Goal: Task Accomplishment & Management: Complete application form

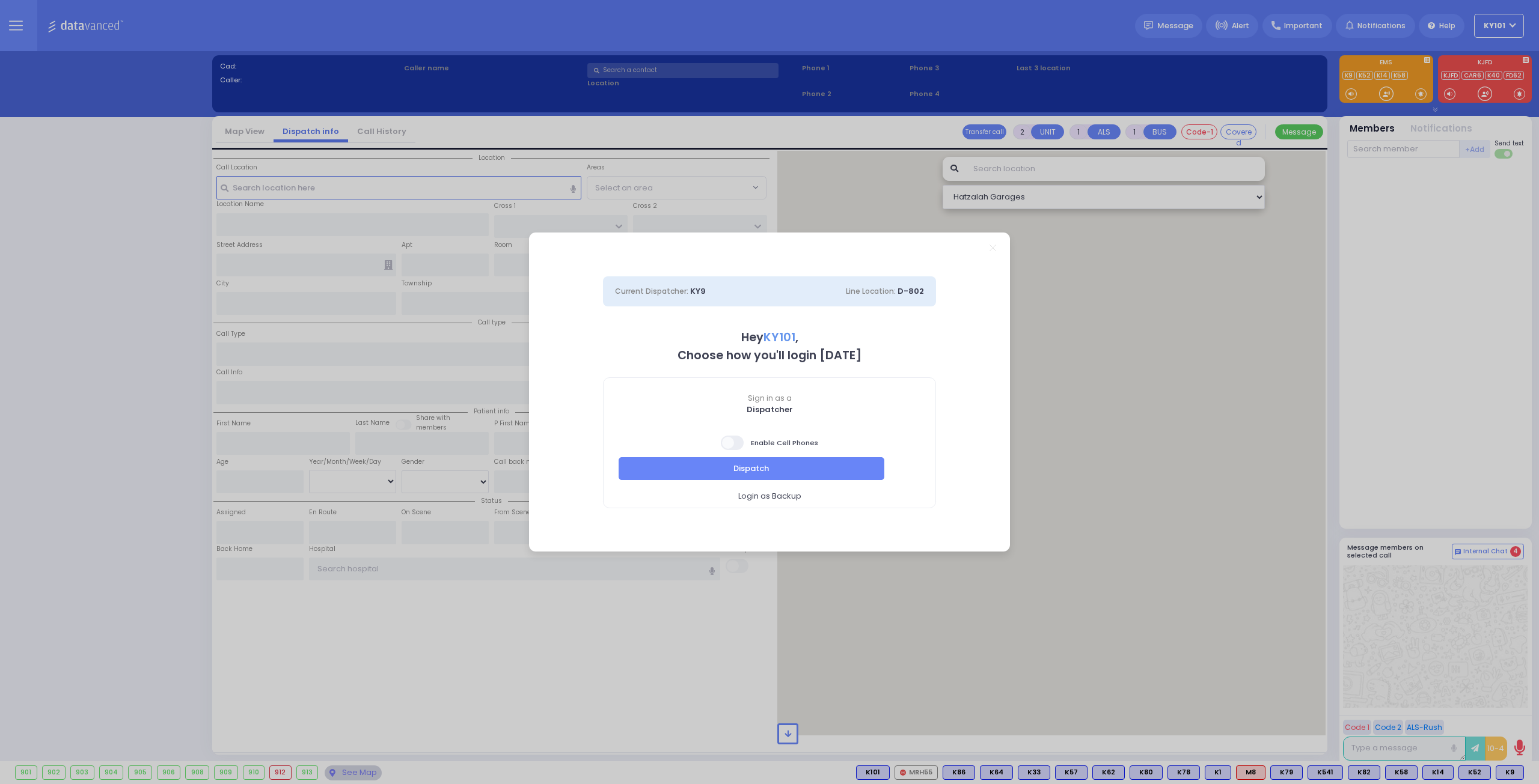
select select "14"
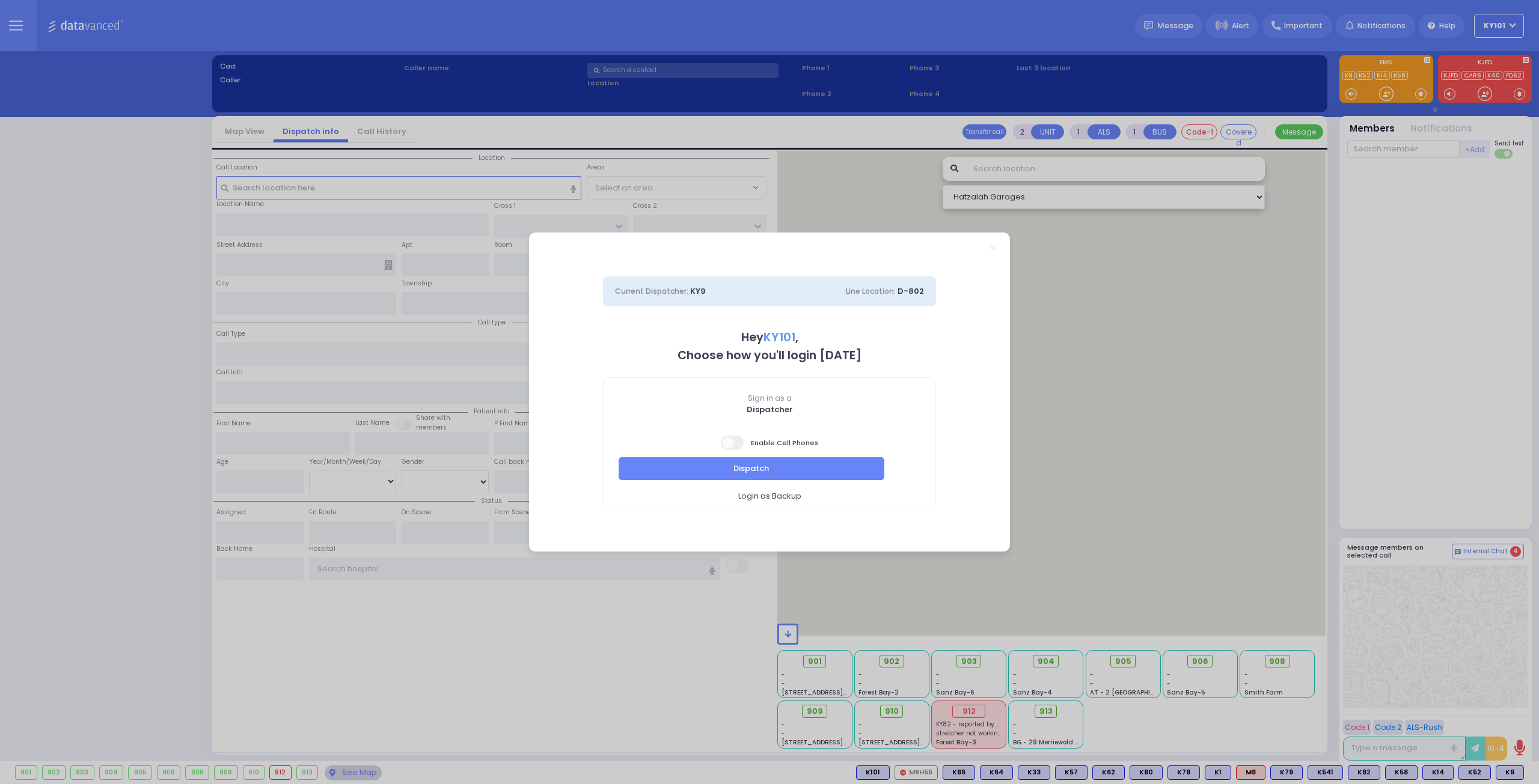
select select "14"
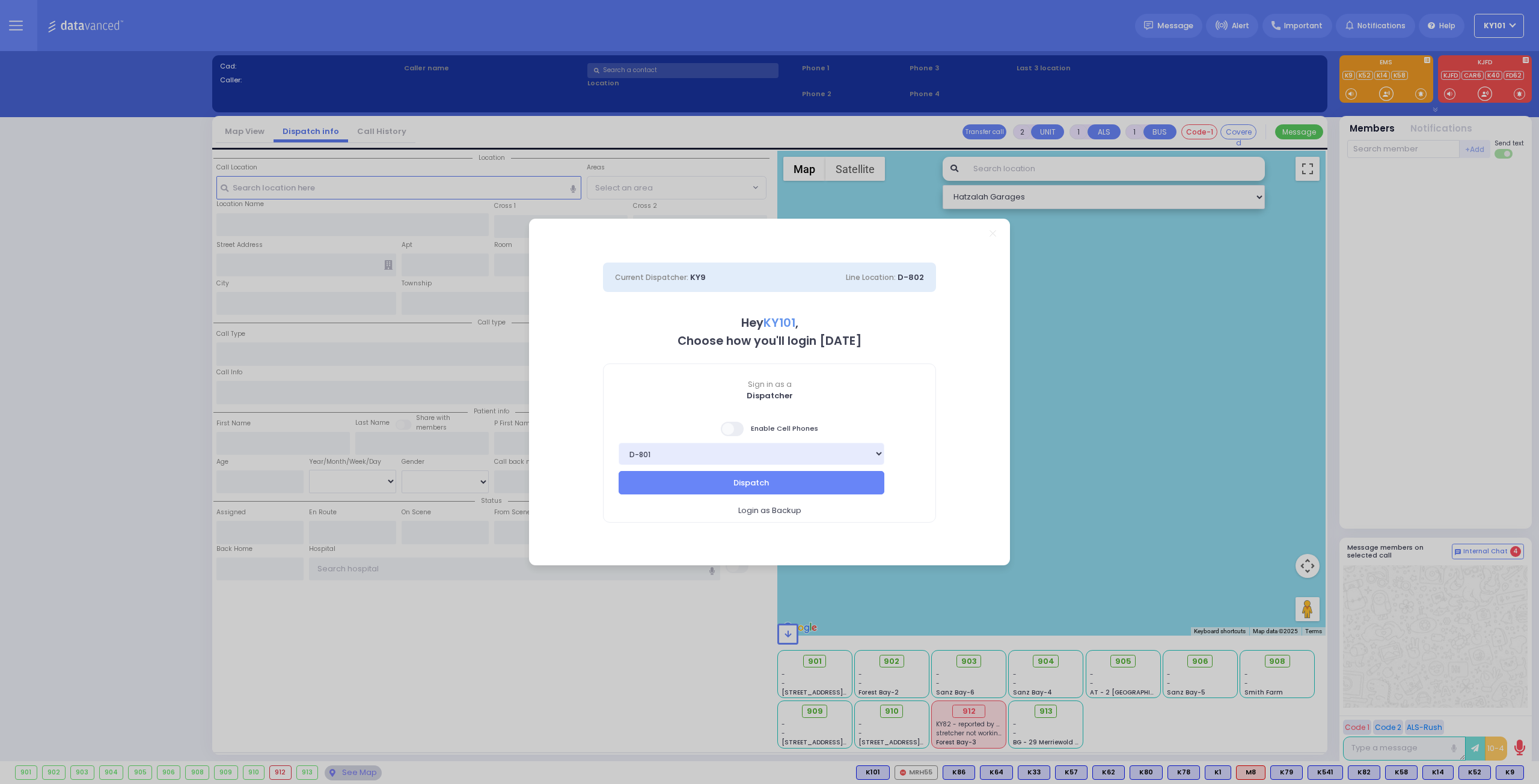
click at [765, 507] on span "Login as Backup" at bounding box center [770, 511] width 64 height 12
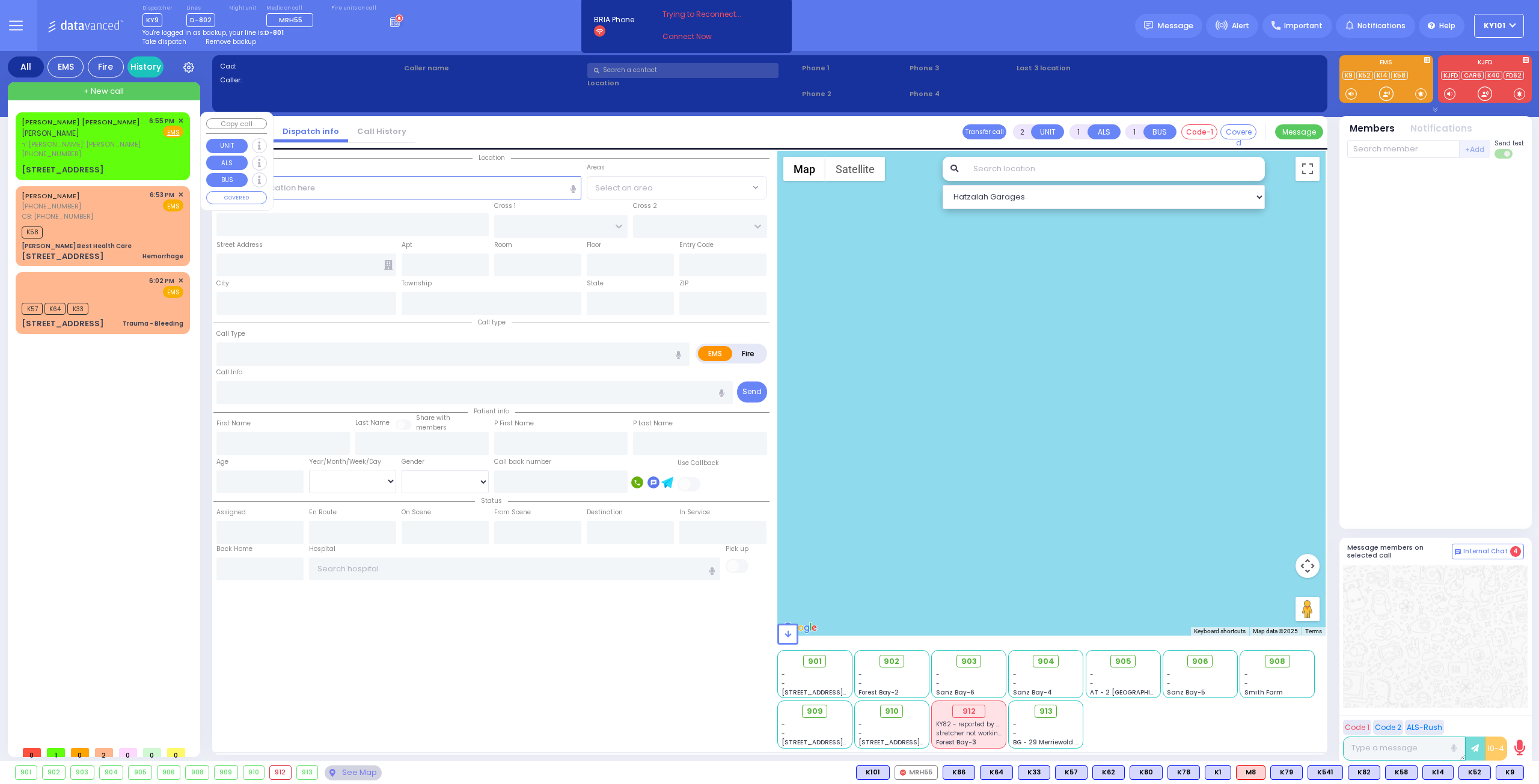
click at [79, 134] on span "[PERSON_NAME]" at bounding box center [50, 133] width 58 height 11
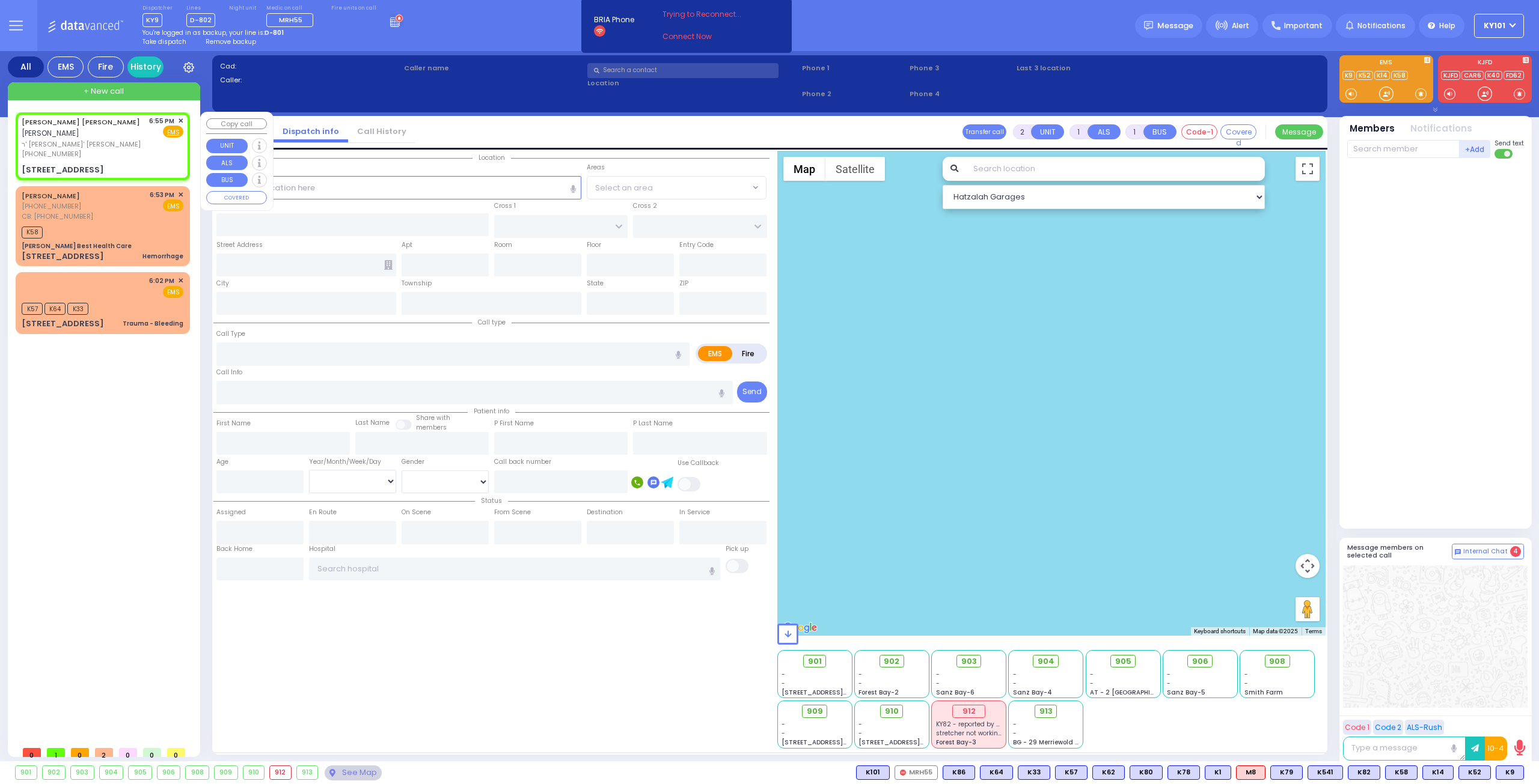
select select
radio input "true"
type input "ARON YIDA B."
type input "ROSENFELD"
select select
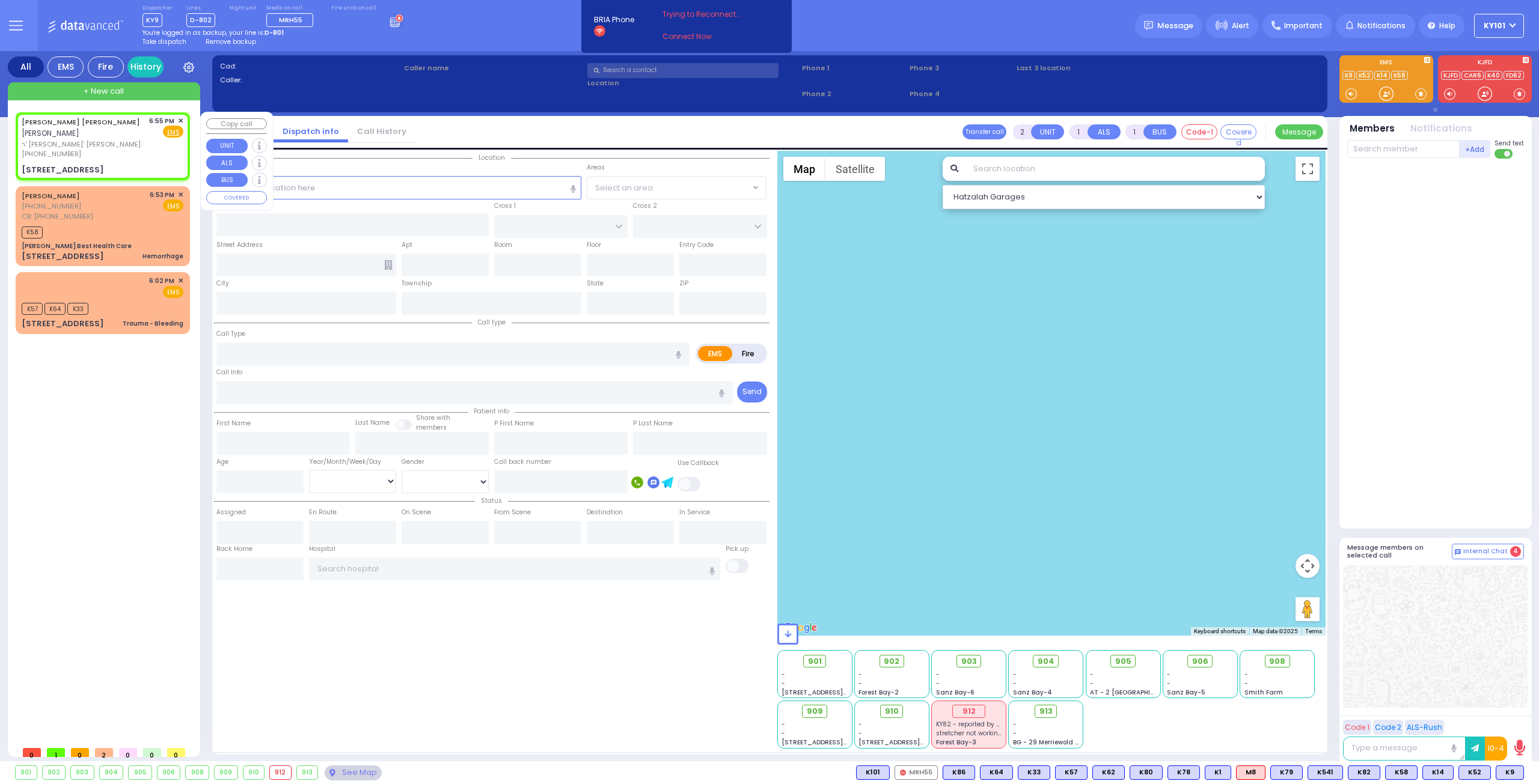
type input "18:55"
select select "Hatzalah Garages"
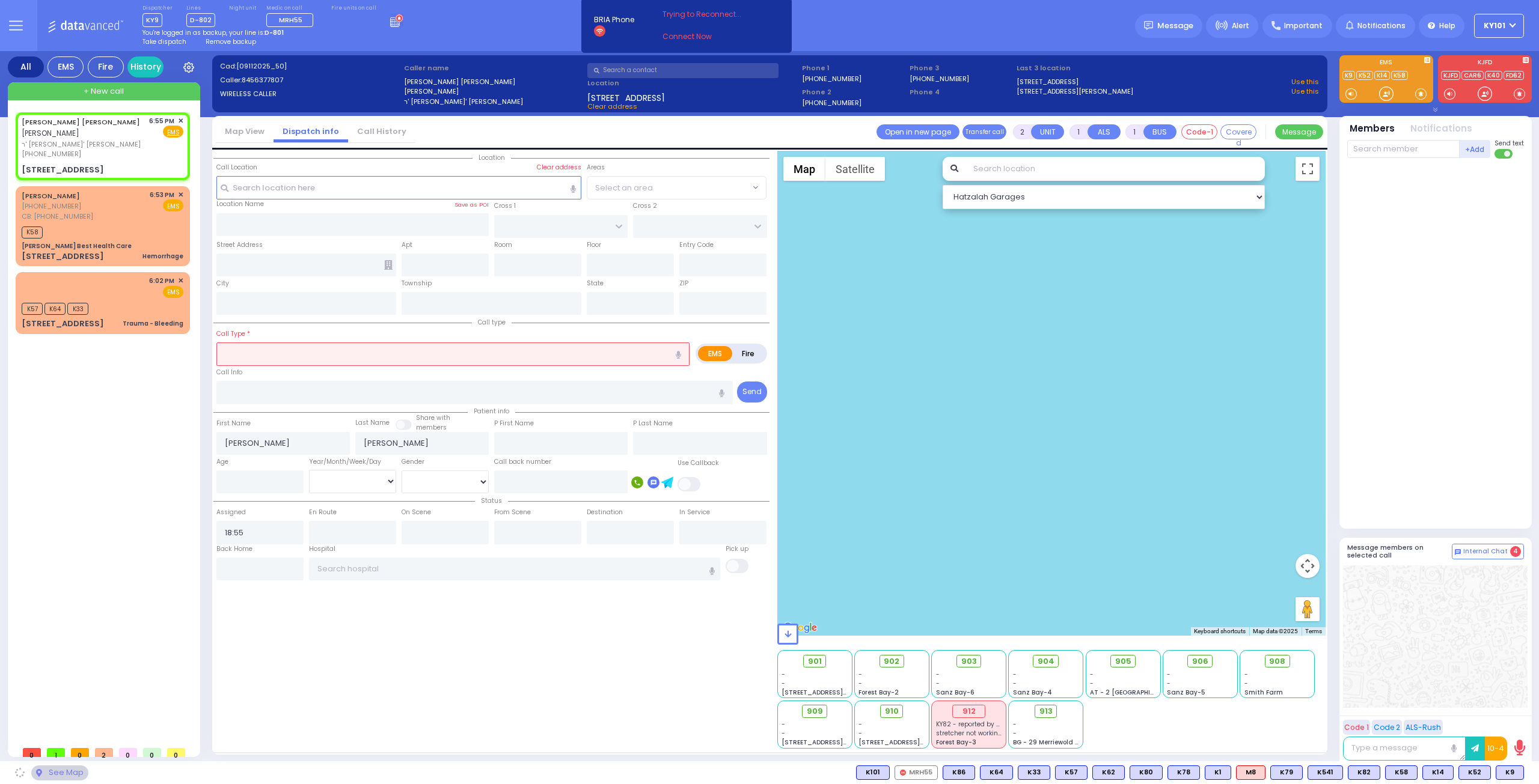
type input "OWENS DR"
type input "PHEASANT RUN"
type input "[STREET_ADDRESS]"
type input "Woodbury"
type input "[US_STATE]"
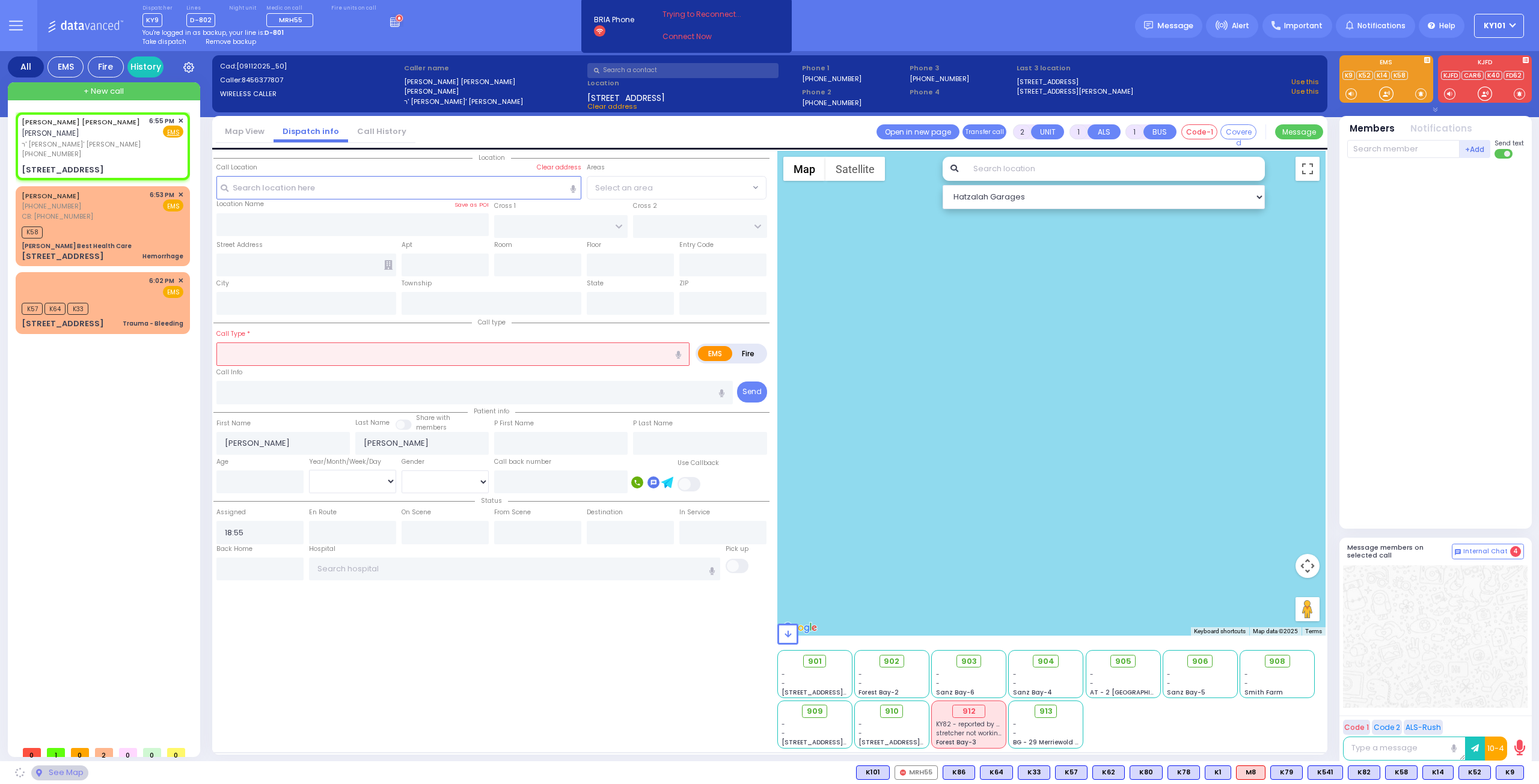
type input "10930"
select select "COUNTRY HOLLOW"
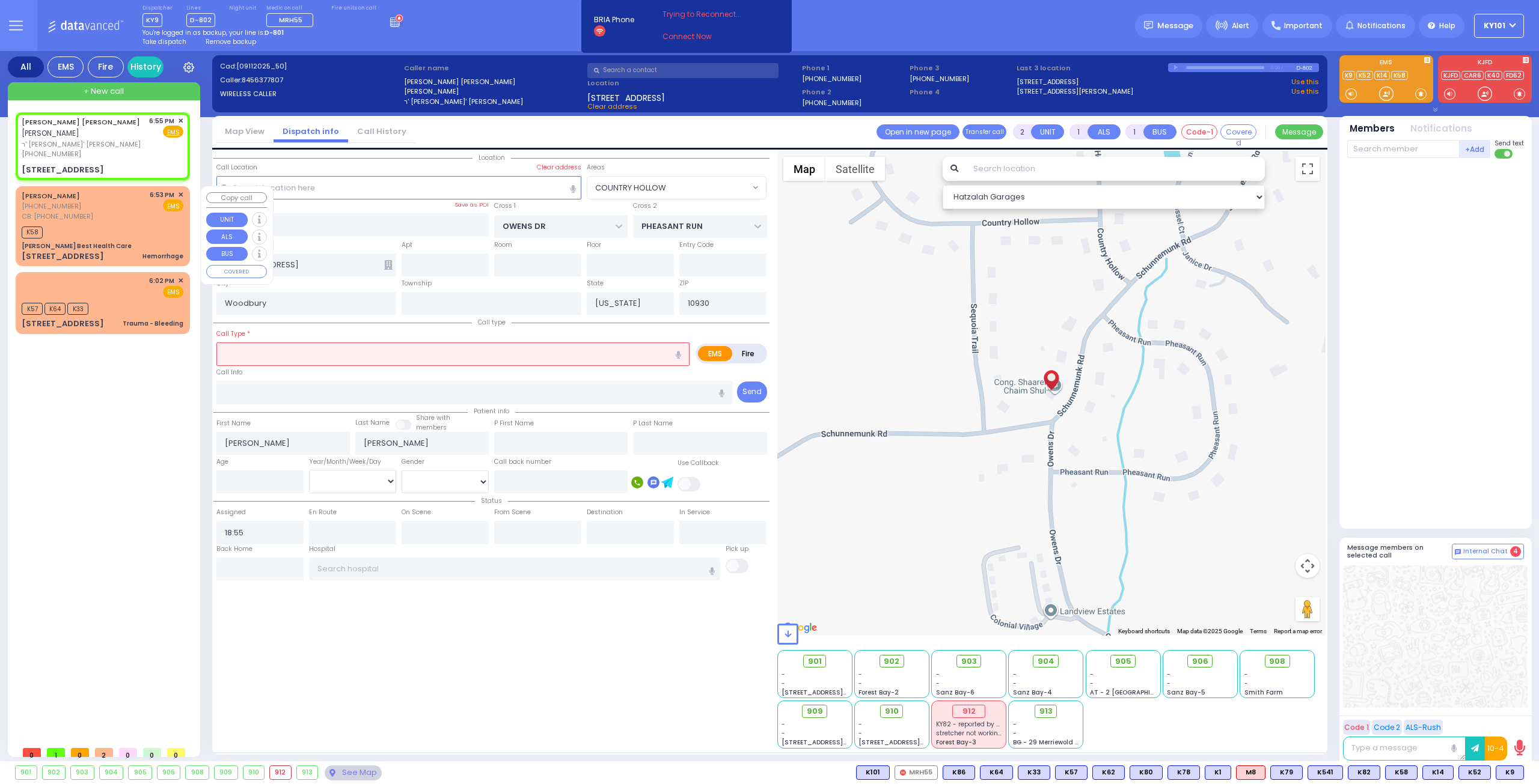
click at [54, 203] on span "[PHONE_NUMBER]" at bounding box center [51, 206] width 60 height 10
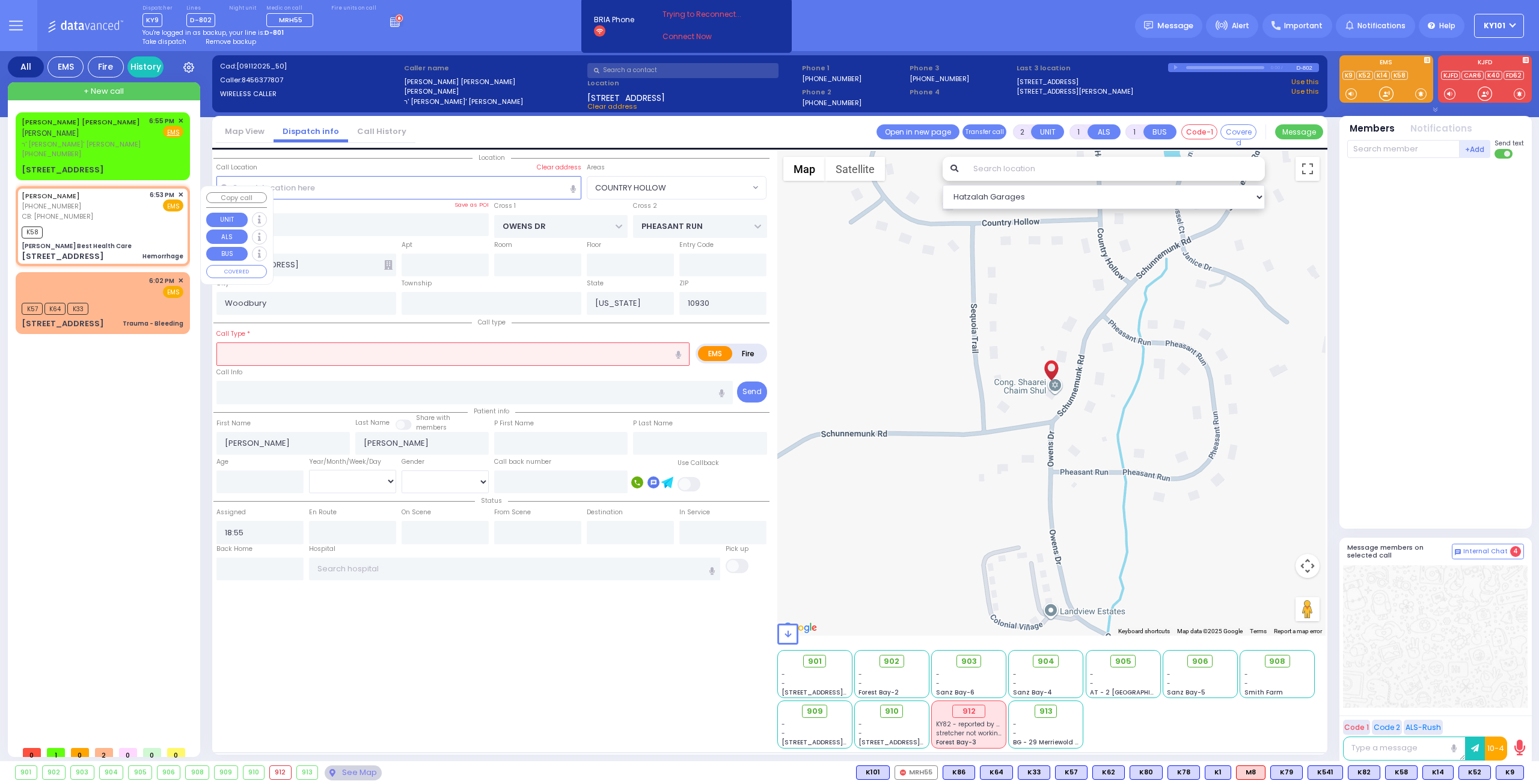
select select
type input "Hemorrhage"
radio input "true"
type input "HERSHEL"
type input "HALBERSTAM"
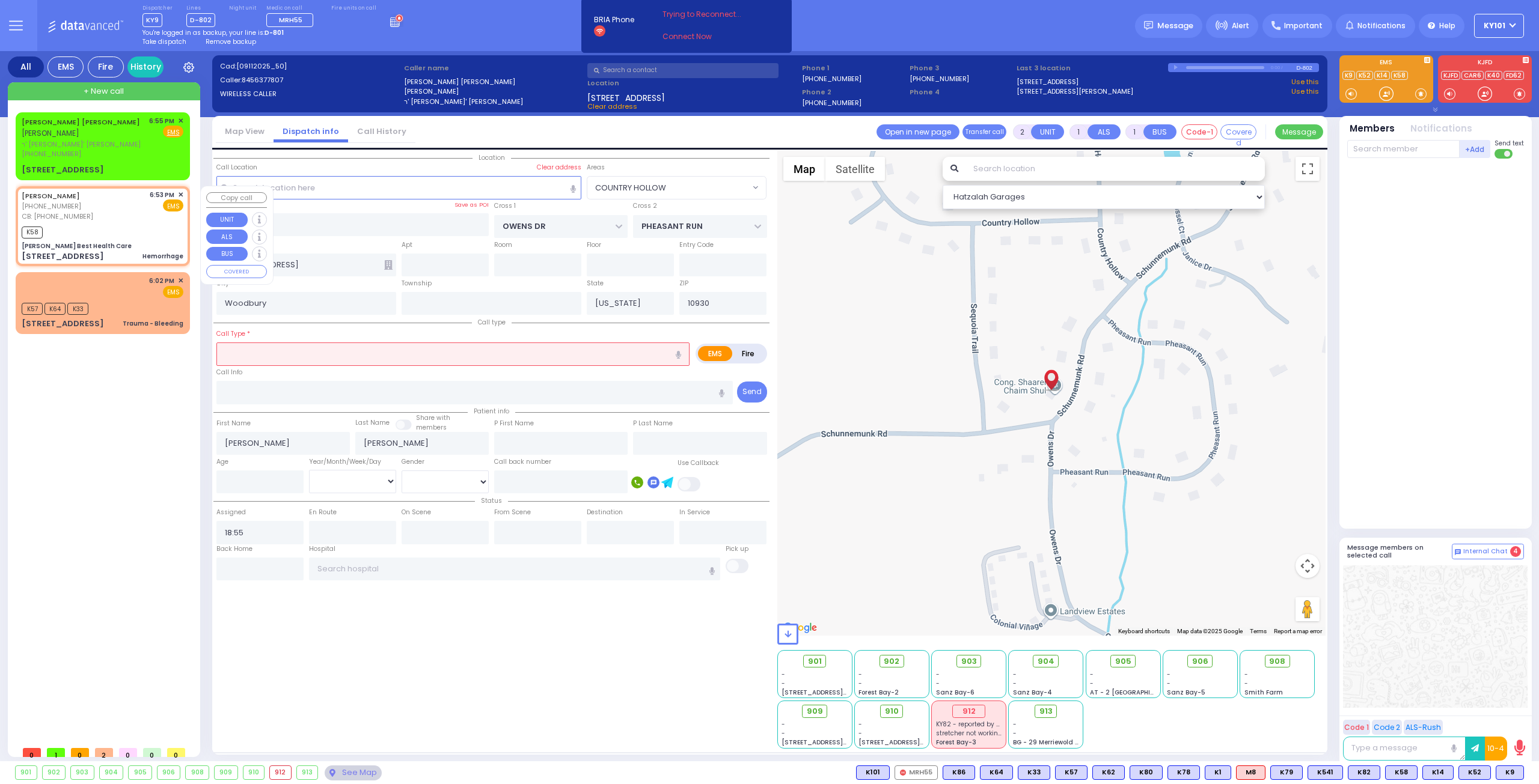
select select
type input "8455378375"
type input "18:53"
type input "18:56"
type input "[PERSON_NAME] Best Health Care"
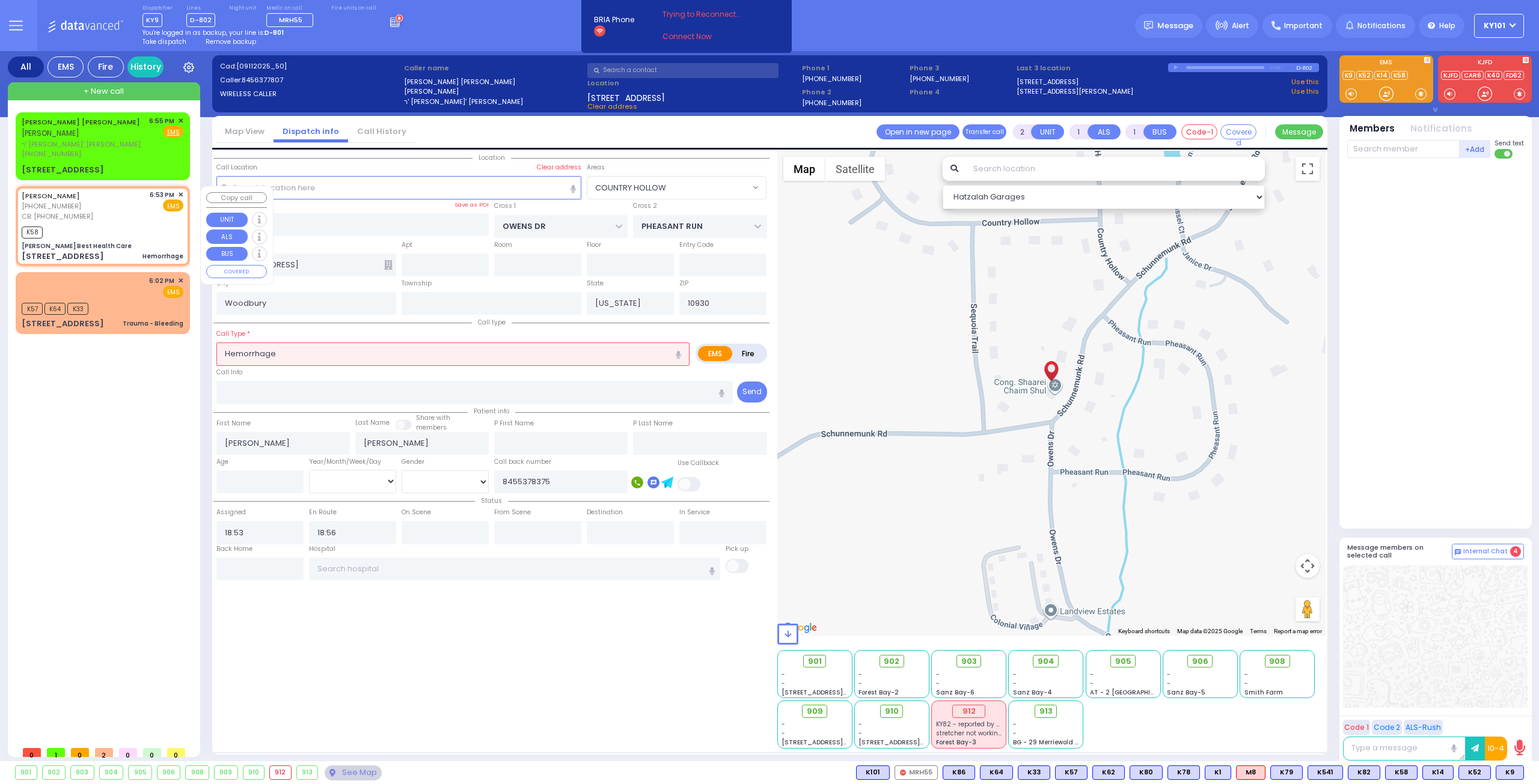
type input "SHINEV COURT"
type input "QUICKWAY RD"
type input "[STREET_ADDRESS]"
type input "Monroe"
type input "10950"
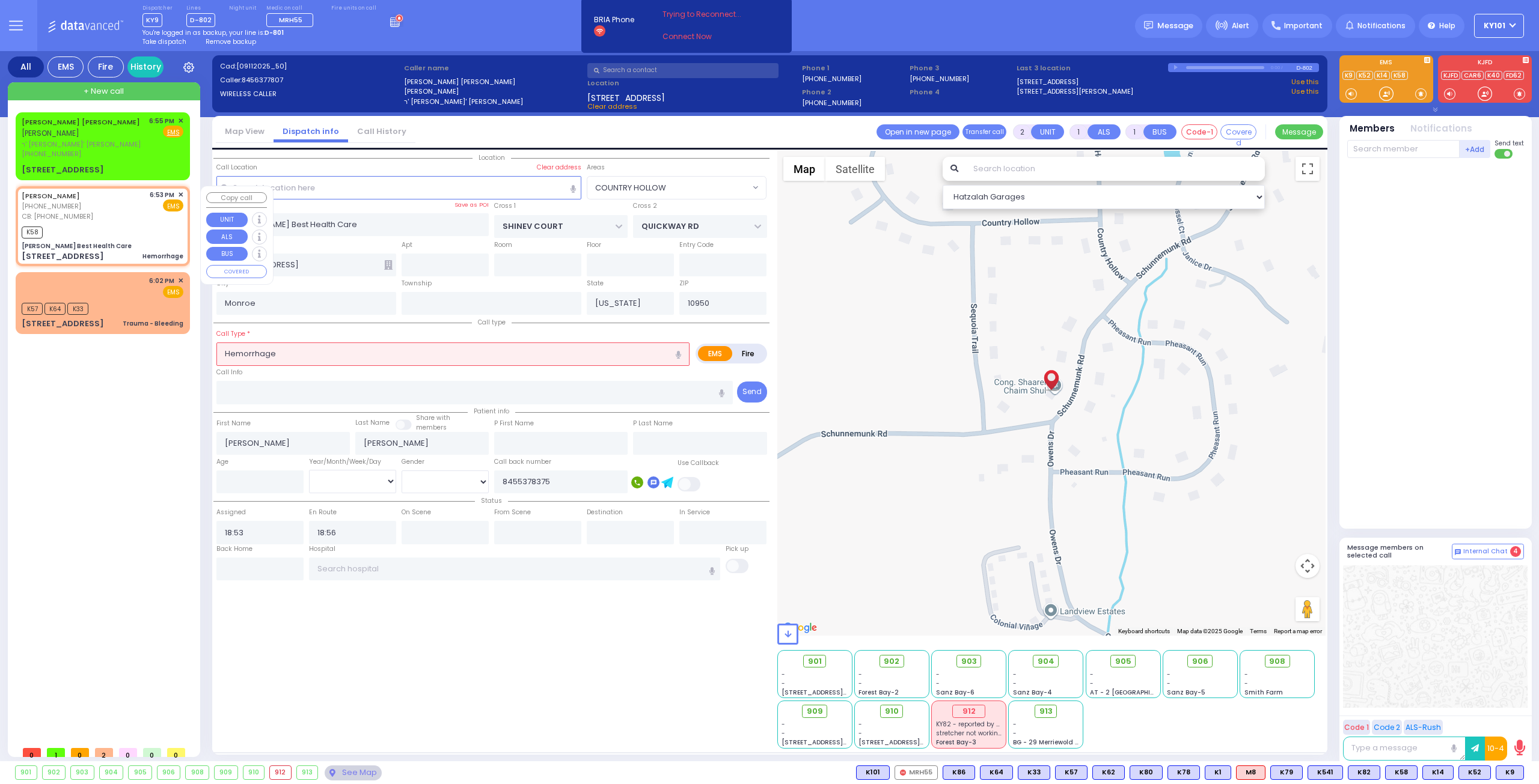
select select "Hatzalah Garages"
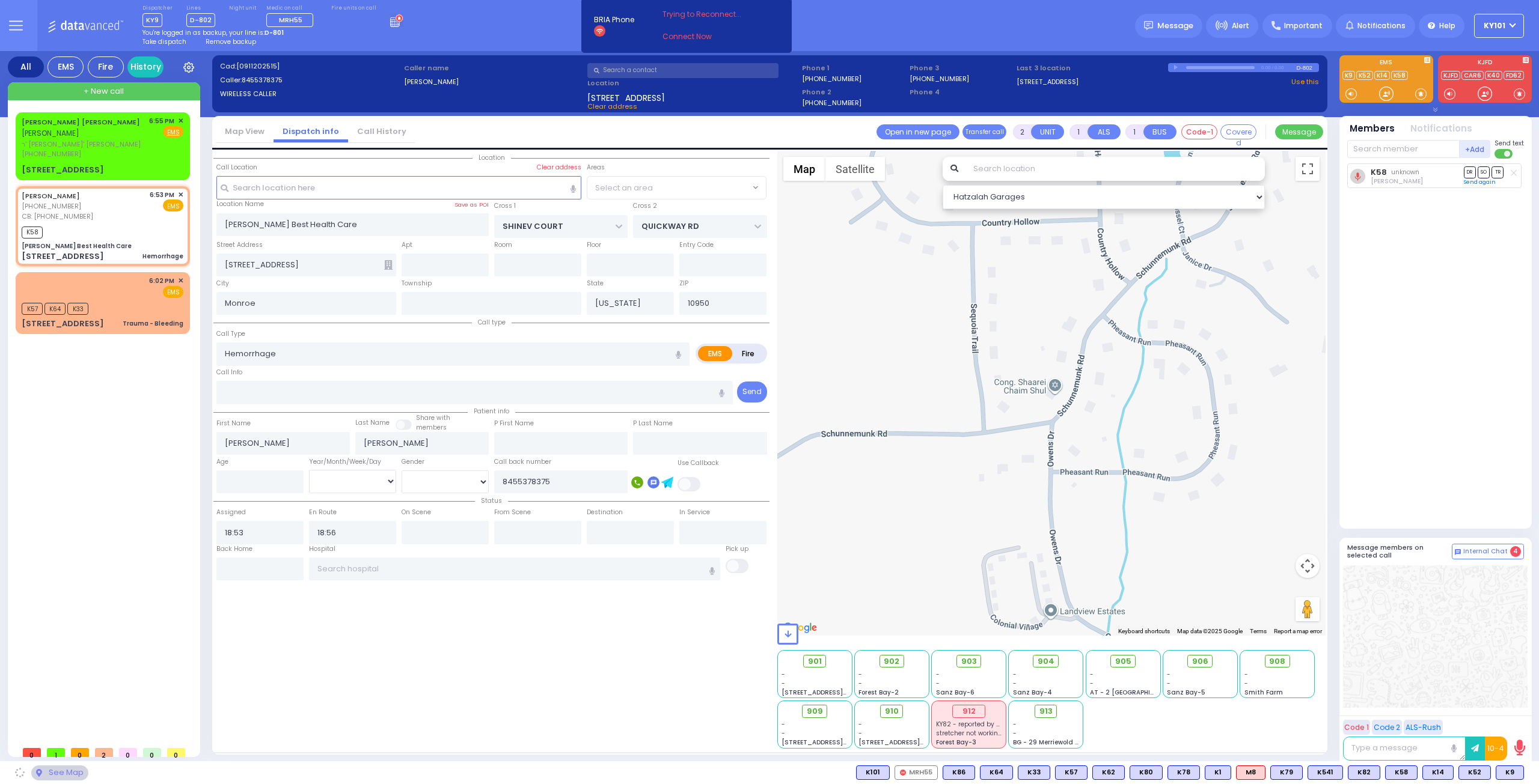
select select "SECTION 1"
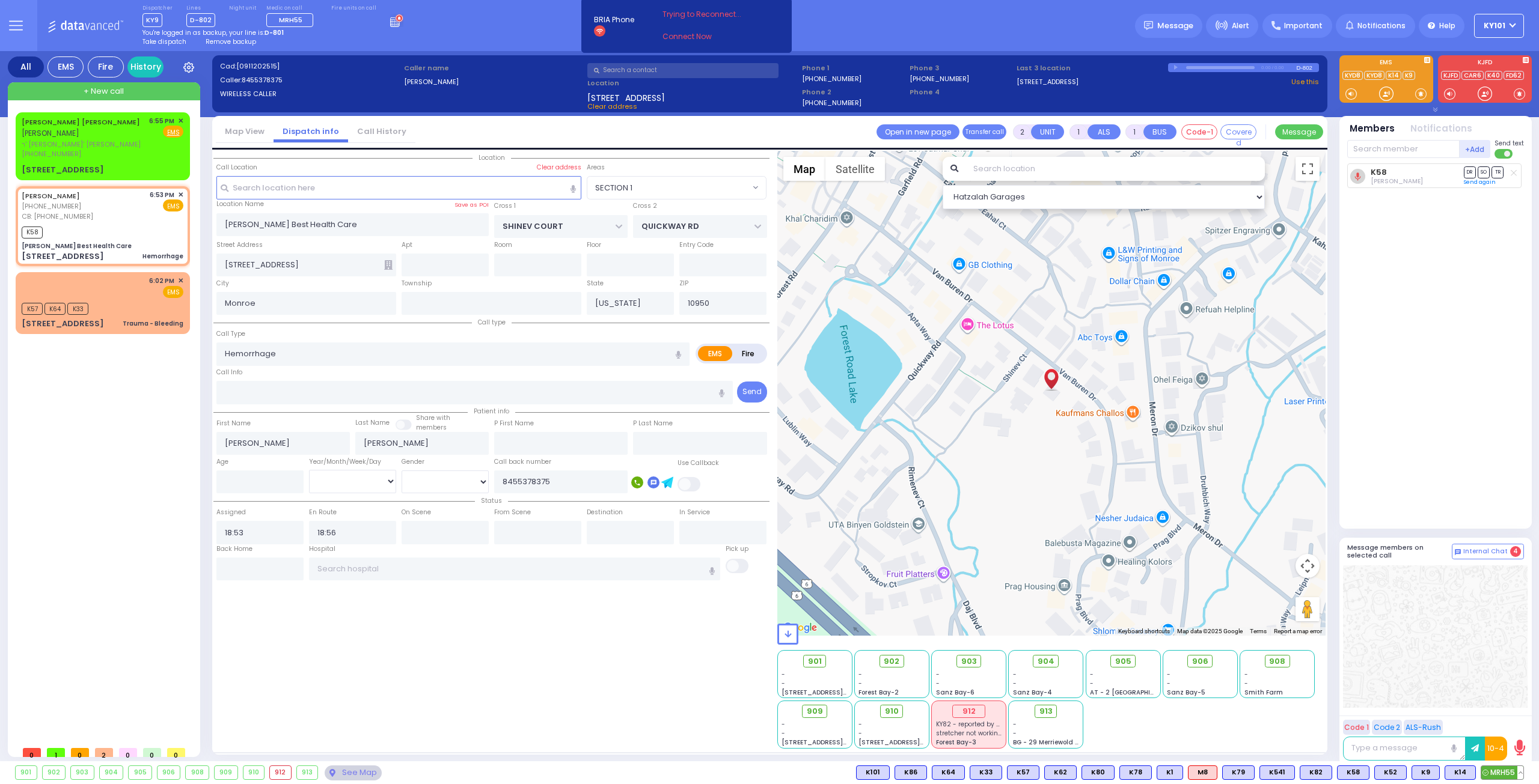
click at [1504, 773] on span "MRH55" at bounding box center [1502, 773] width 42 height 13
select select
radio input "true"
select select
select select "Hatzalah Garages"
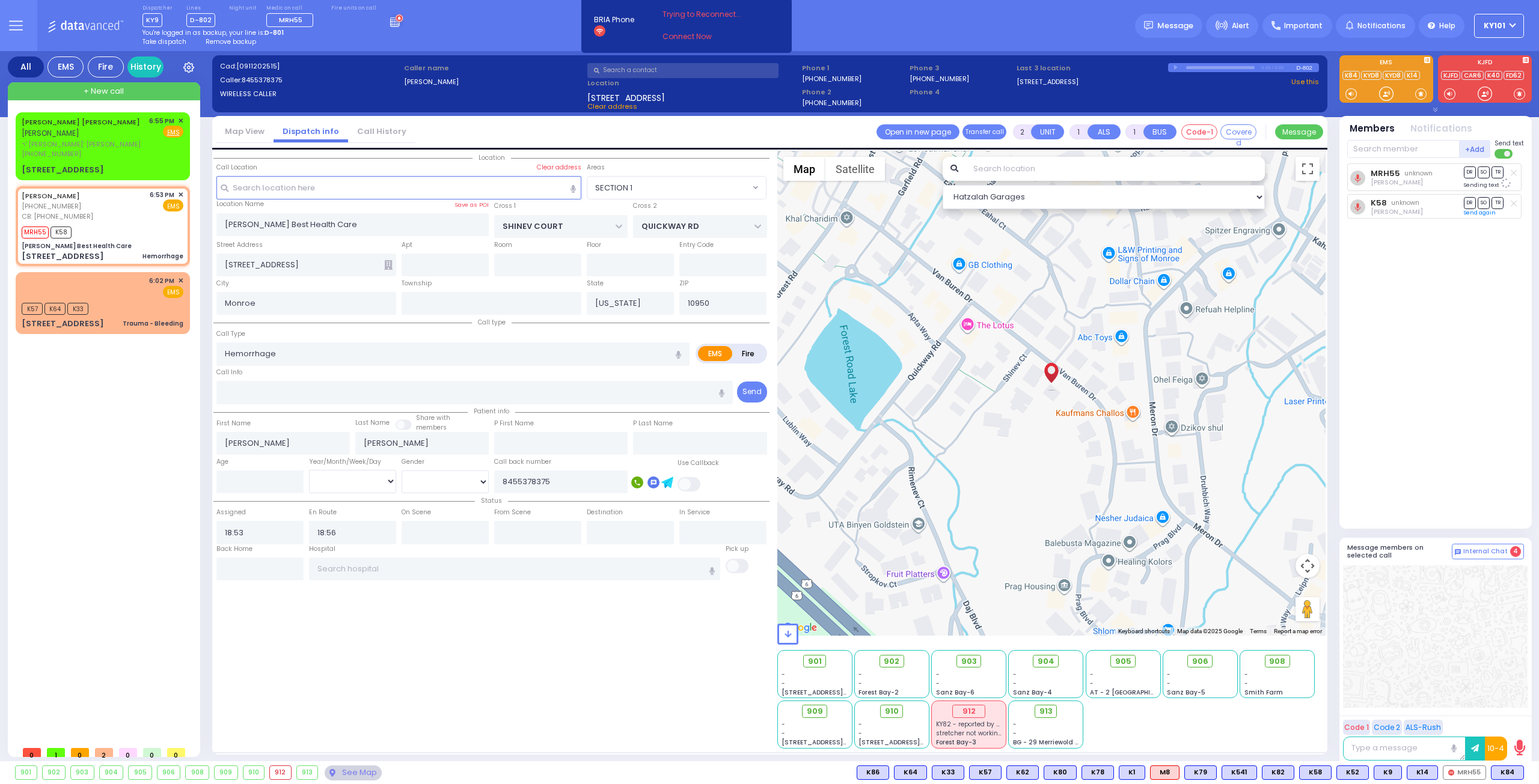
select select "SECTION 1"
click at [1501, 775] on span "K84" at bounding box center [1507, 773] width 32 height 13
select select
radio input "true"
select select
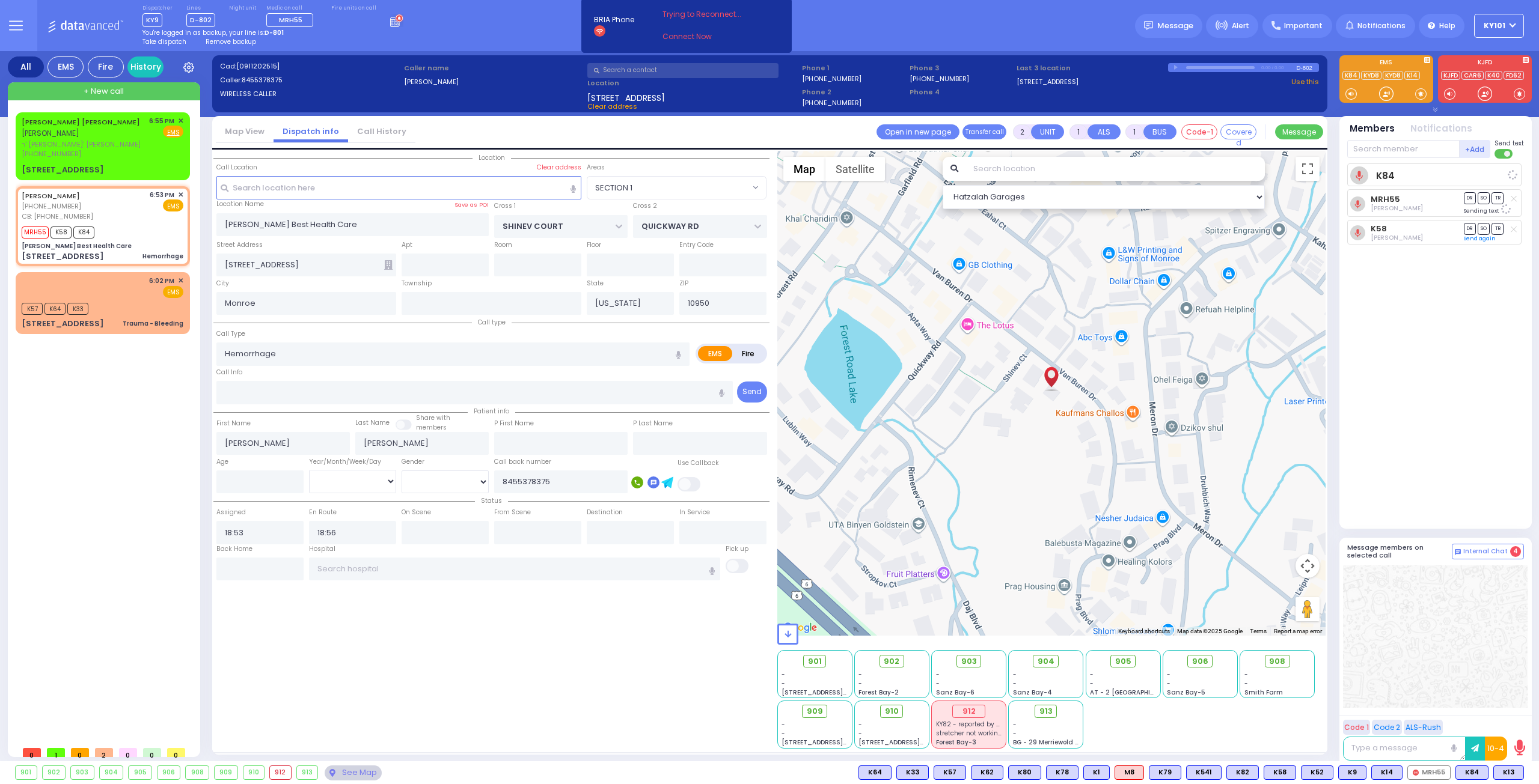
select select "Hatzalah Garages"
select select "SECTION 1"
click at [1503, 772] on span "K13" at bounding box center [1509, 773] width 30 height 13
select select
radio input "true"
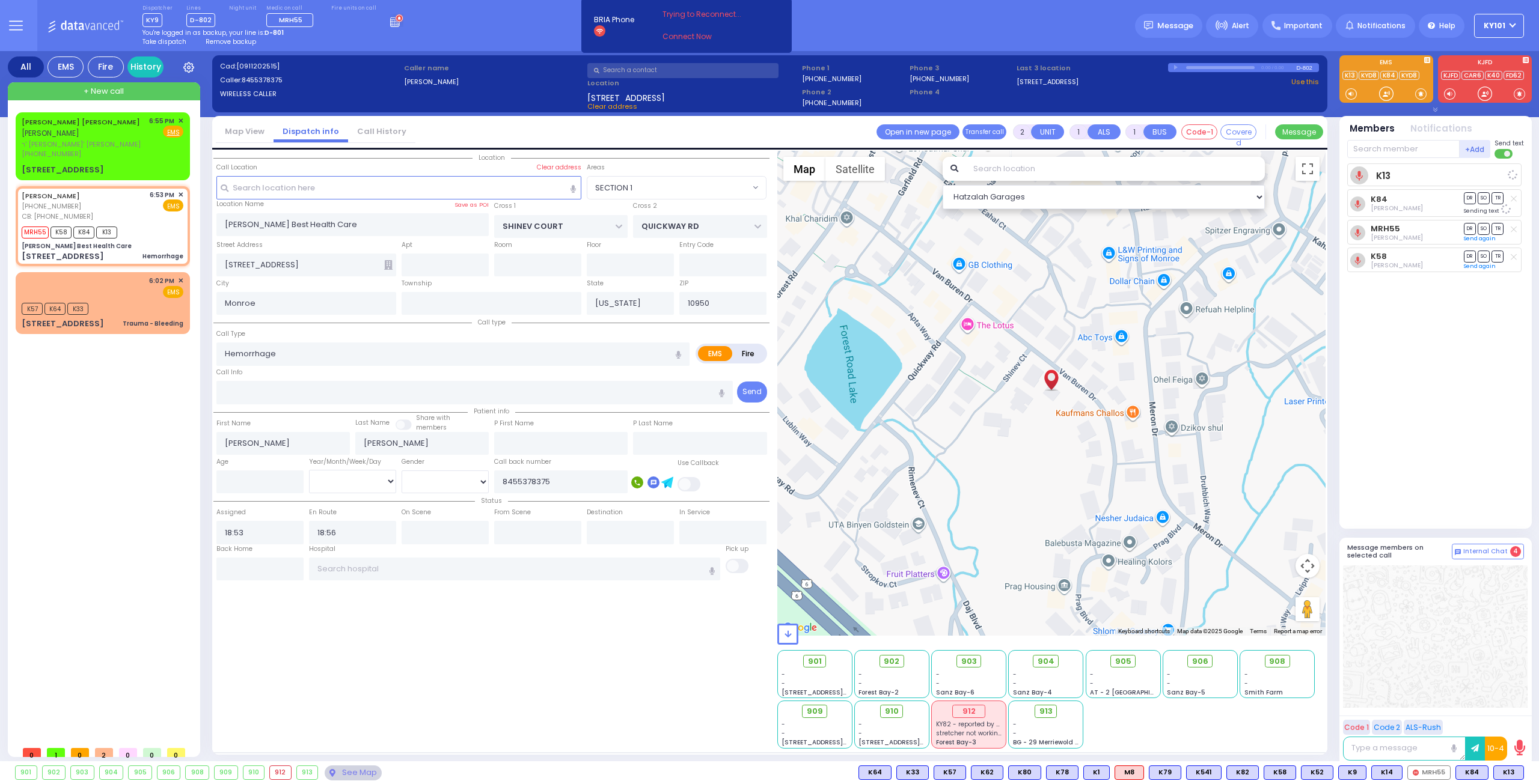
select select
select select "Hatzalah Garages"
select select "SECTION 1"
click at [88, 149] on div "[PHONE_NUMBER]" at bounding box center [83, 154] width 123 height 11
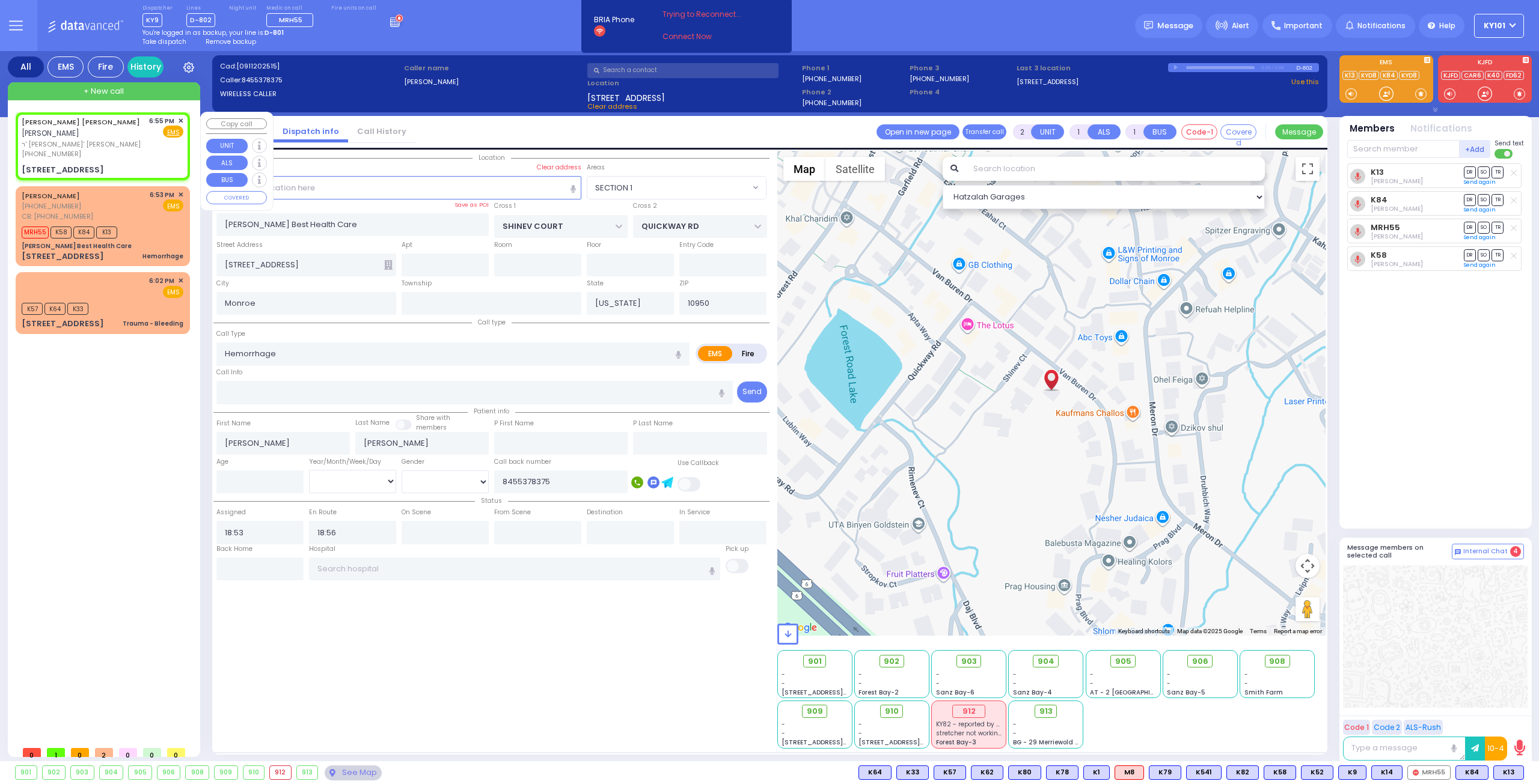
select select
radio input "true"
type input "ARON YIDA B."
type input "ROSENFELD"
select select
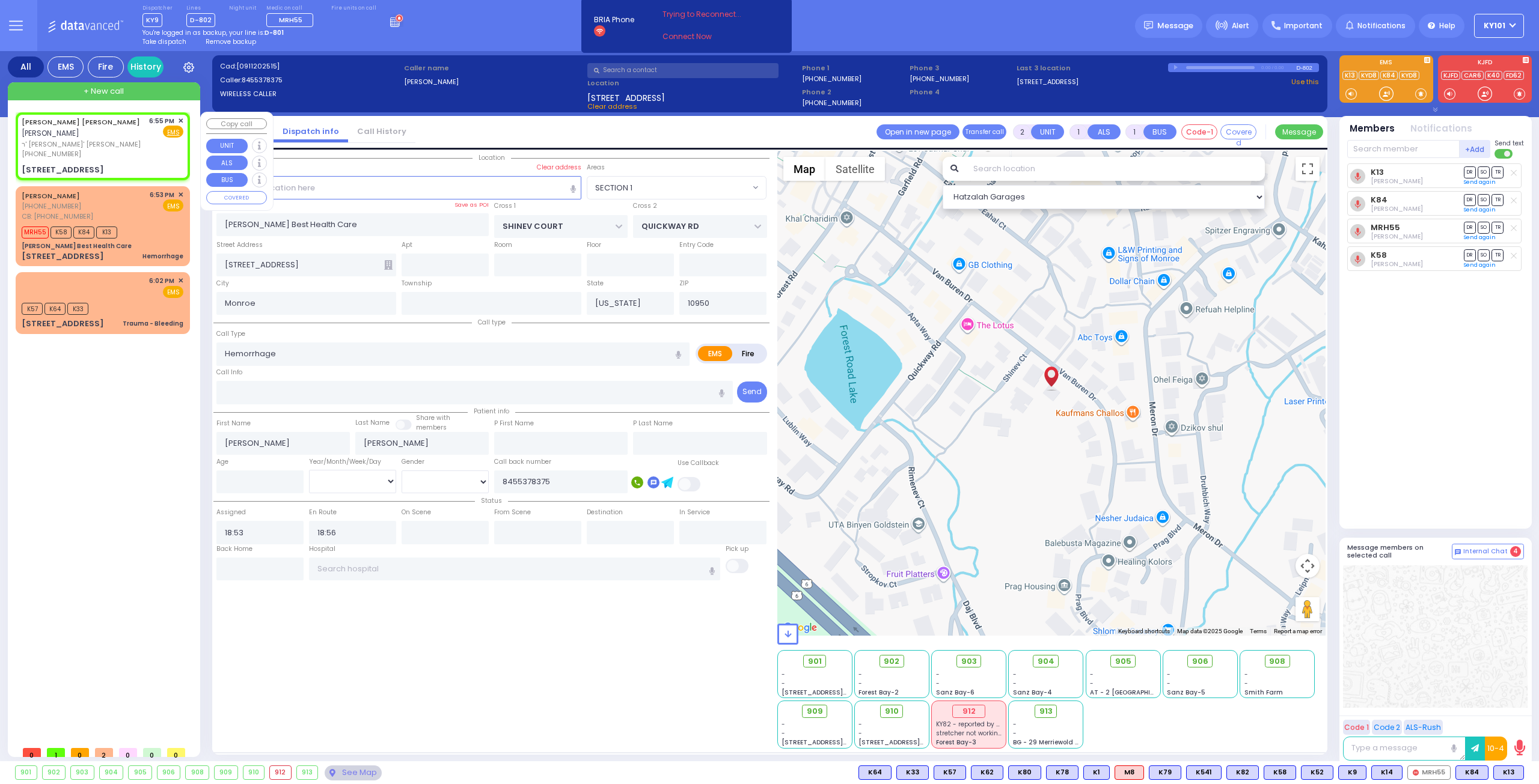
type input "18:55"
type input "OWENS DR"
type input "PHEASANT RUN"
type input "[STREET_ADDRESS]"
type input "Woodbury"
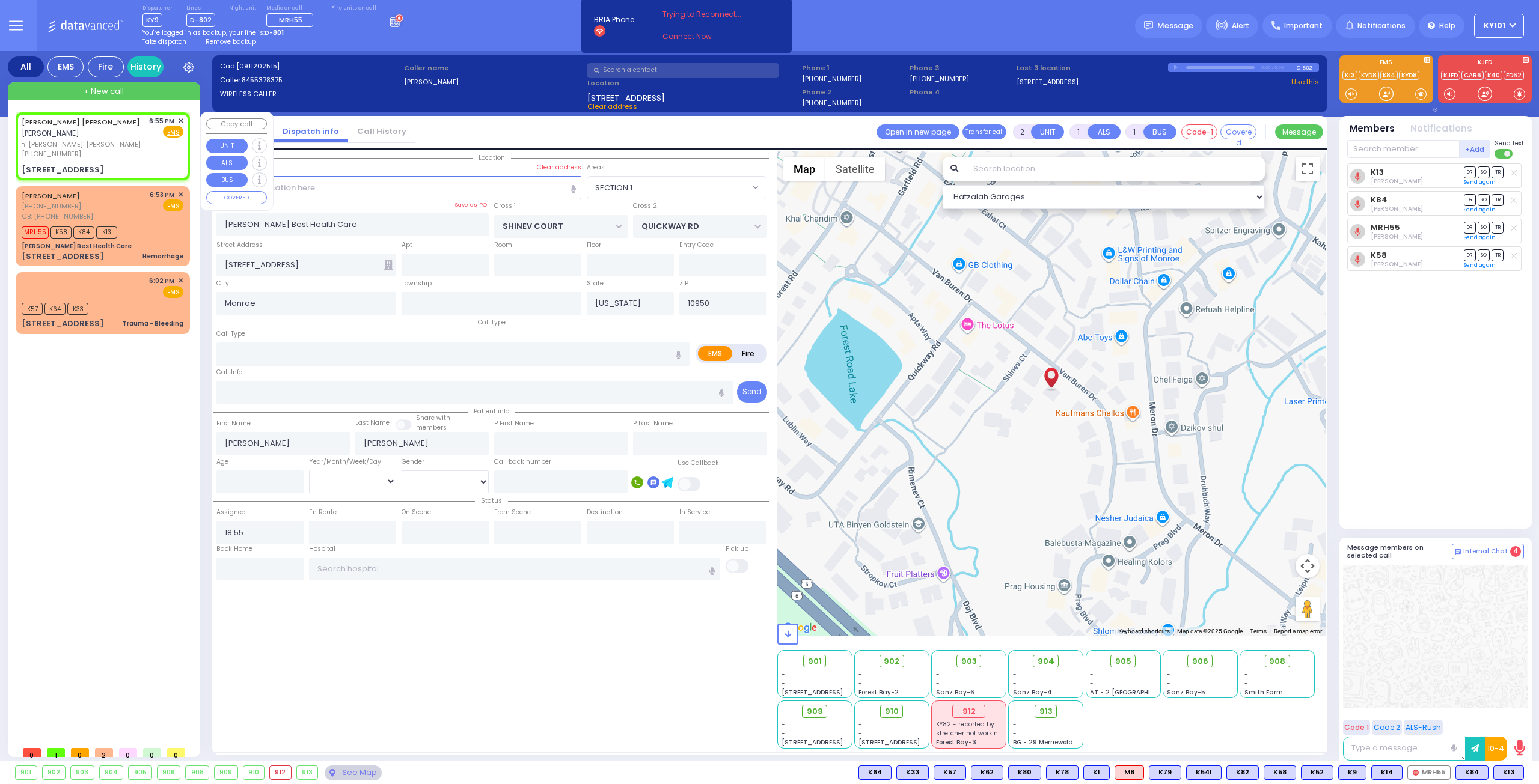
type input "10930"
select select "Hatzalah Garages"
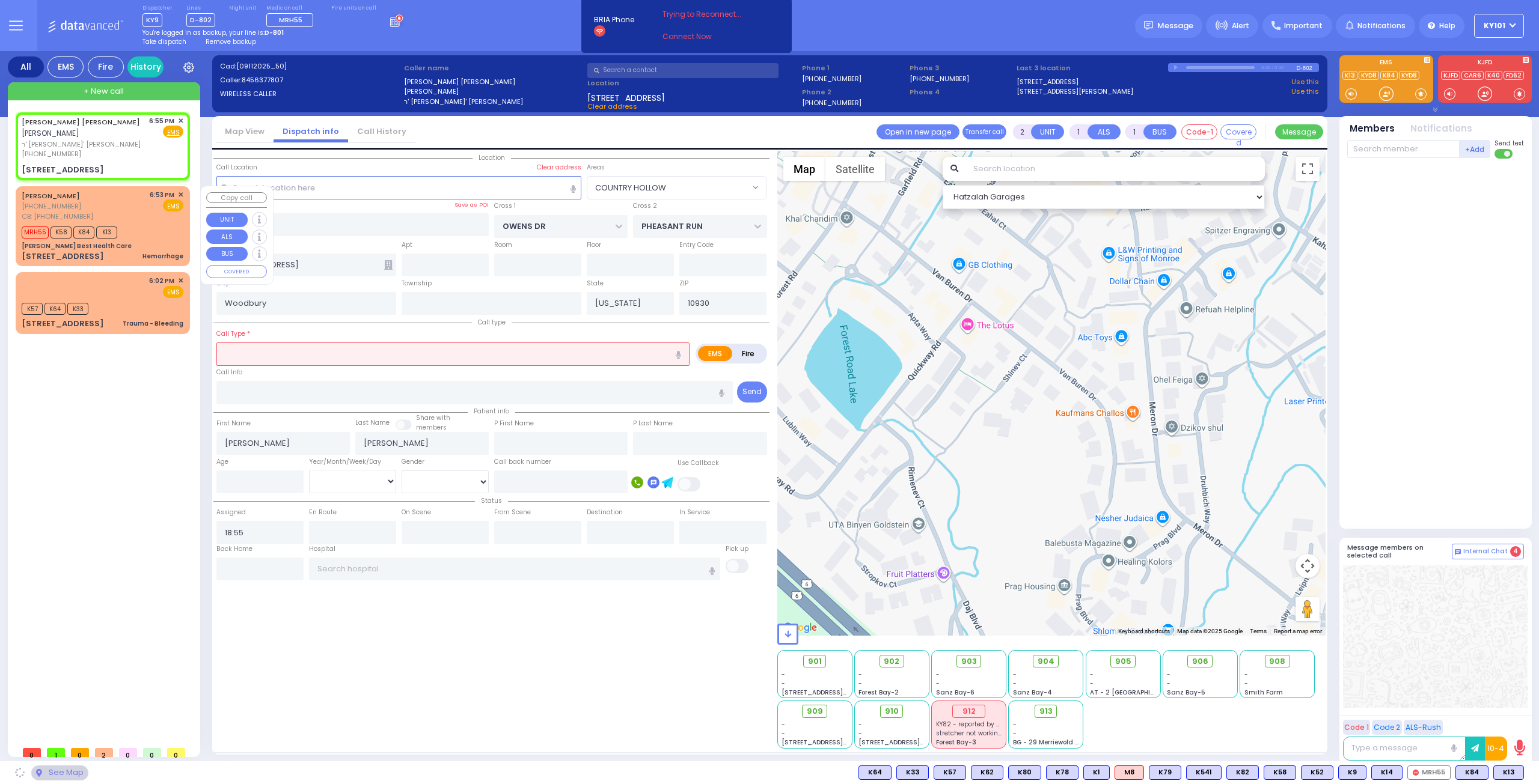
select select "COUNTRY HOLLOW"
click at [1400, 151] on input "text" at bounding box center [1403, 149] width 113 height 18
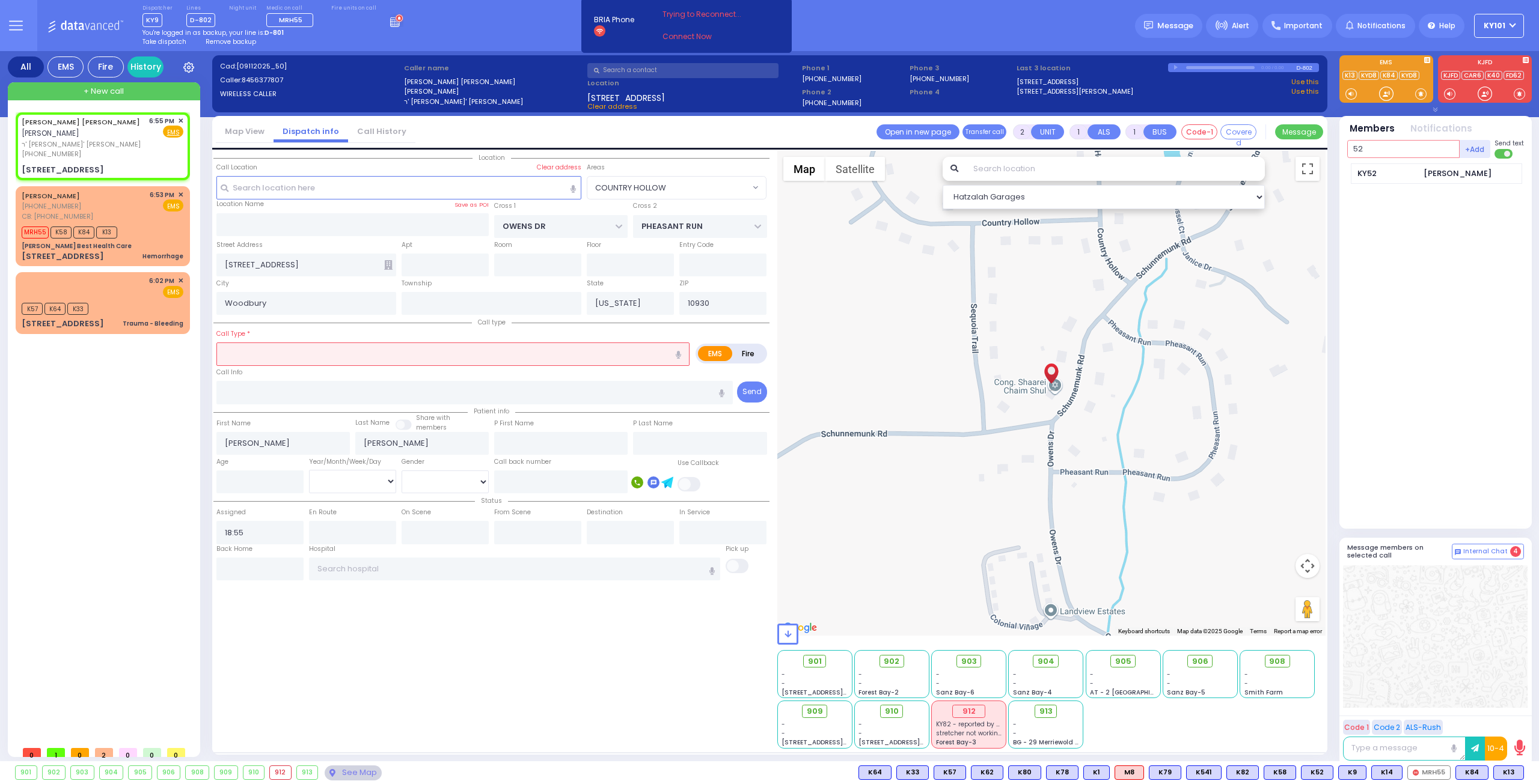
type input "52"
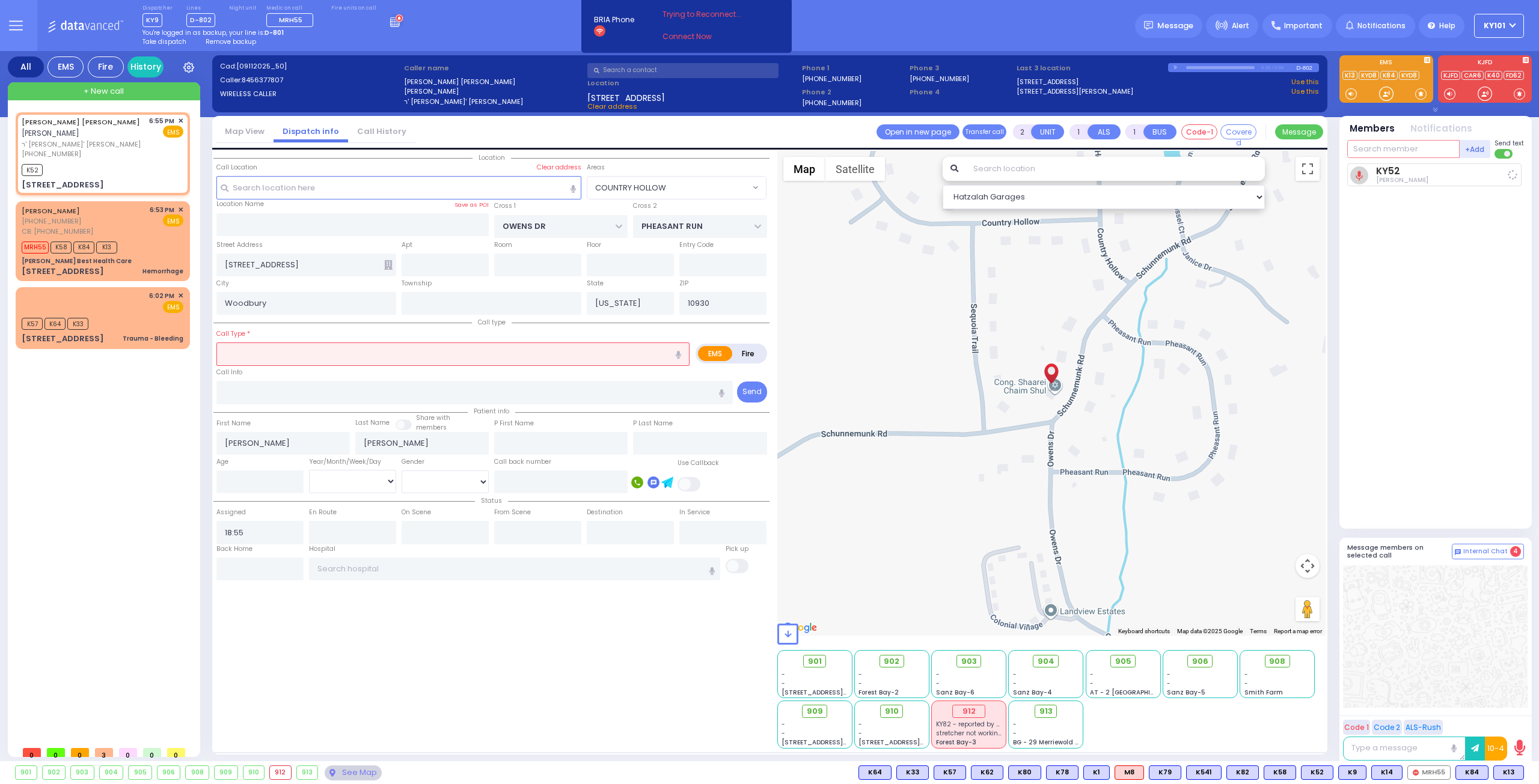
select select
radio input "true"
select select
type input "18:59"
select select "Hatzalah Garages"
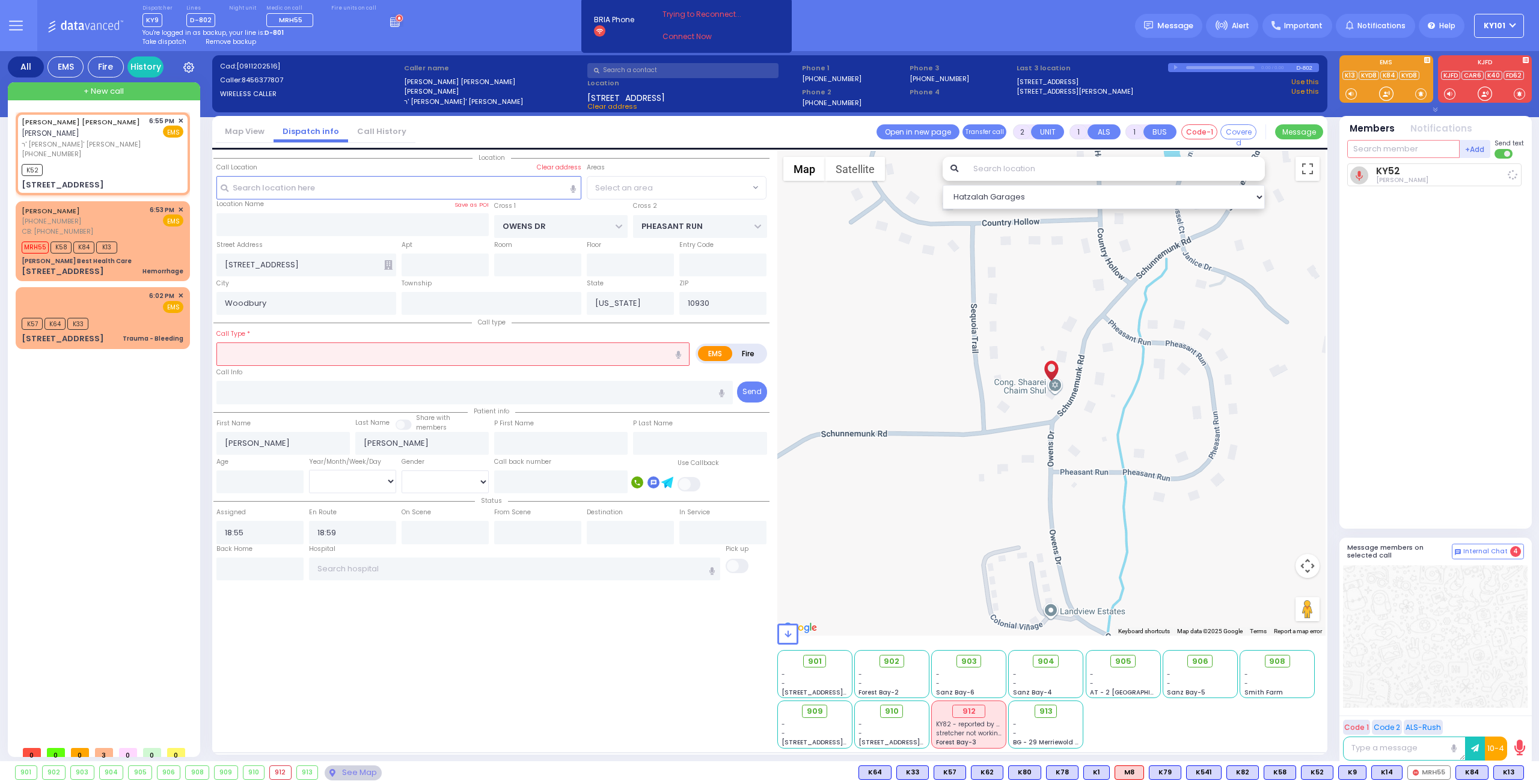
select select "COUNTRY HOLLOW"
click at [80, 206] on link "[PERSON_NAME]" at bounding box center [50, 211] width 59 height 10
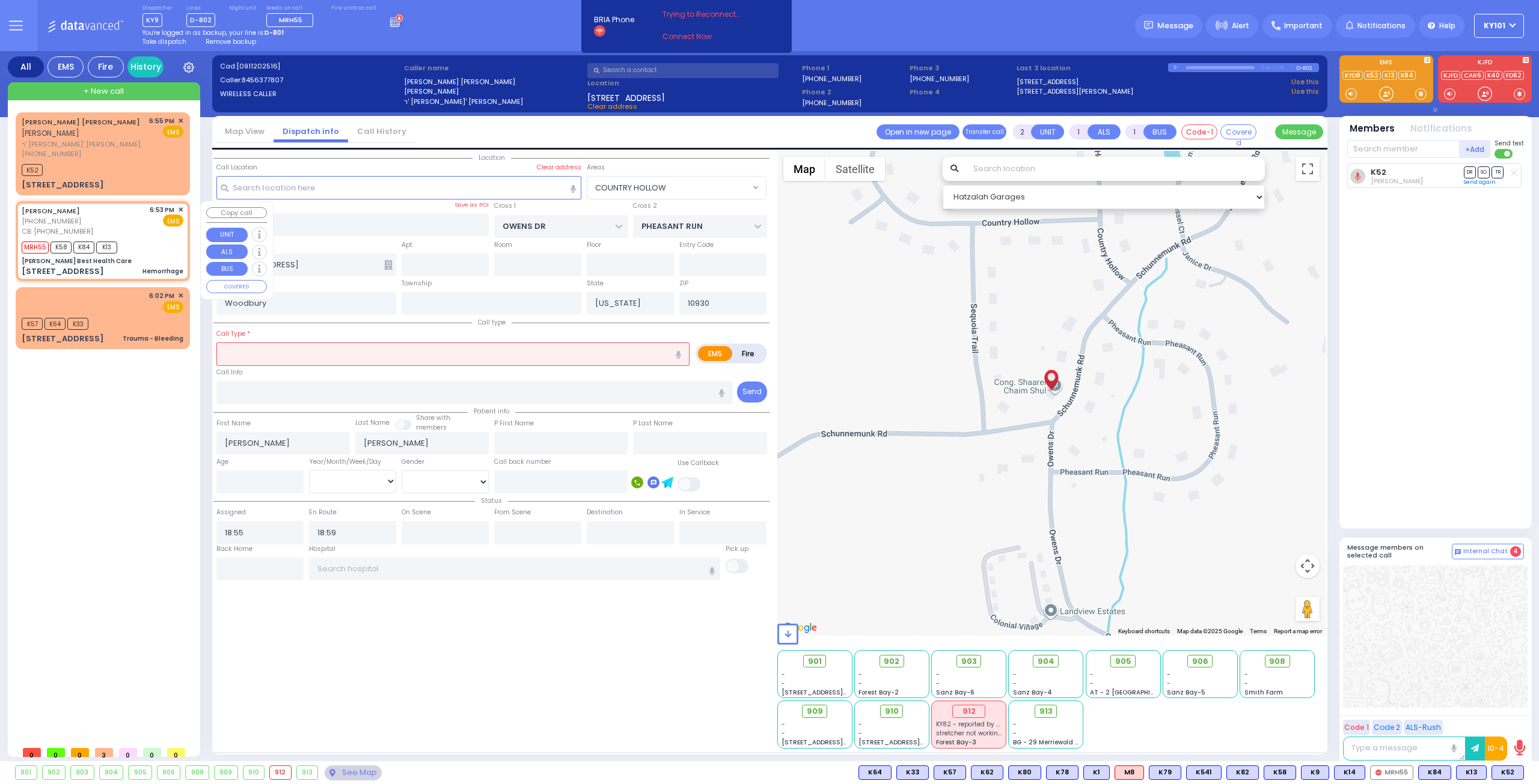
select select
type input "Hemorrhage"
radio input "true"
type input "HERSHEL"
type input "HALBERSTAM"
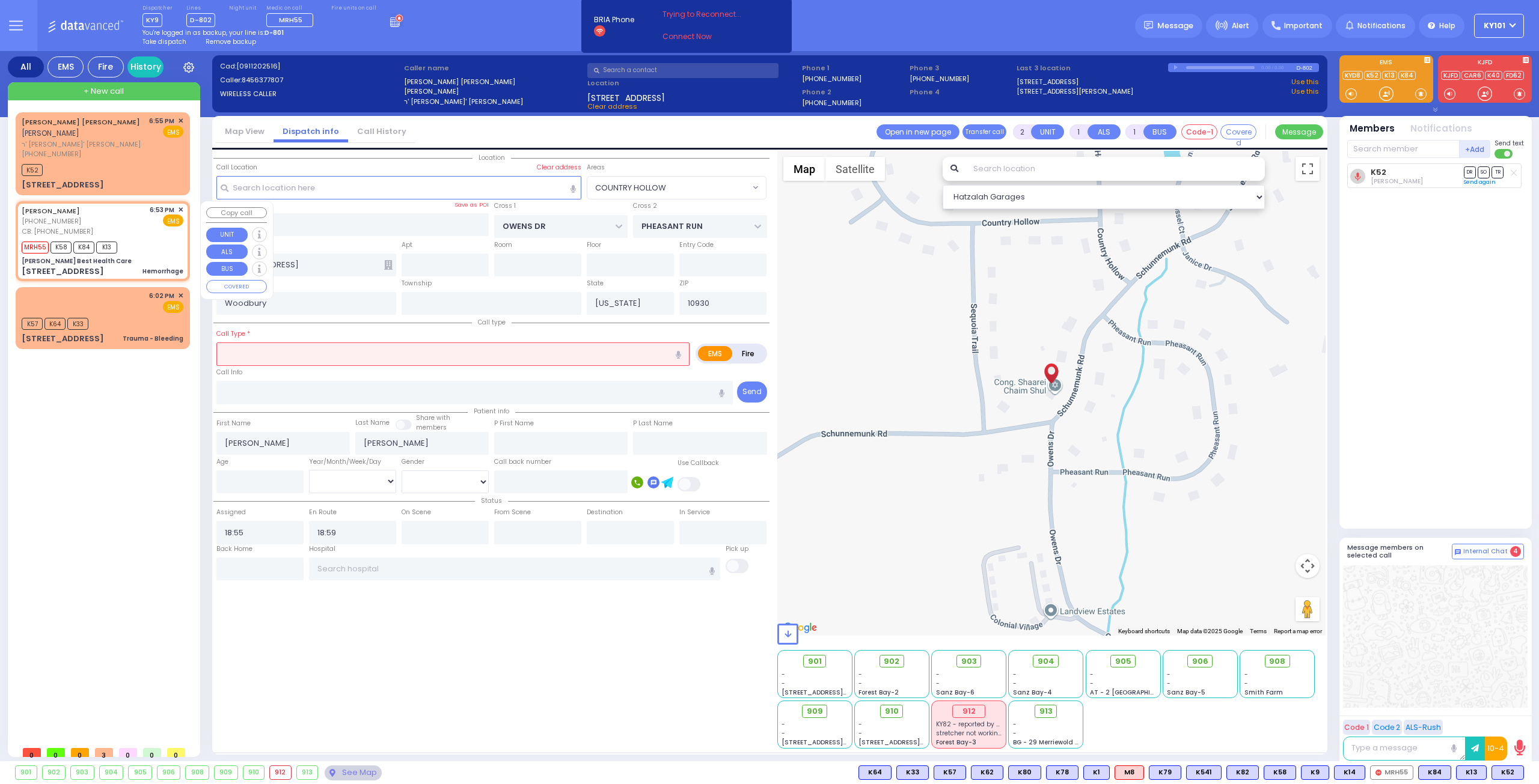
select select
type input "8455378375"
type input "18:53"
type input "18:56"
select select "Hatzalah Garages"
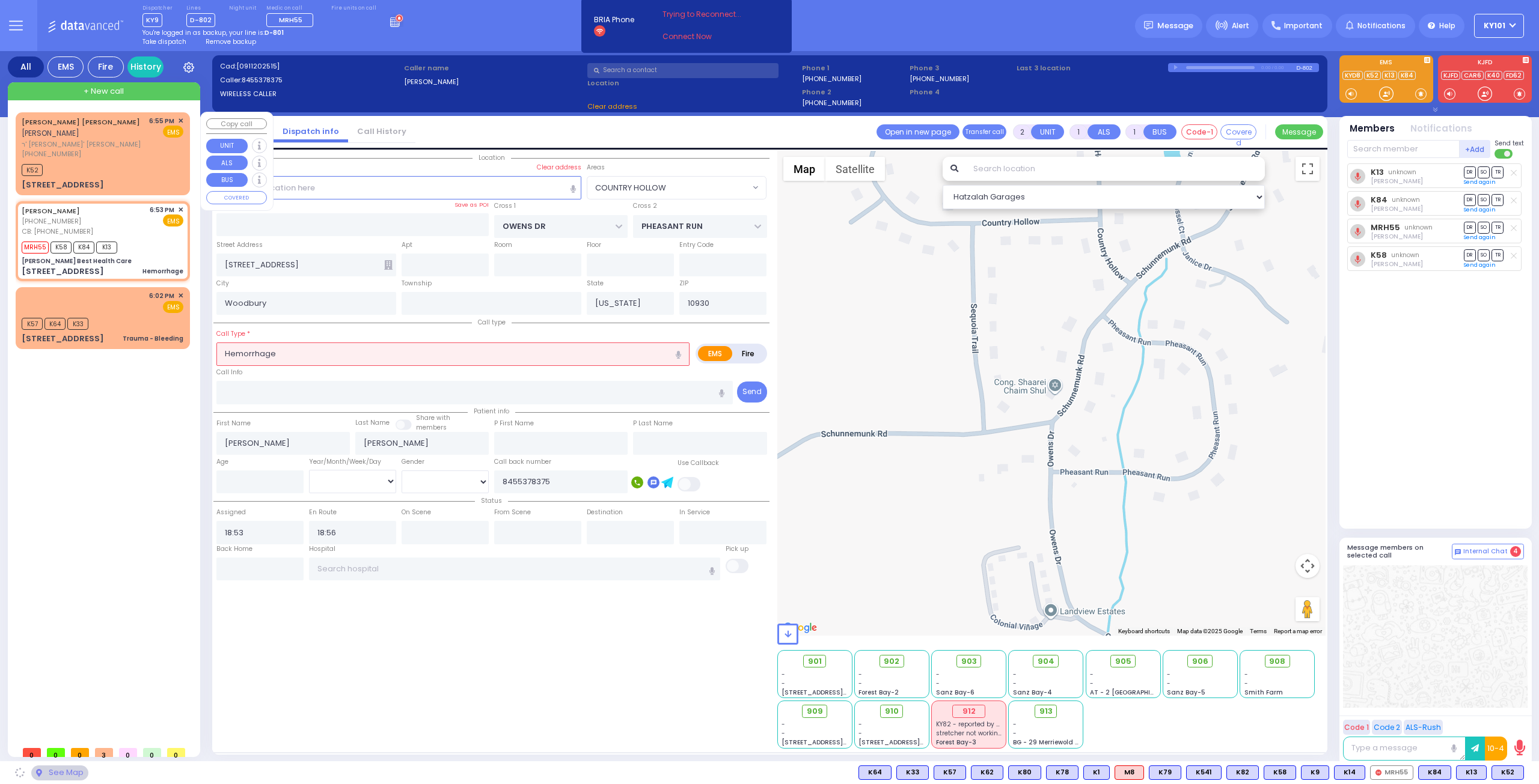
type input "[PERSON_NAME] Best Health Care"
type input "SHINEV COURT"
type input "QUICKWAY RD"
type input "[STREET_ADDRESS]"
type input "Monroe"
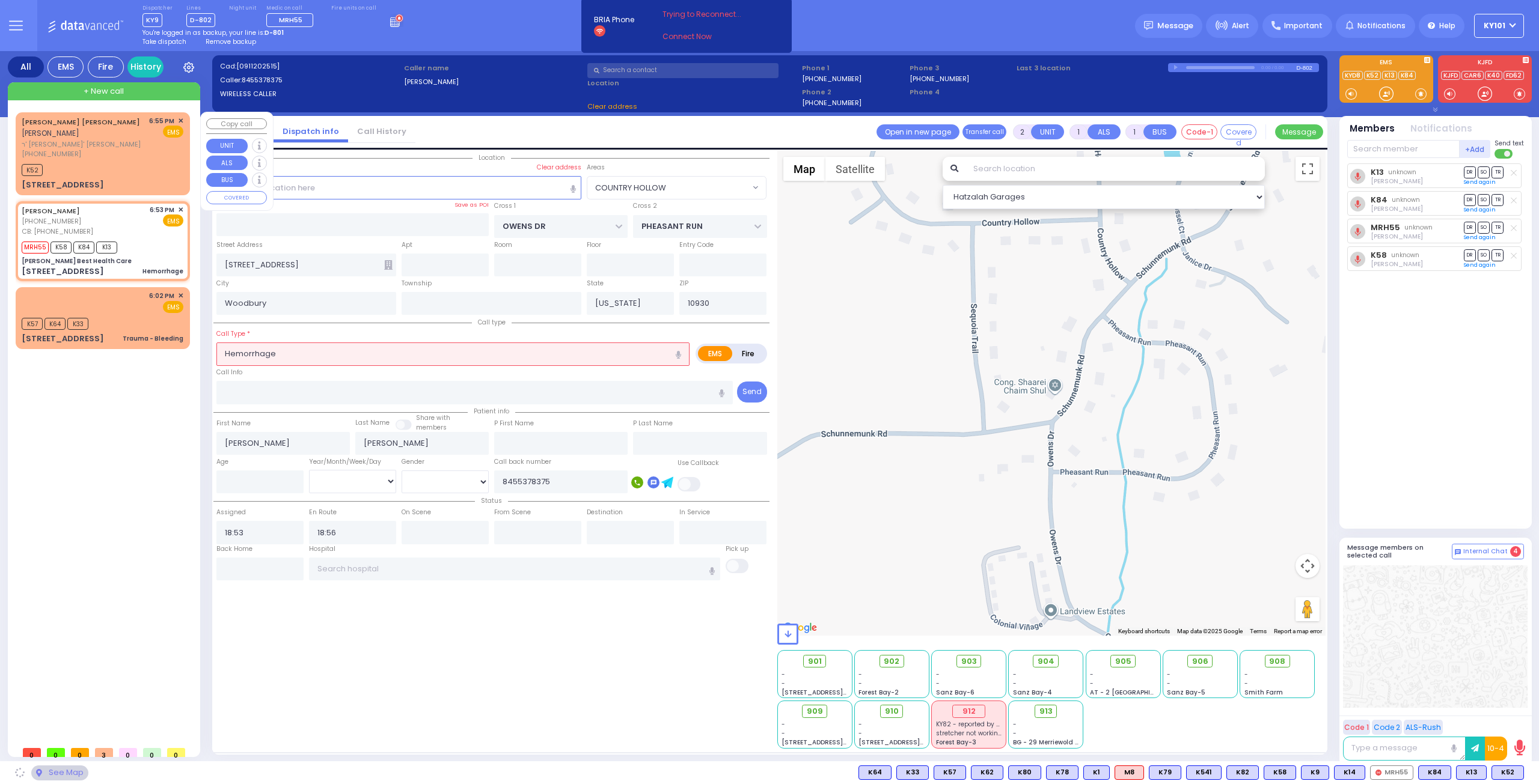
type input "10950"
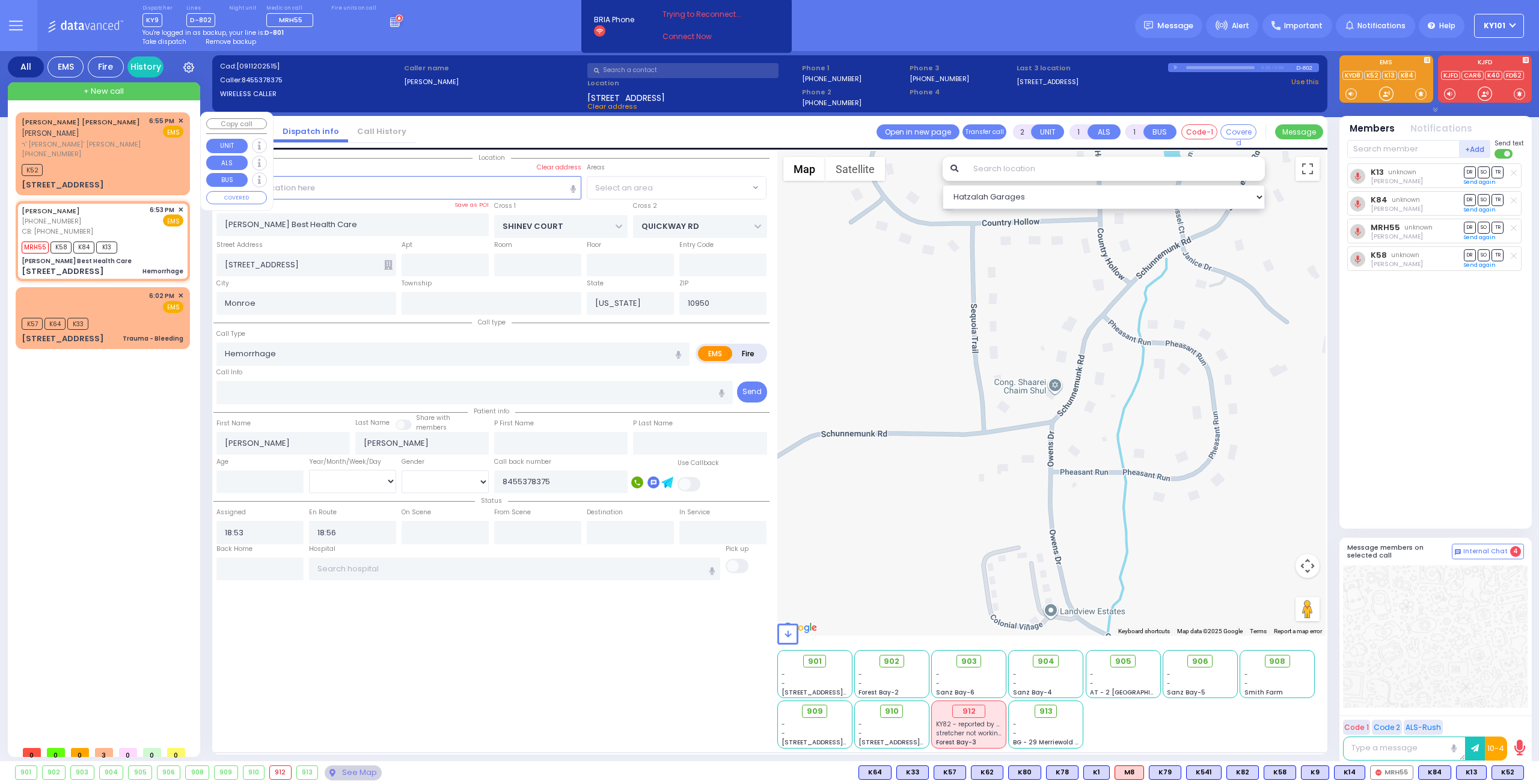
select select "SECTION 1"
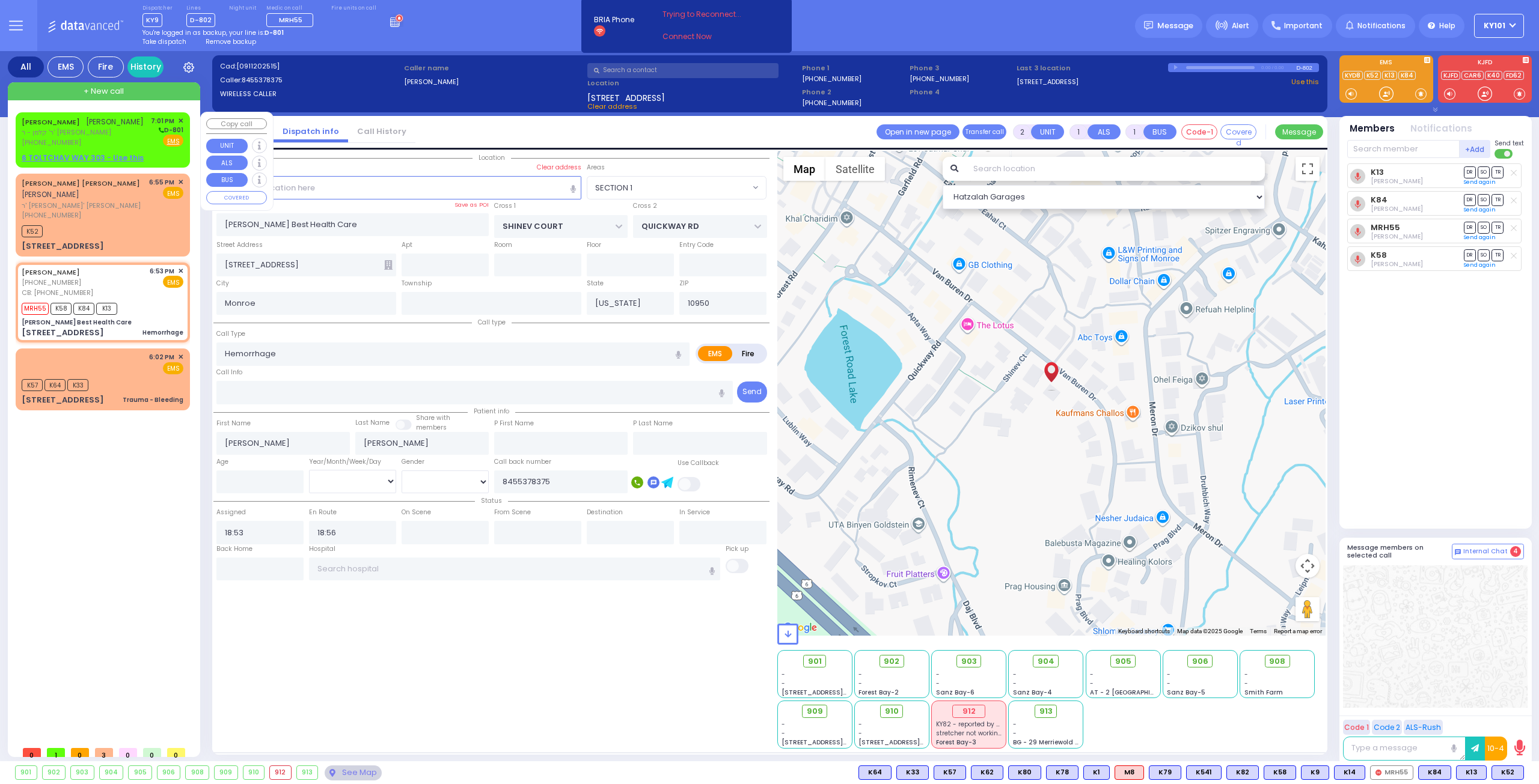
click at [86, 131] on span "ר' קלמן - ר' [PERSON_NAME]" at bounding box center [82, 132] width 122 height 11
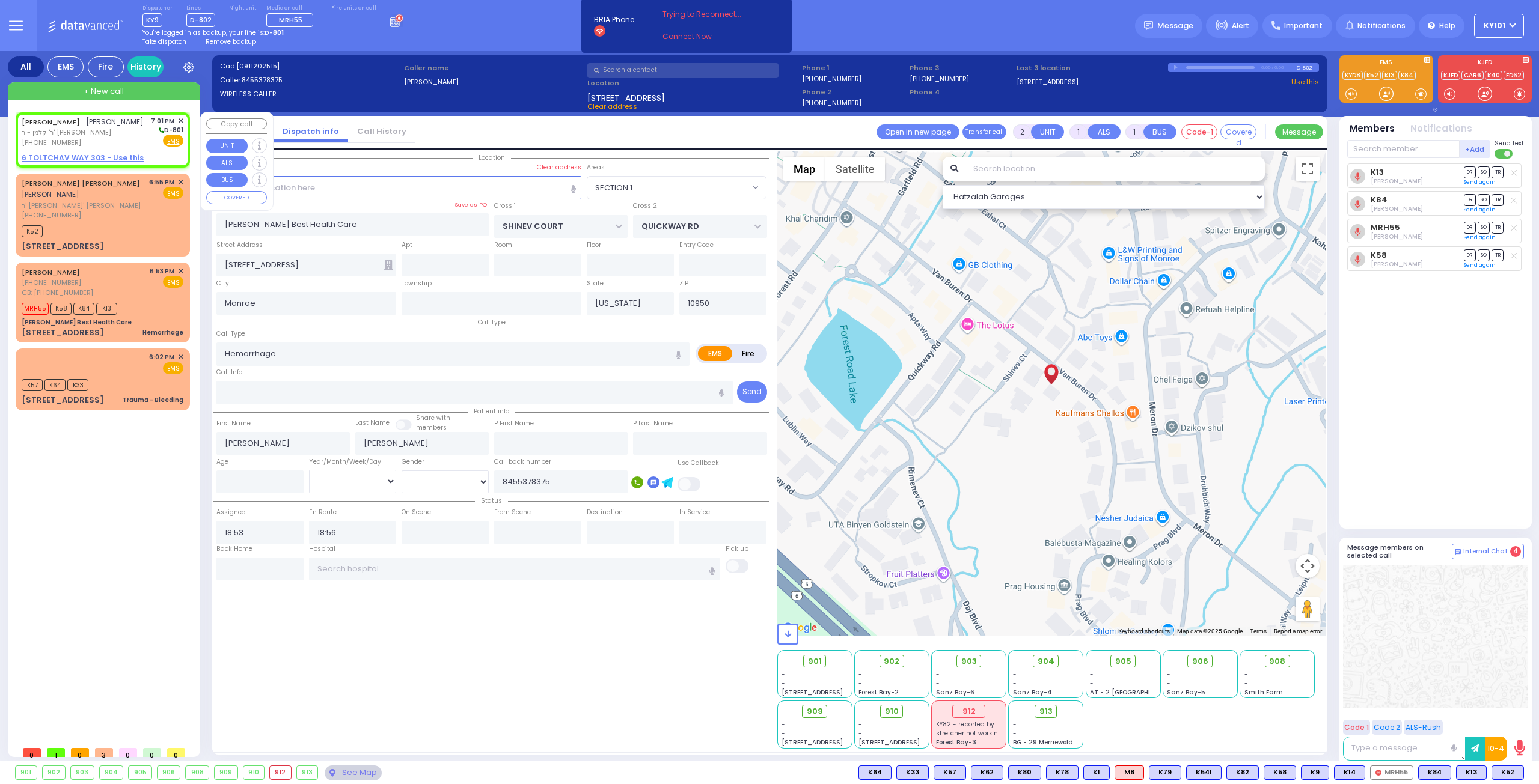
select select
radio input "true"
type input "JOEL"
type input "KOHN"
select select
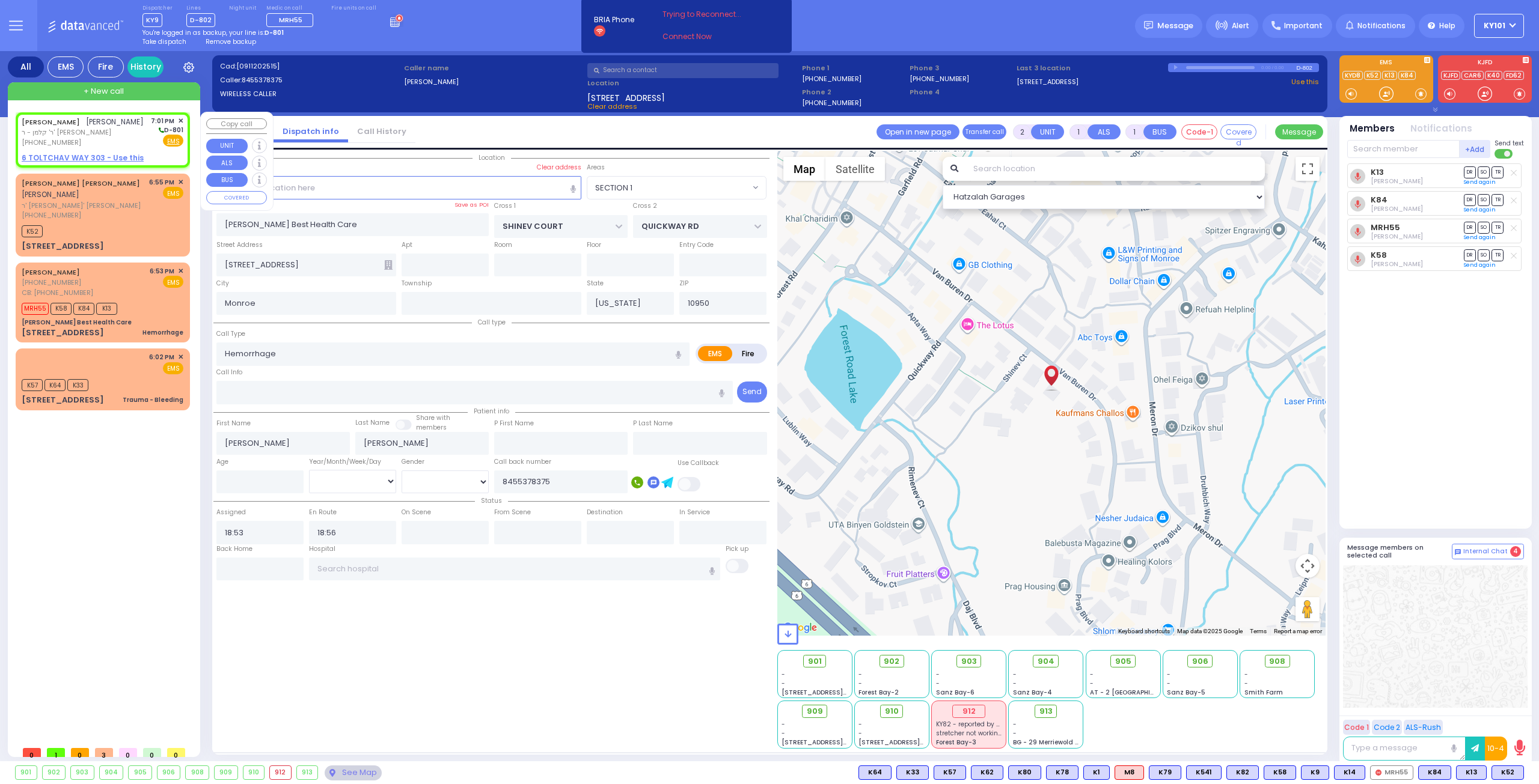
type input "19:01"
select select "Hatzalah Garages"
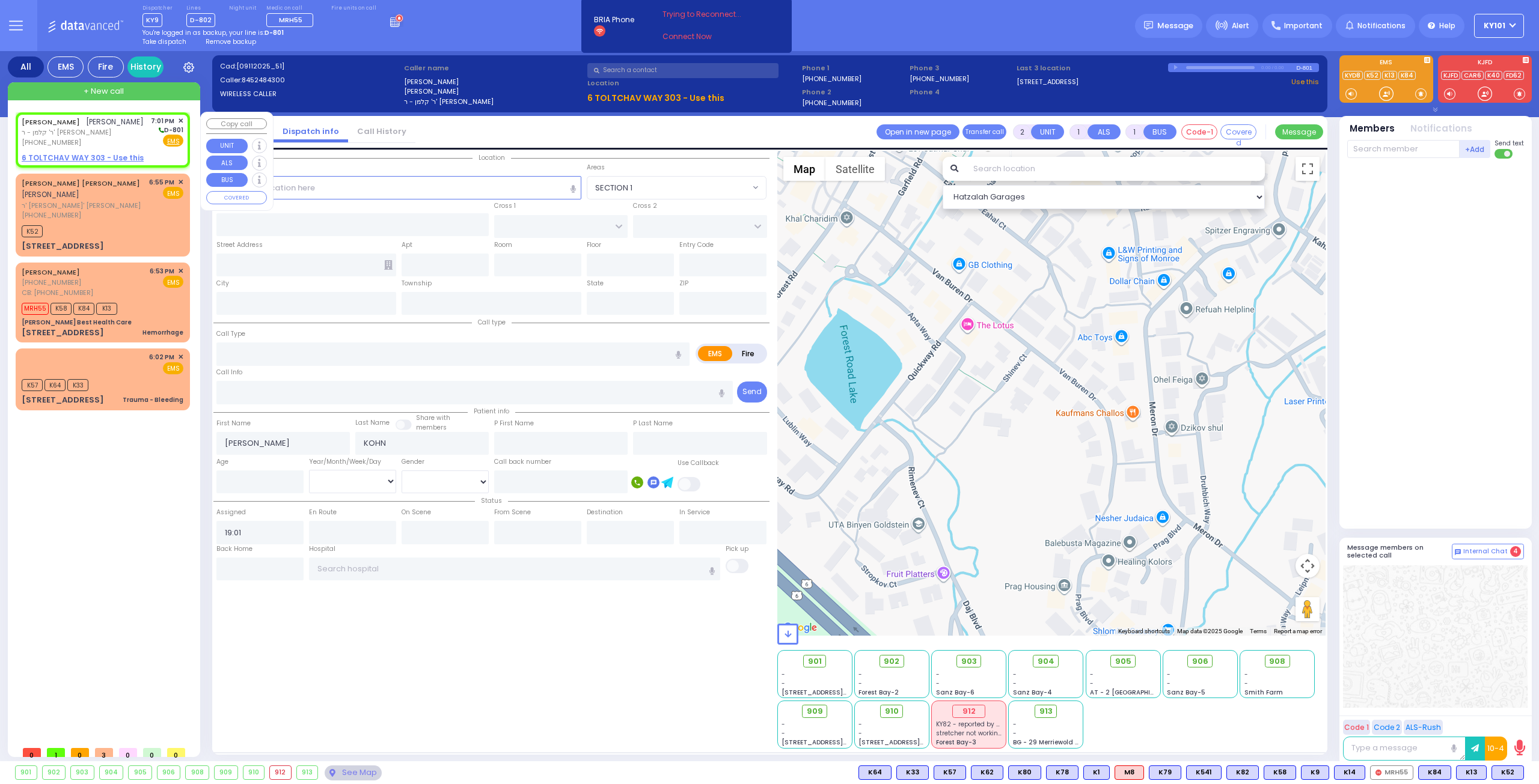
click at [101, 155] on u "6 TOLTCHAV WAY 303 - Use this" at bounding box center [82, 158] width 122 height 11
select select
radio input "true"
select select
select select "Hatzalah Garages"
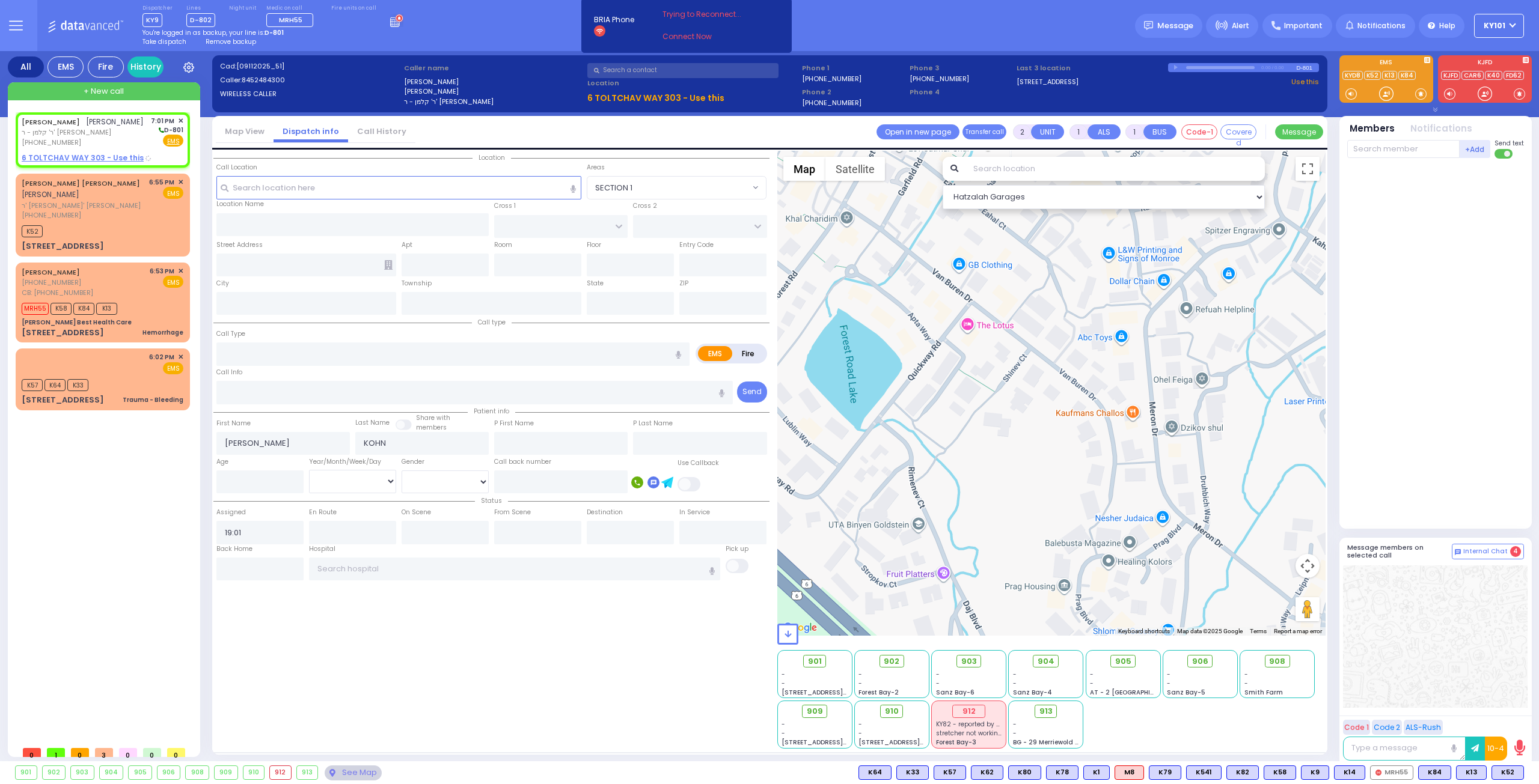
click at [754, 349] on label "Fire" at bounding box center [748, 354] width 34 height 15
radio input "true"
select select
radio input "true"
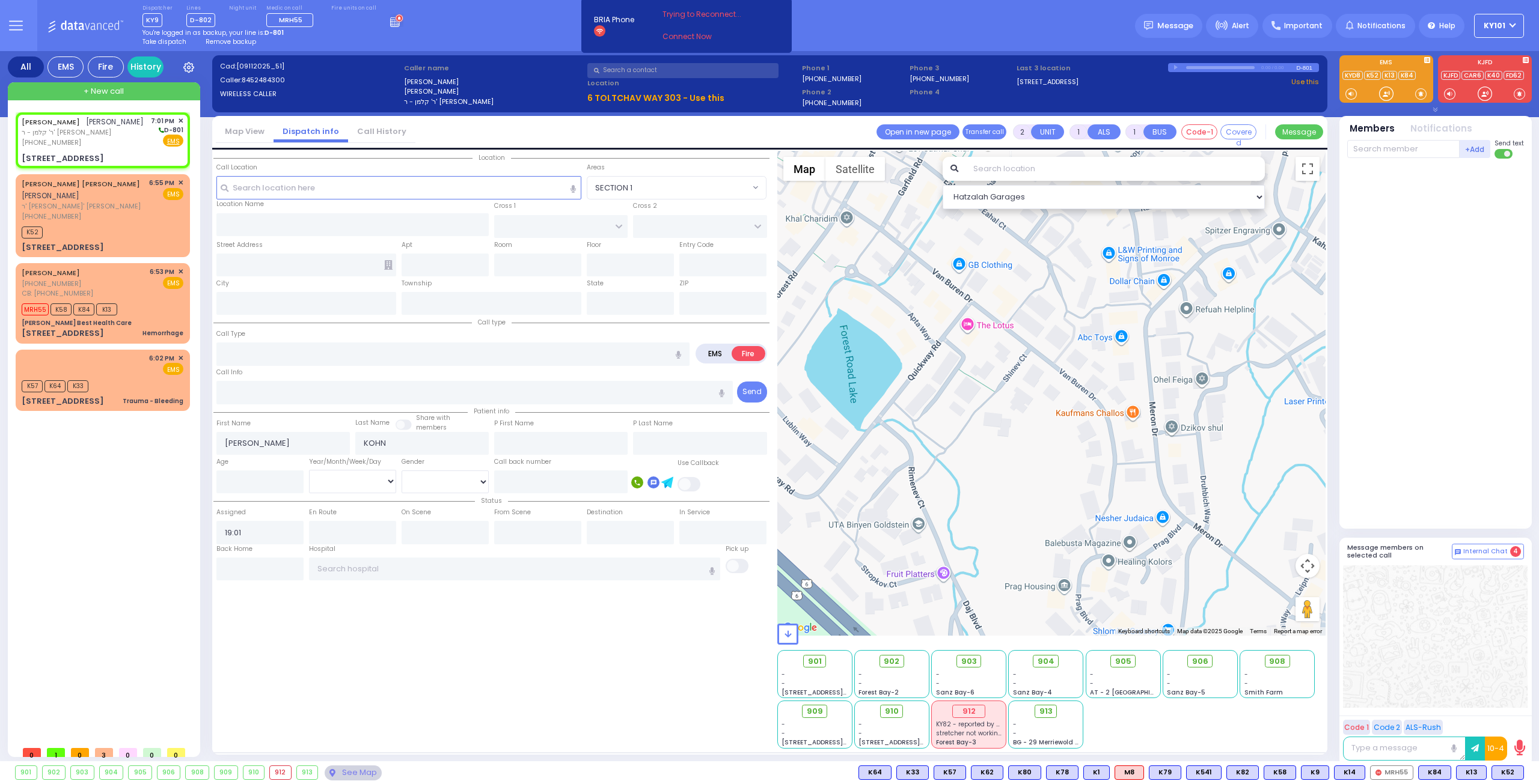
select select
select select "Hatzalah Garages"
type input "HAMBURG WAY"
type input "TOLTCHAV WAY"
type input "6 TOLTCHAV WAY"
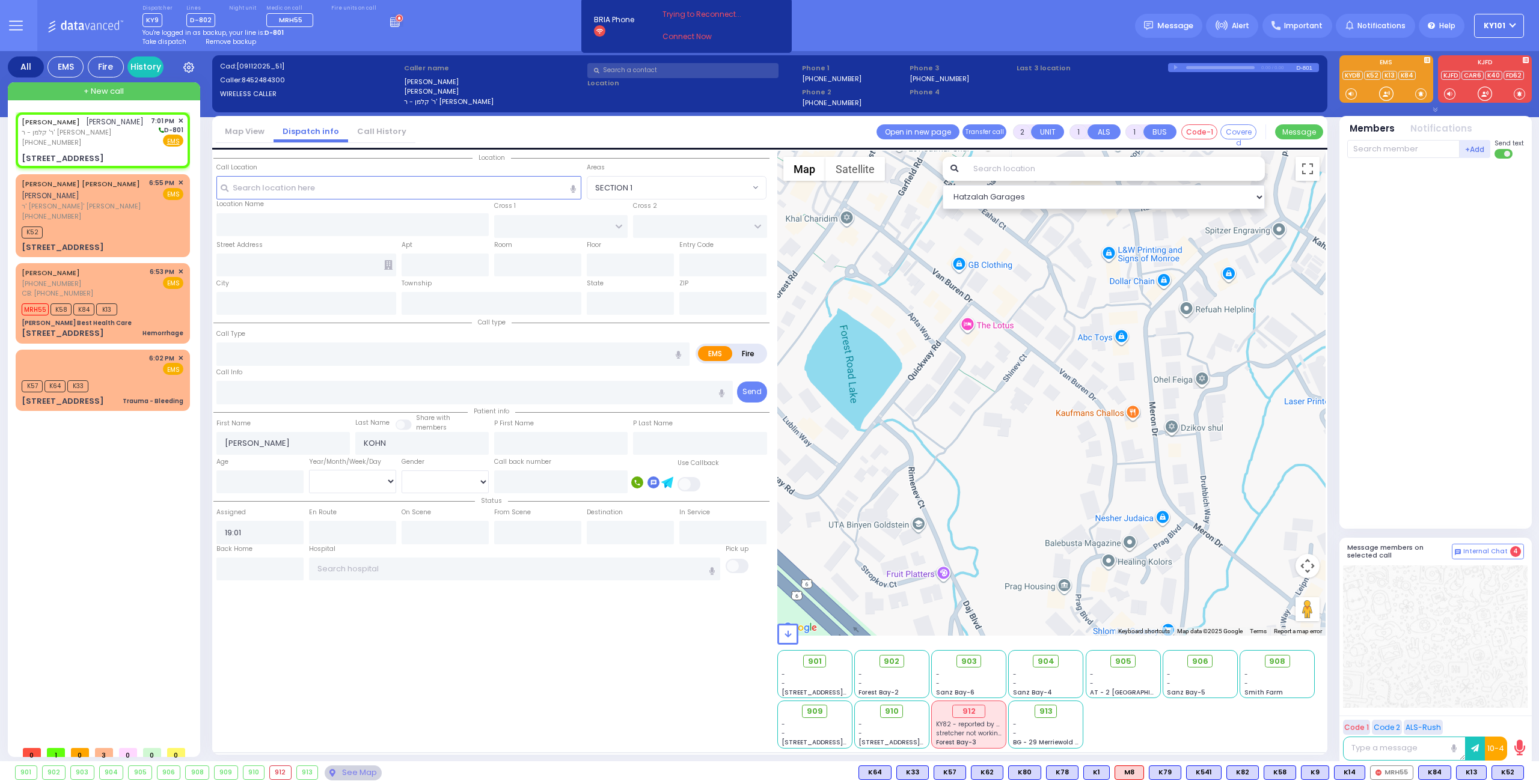
type input "303"
type input "Monroe"
type input "[US_STATE]"
type input "10950"
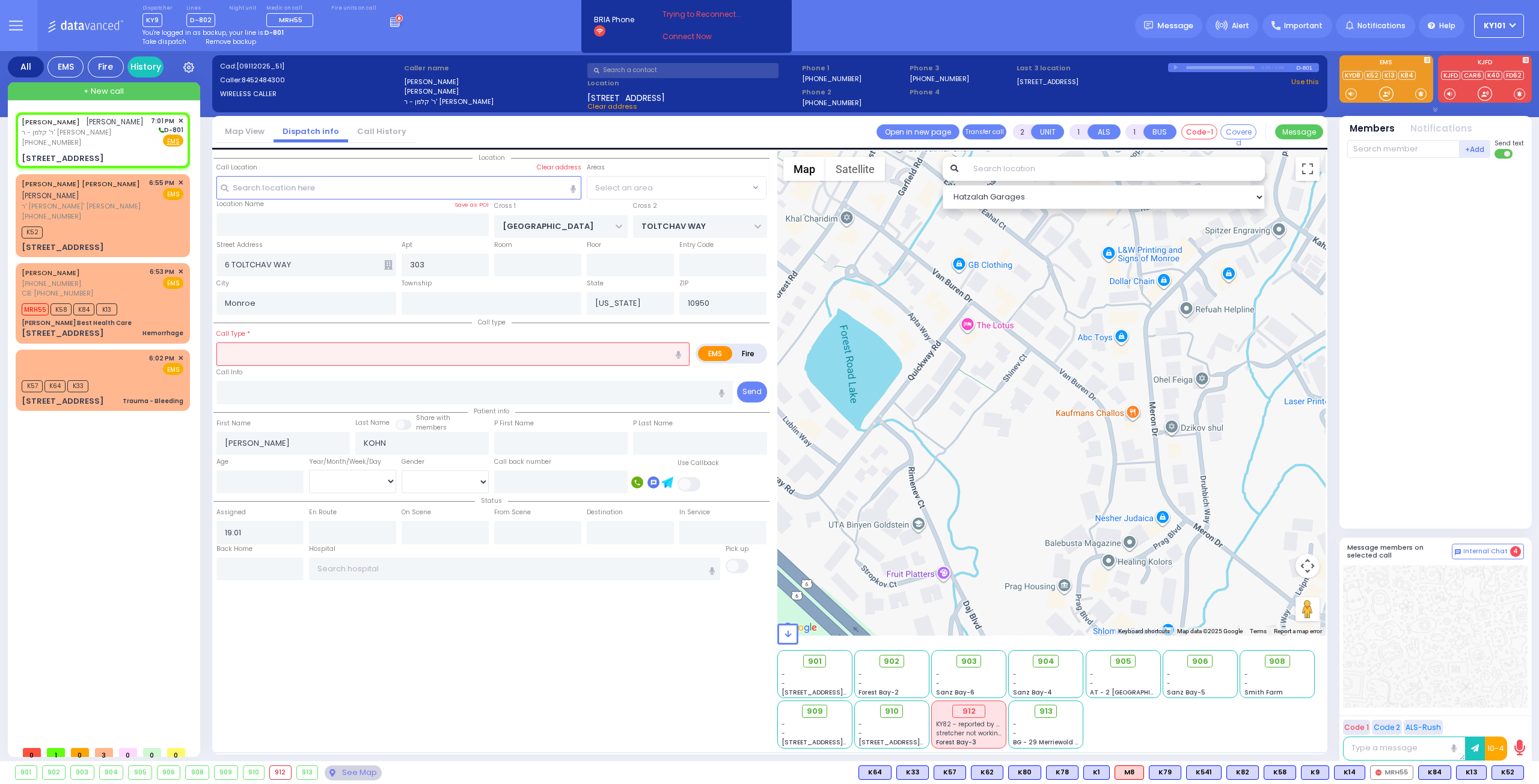
click at [584, 349] on input "text" at bounding box center [453, 354] width 474 height 23
select select "BEIRECH MOSHE"
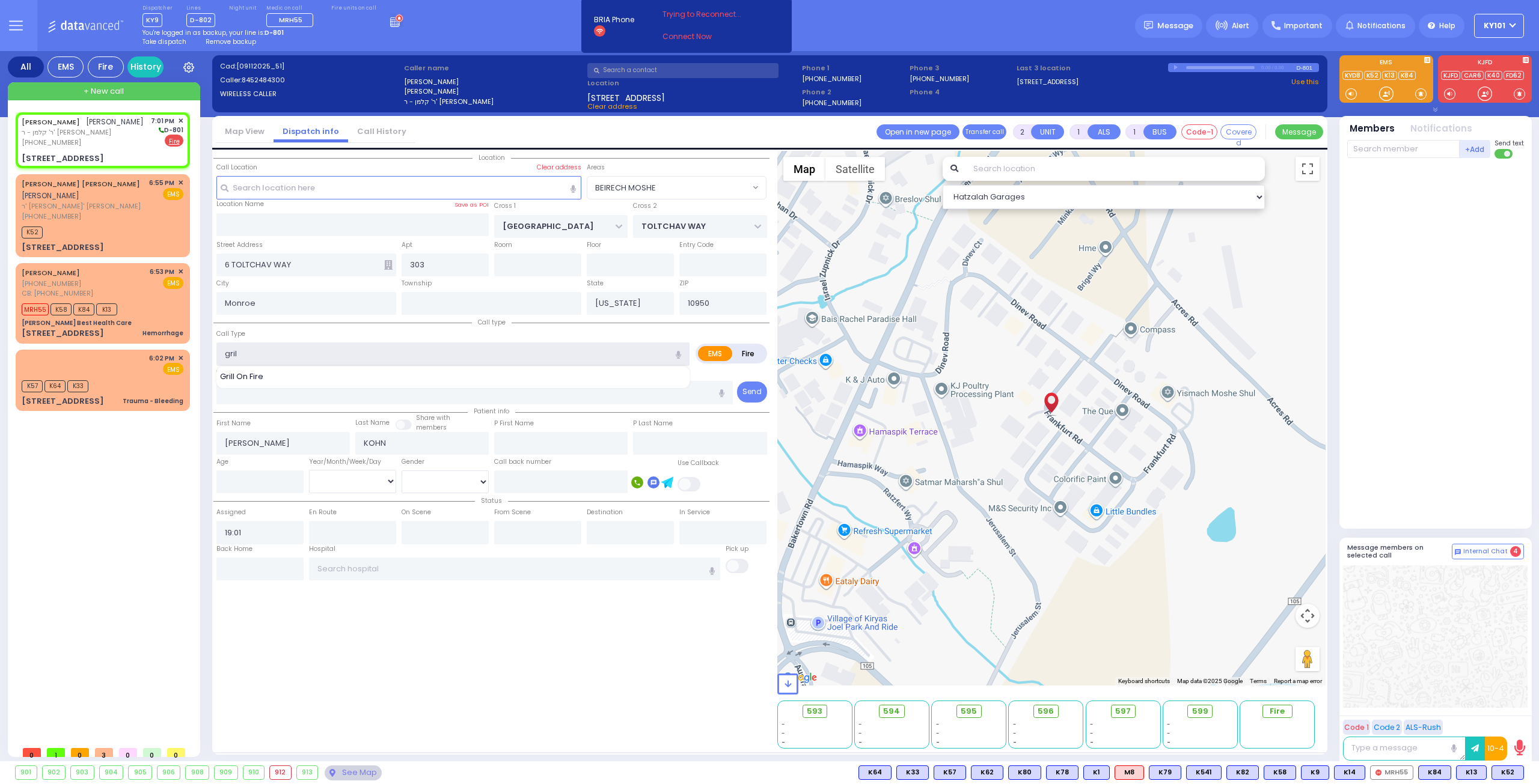
type input "grill"
select select
radio input "false"
radio input "true"
select select
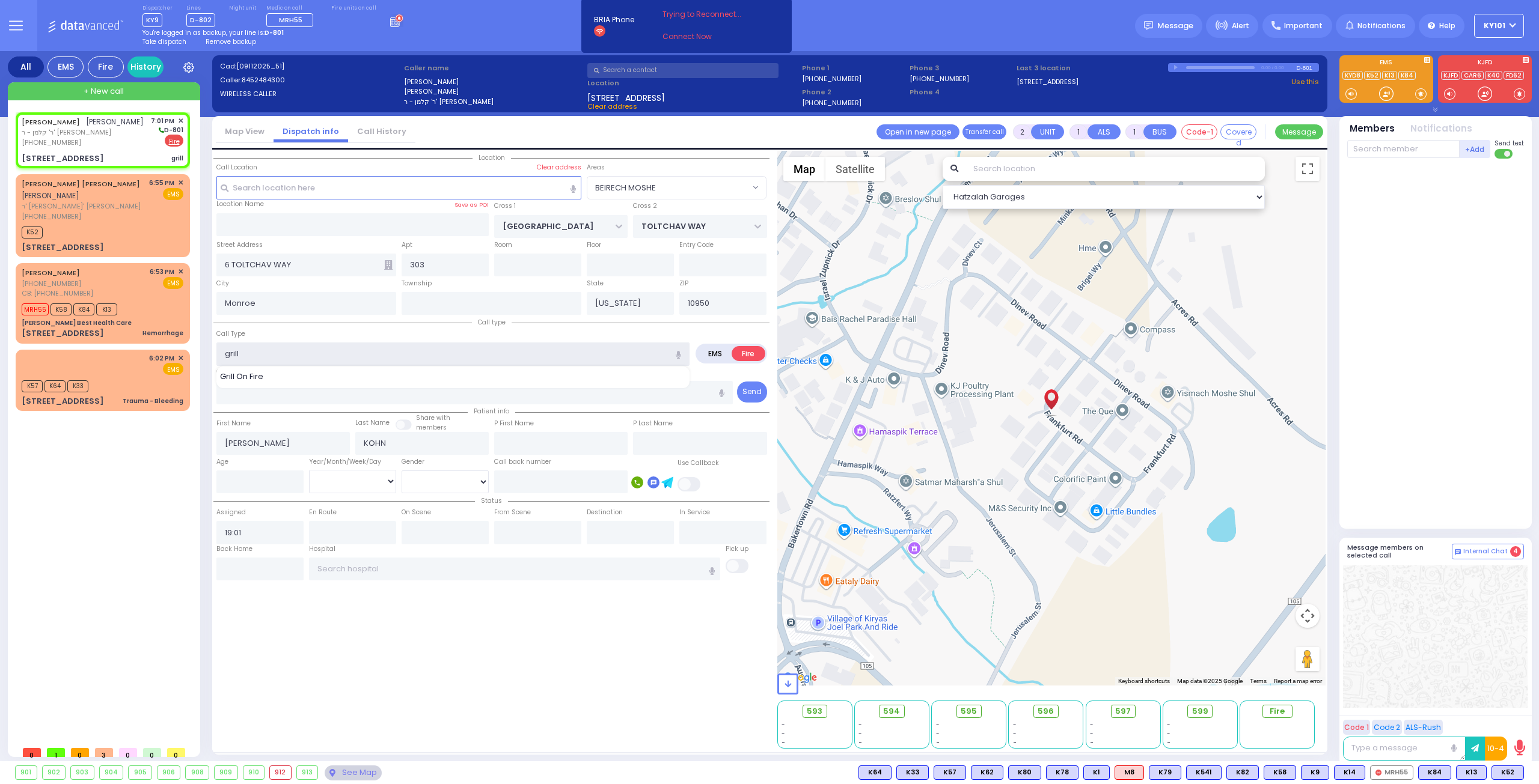
select select "Hatzalah Garages"
select select "BEIRECH MOSHE"
select select
radio input "true"
select select
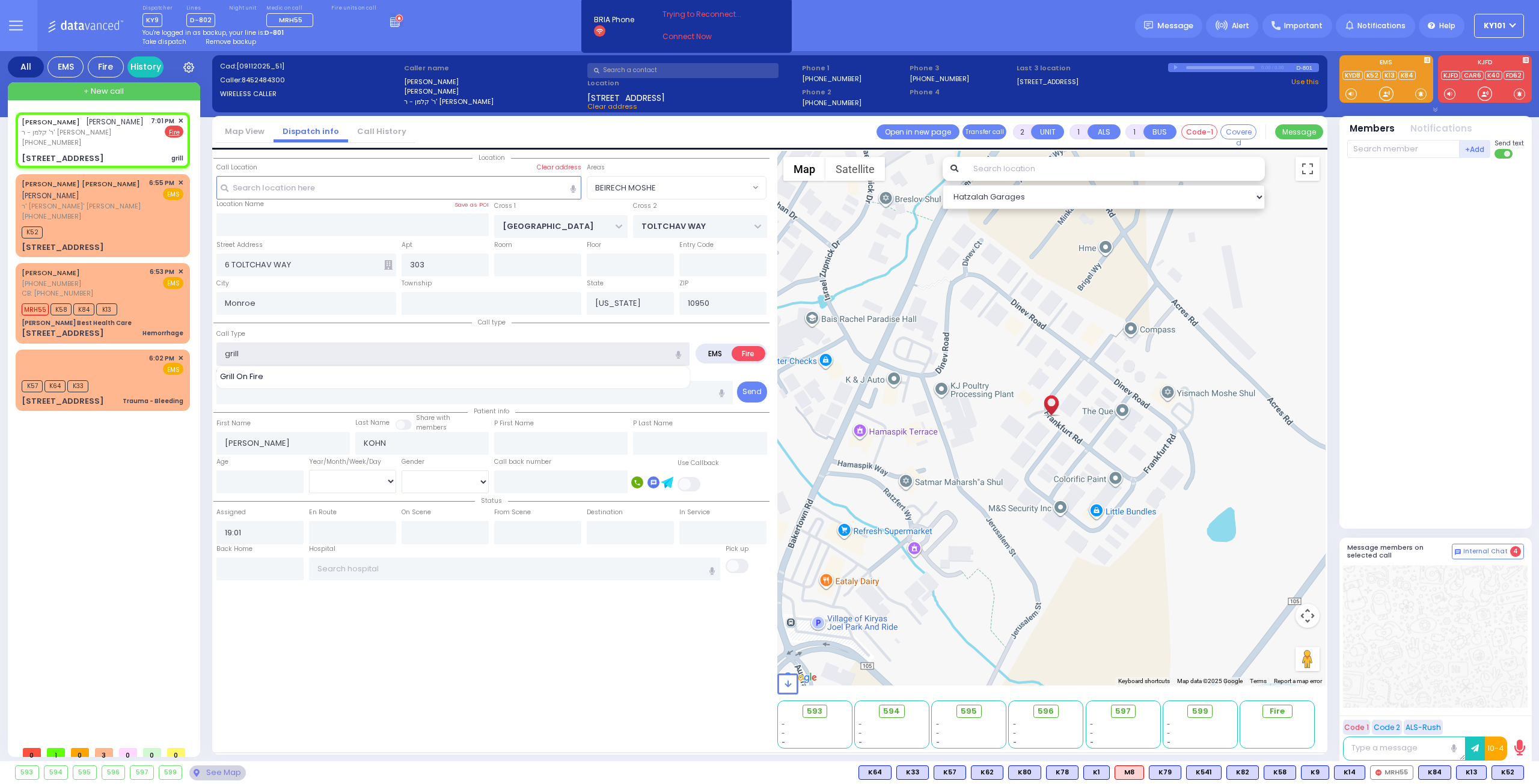
select select "Hatzalah Garages"
select select "BEIRECH MOSHE"
click at [503, 377] on div "Grill On Fire" at bounding box center [453, 376] width 467 height 12
type input "Grill On Fire"
click at [318, 336] on div "Call Type Grill On Fire Grill On Fire" at bounding box center [453, 346] width 474 height 38
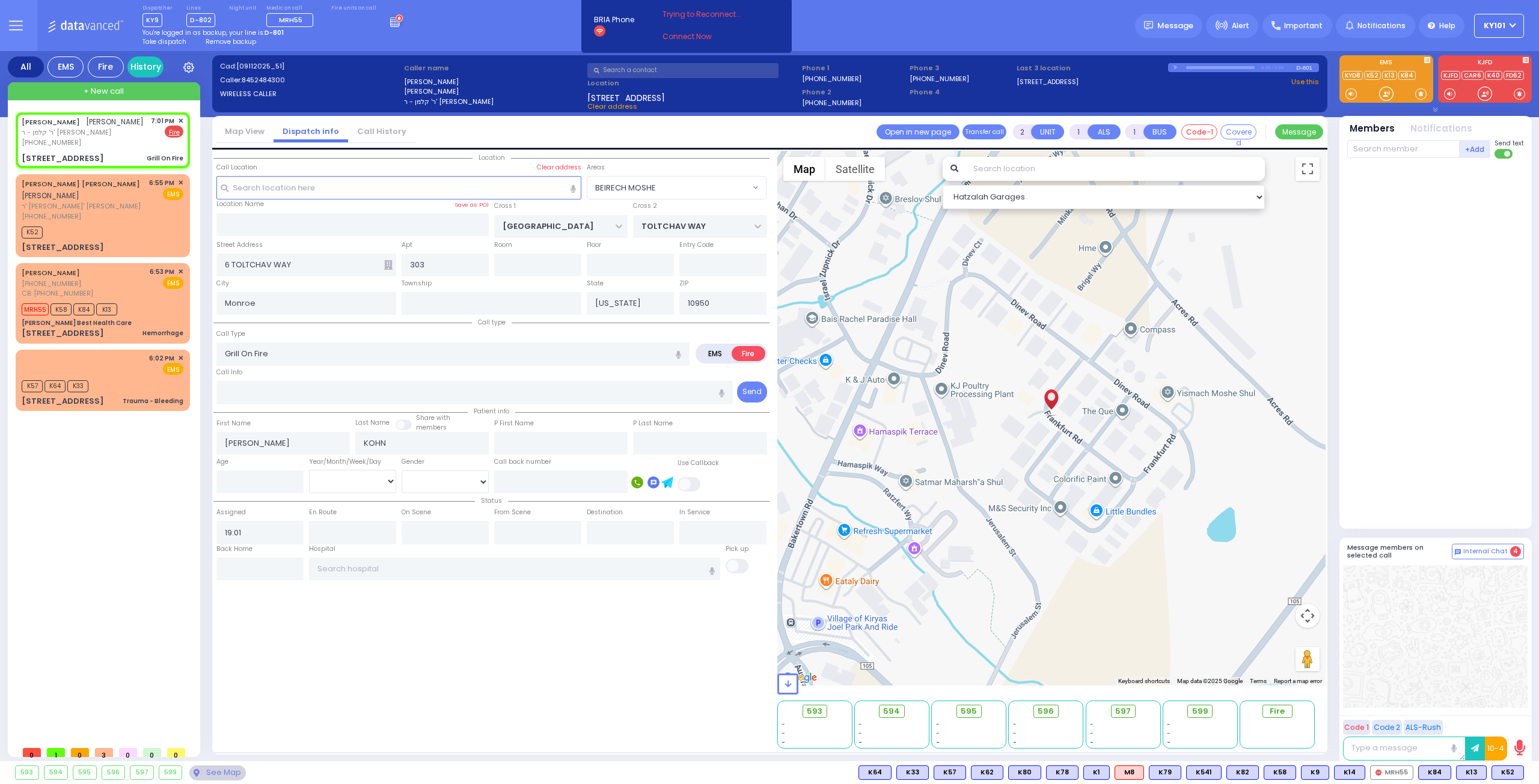
select select
radio input "true"
select select
select select "Hatzalah Garages"
select select "BEIRECH MOSHE"
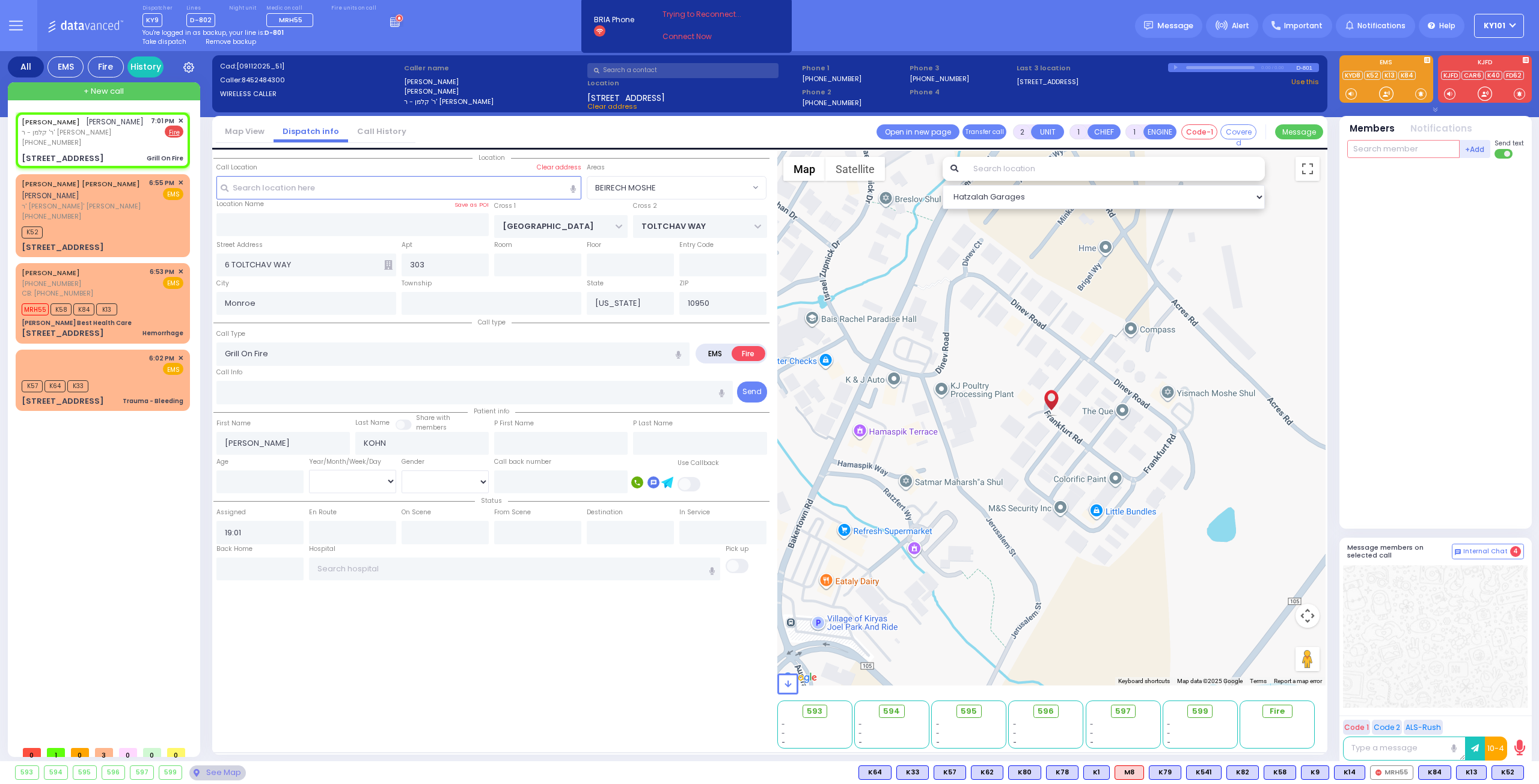
click at [1404, 147] on input "text" at bounding box center [1403, 149] width 113 height 18
type input "car3"
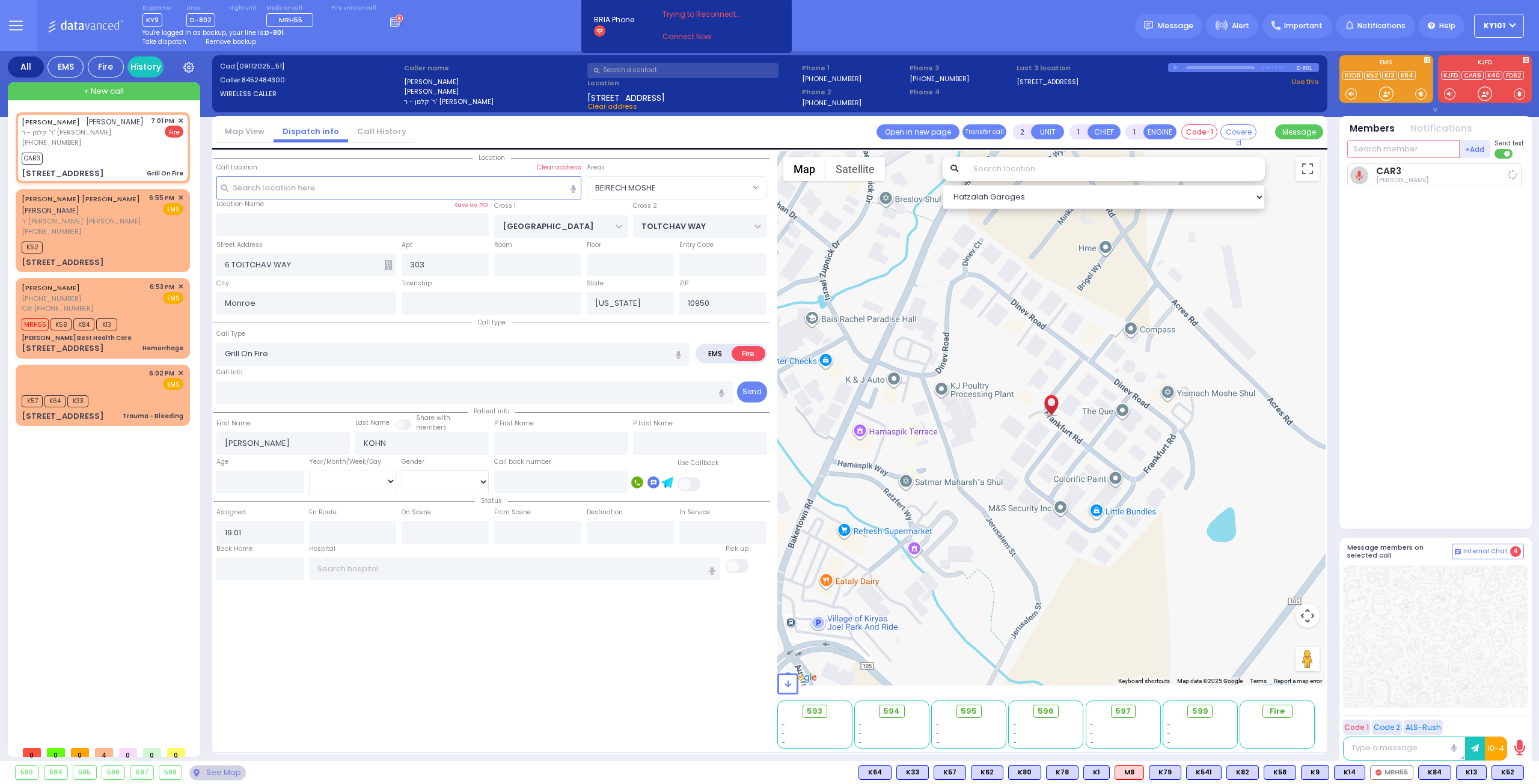
select select
radio input "true"
select select
type input "19:01"
select select "Hatzalah Garages"
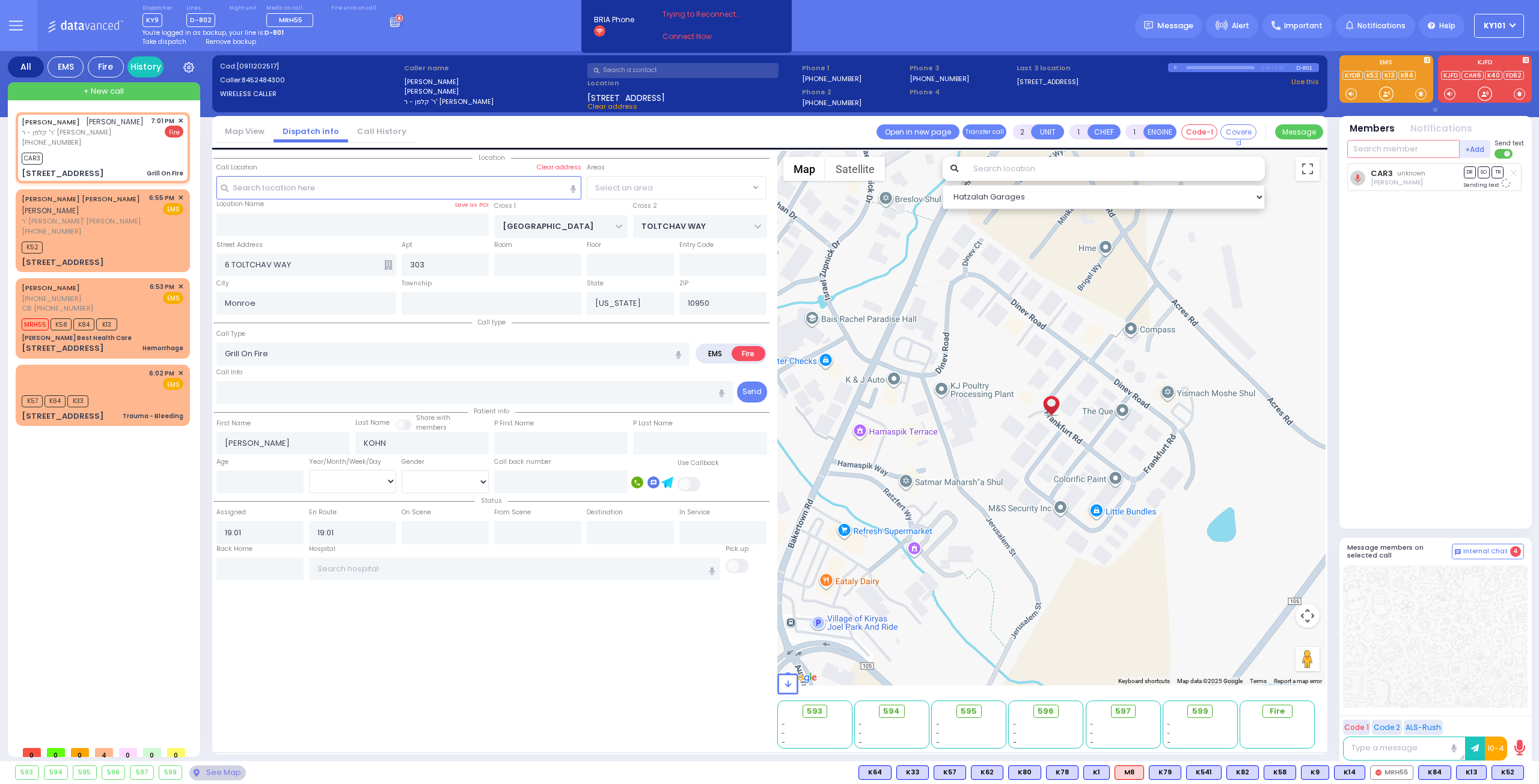
select select "BEIRECH MOSHE"
type input "75"
select select
radio input "true"
select select
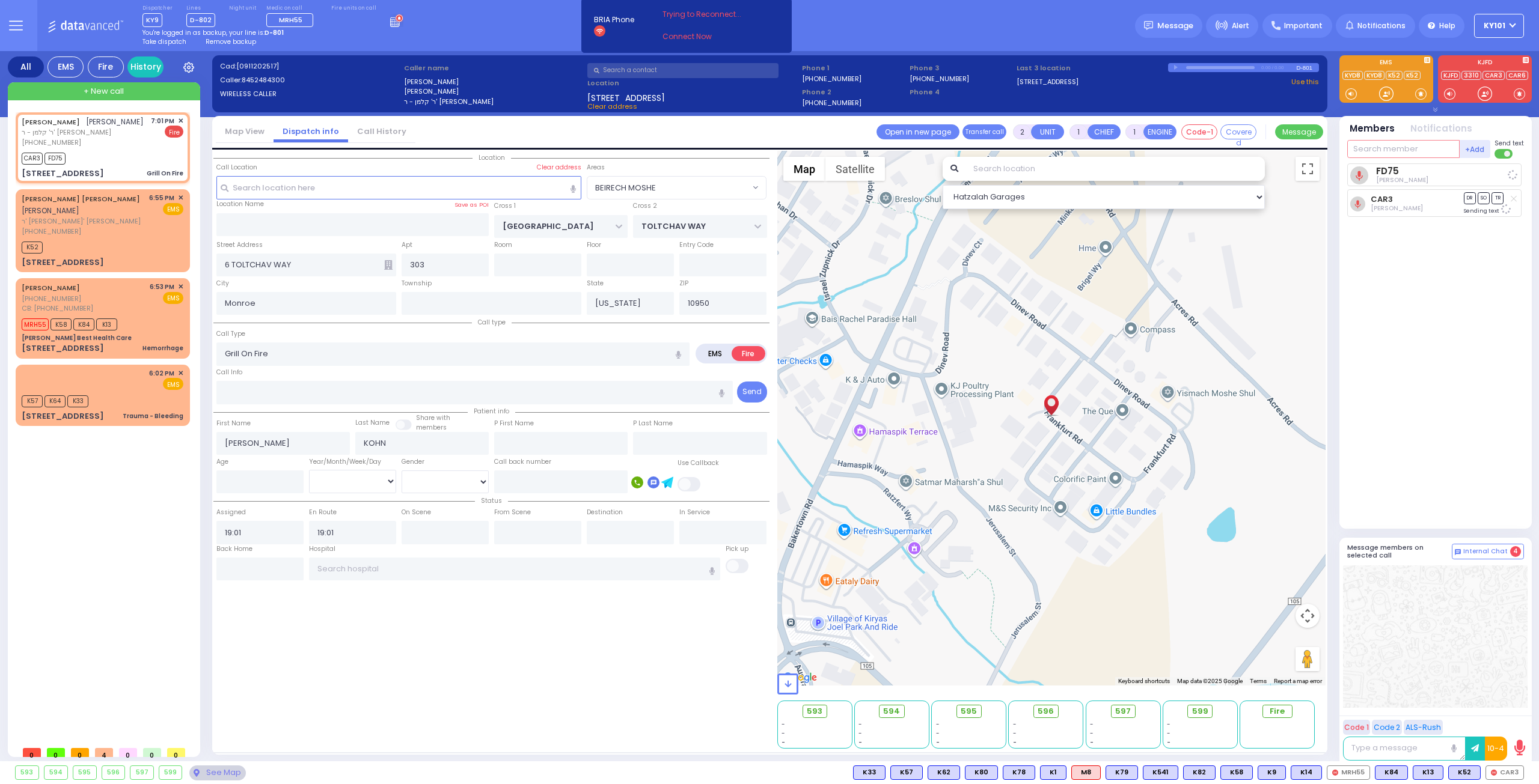
select select "Hatzalah Garages"
select select "BEIRECH MOSHE"
type input "5"
type input "car5"
select select
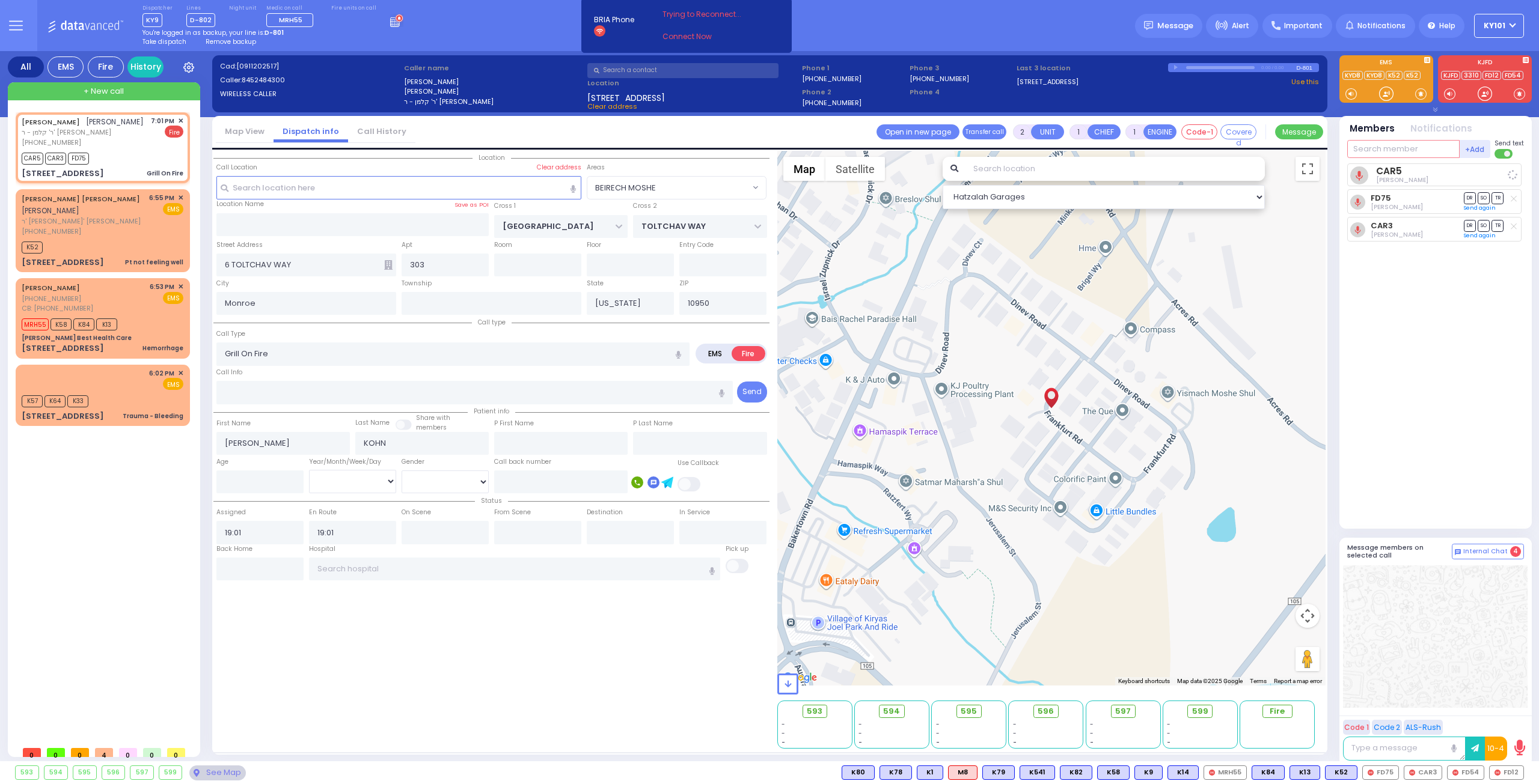
radio input "true"
select select
select select "Hatzalah Garages"
select select "BEIRECH MOSHE"
type input "1"
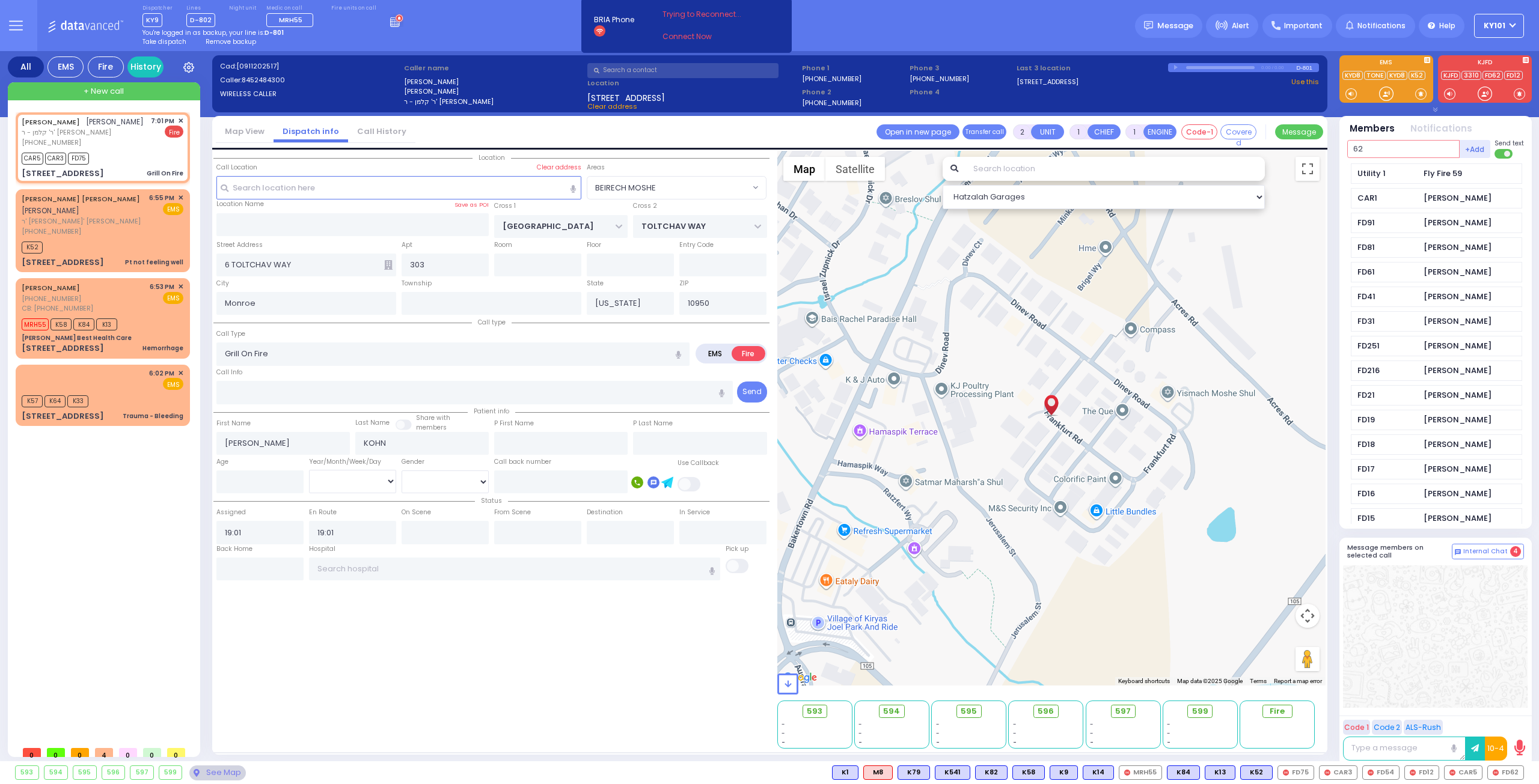
type input "6"
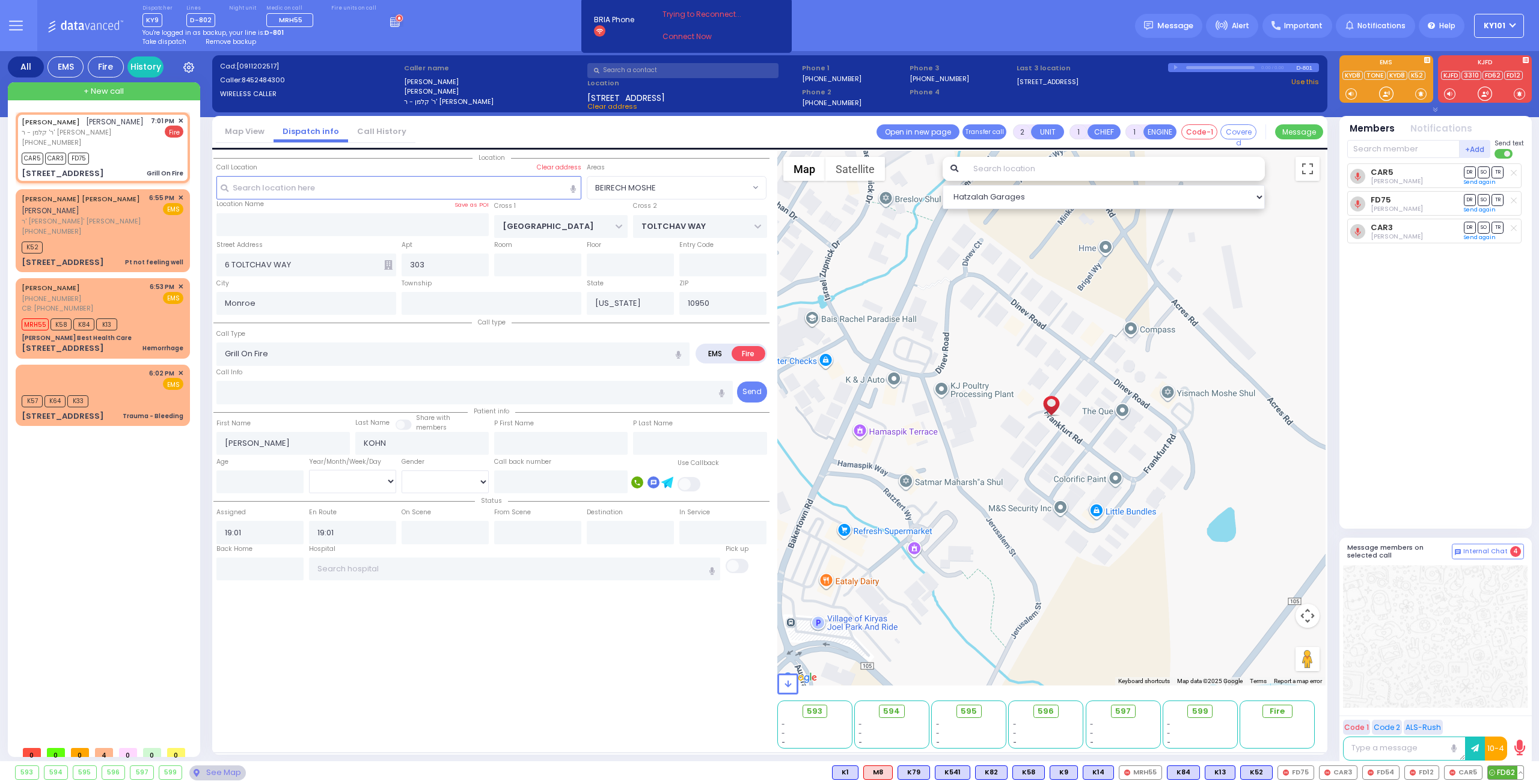
click at [1505, 772] on span "FD62" at bounding box center [1505, 773] width 36 height 13
select select
radio input "true"
select select
select select "Hatzalah Garages"
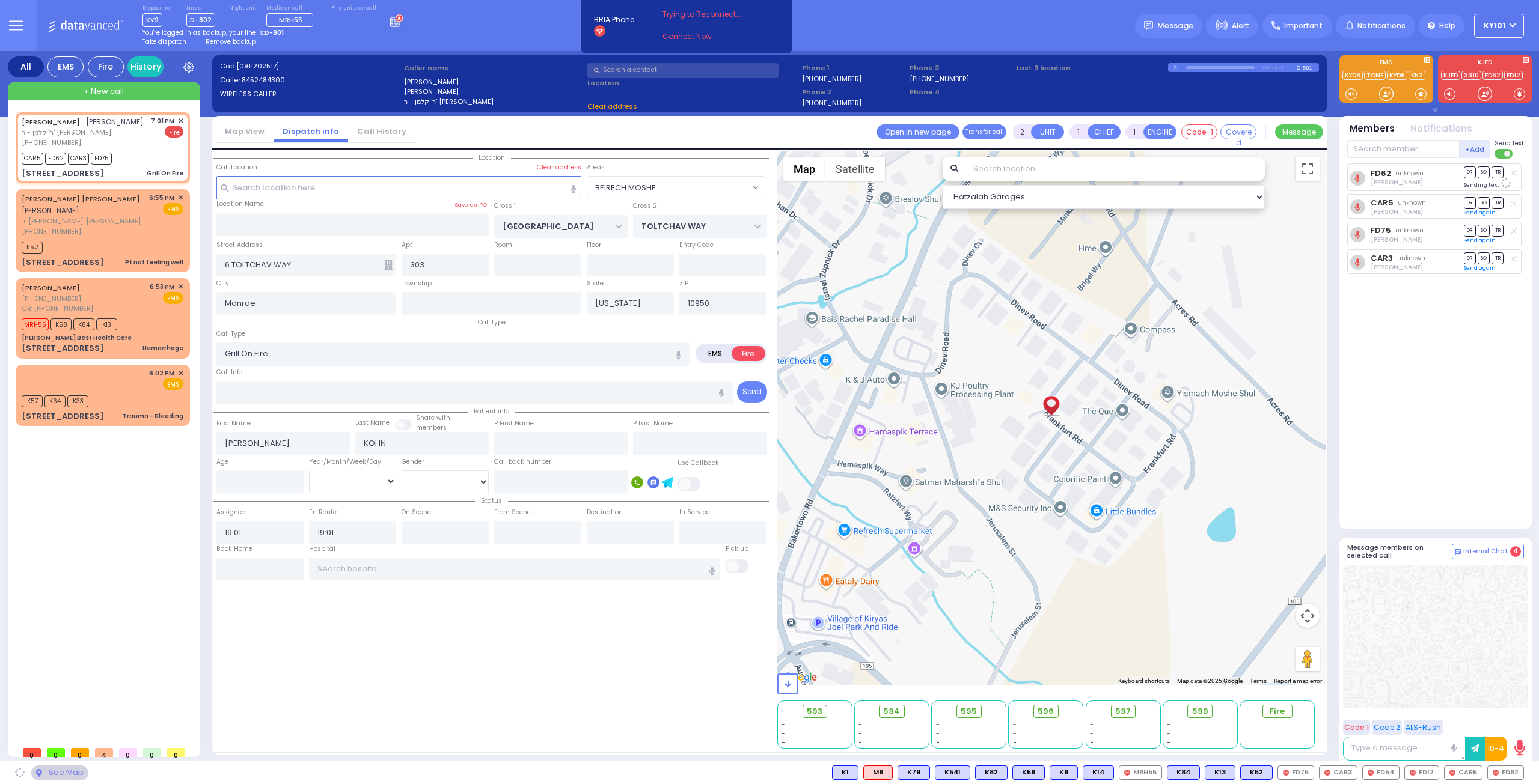
select select "BEIRECH MOSHE"
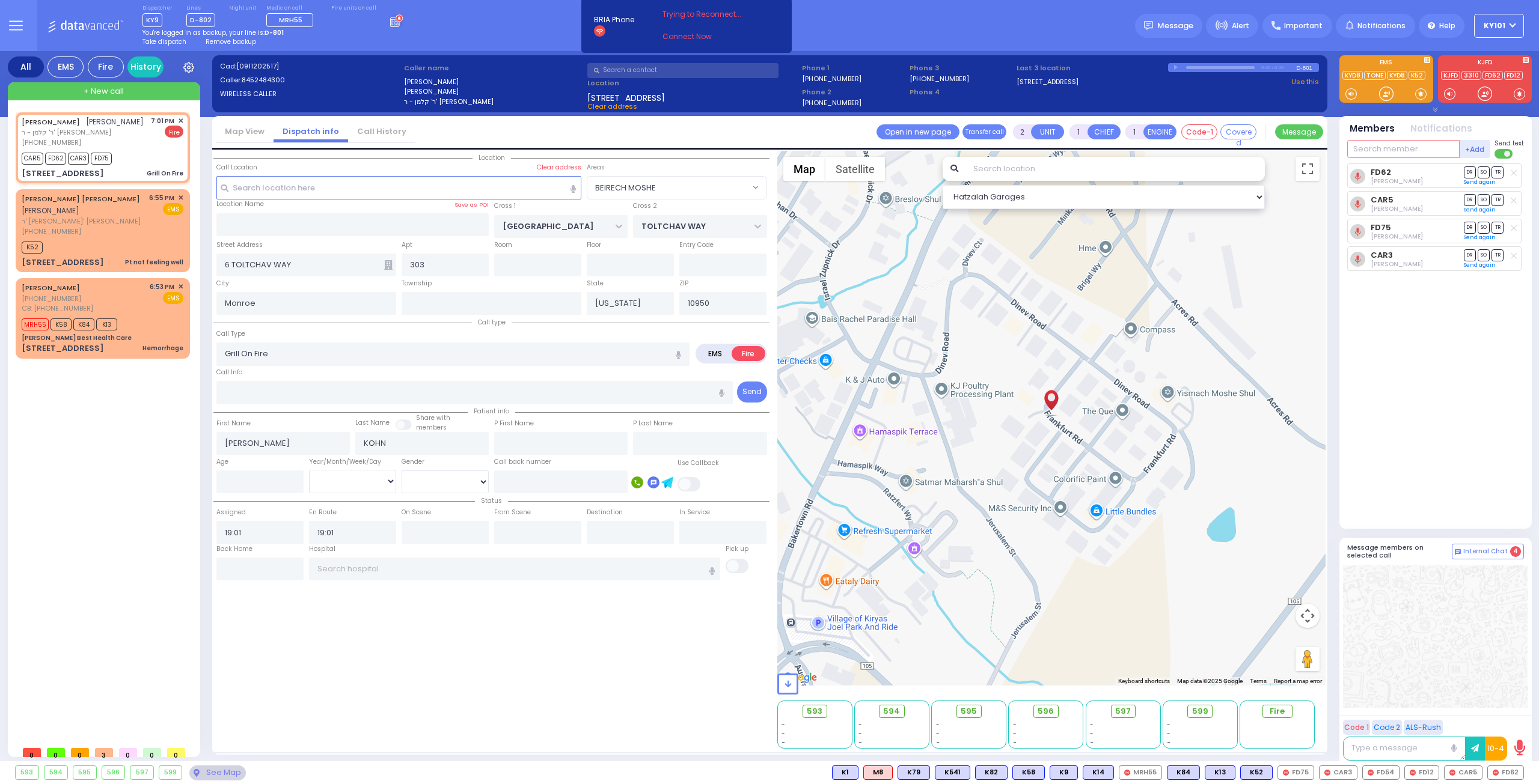
click at [1398, 143] on input "text" at bounding box center [1403, 149] width 113 height 18
type input "12"
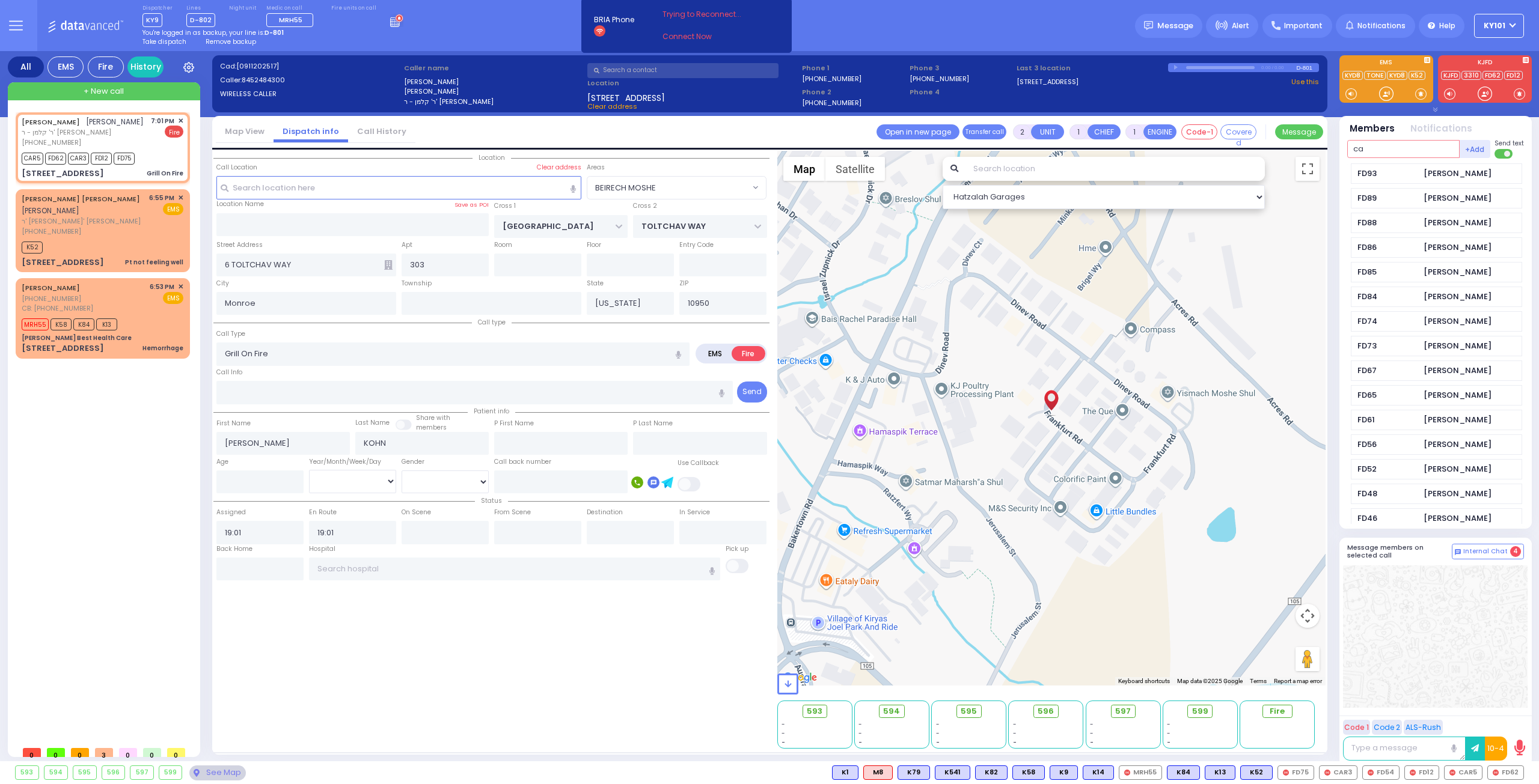
type input "car"
select select
radio input "true"
select select
select select "Hatzalah Garages"
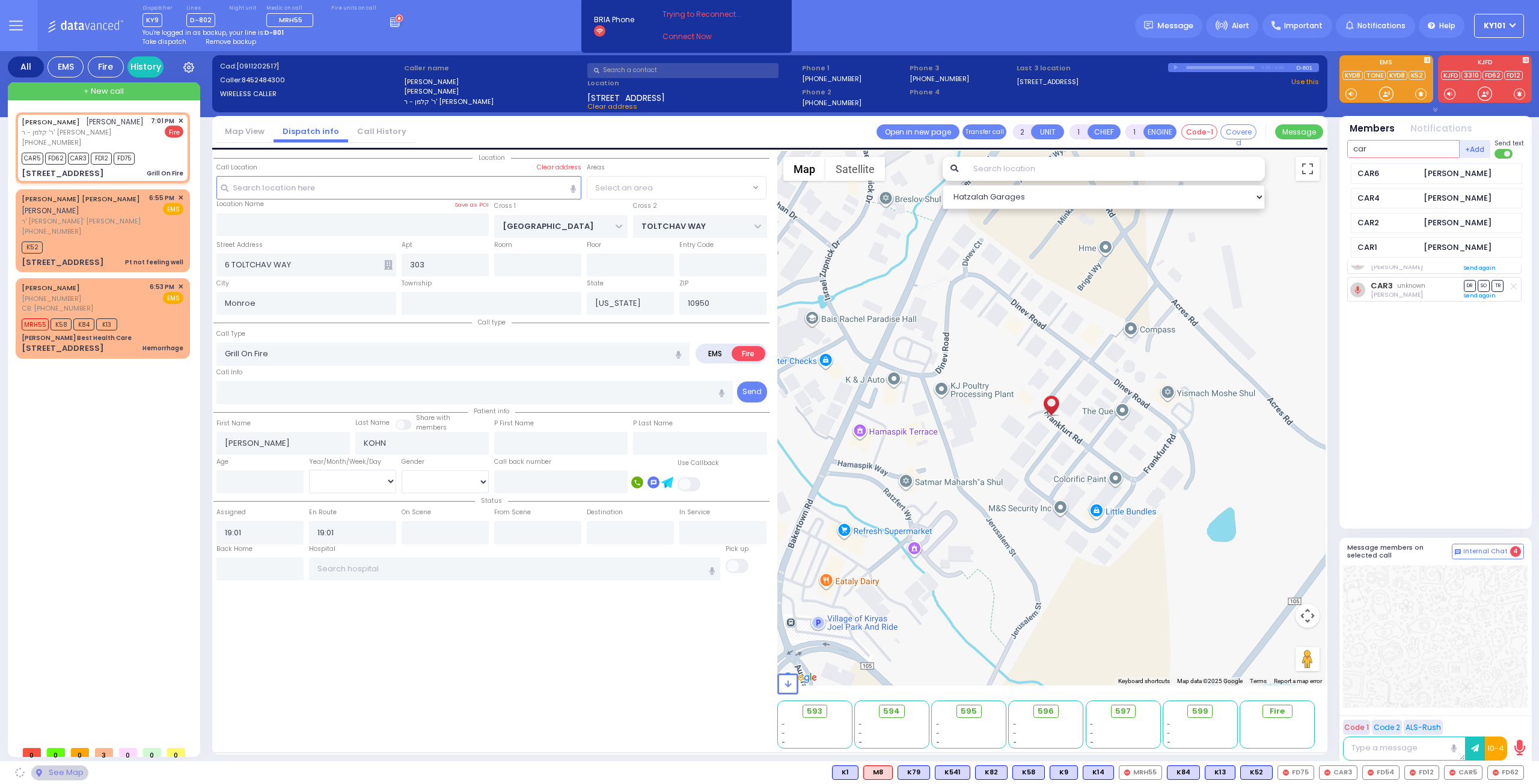
select select "BEIRECH MOSHE"
type input "car6"
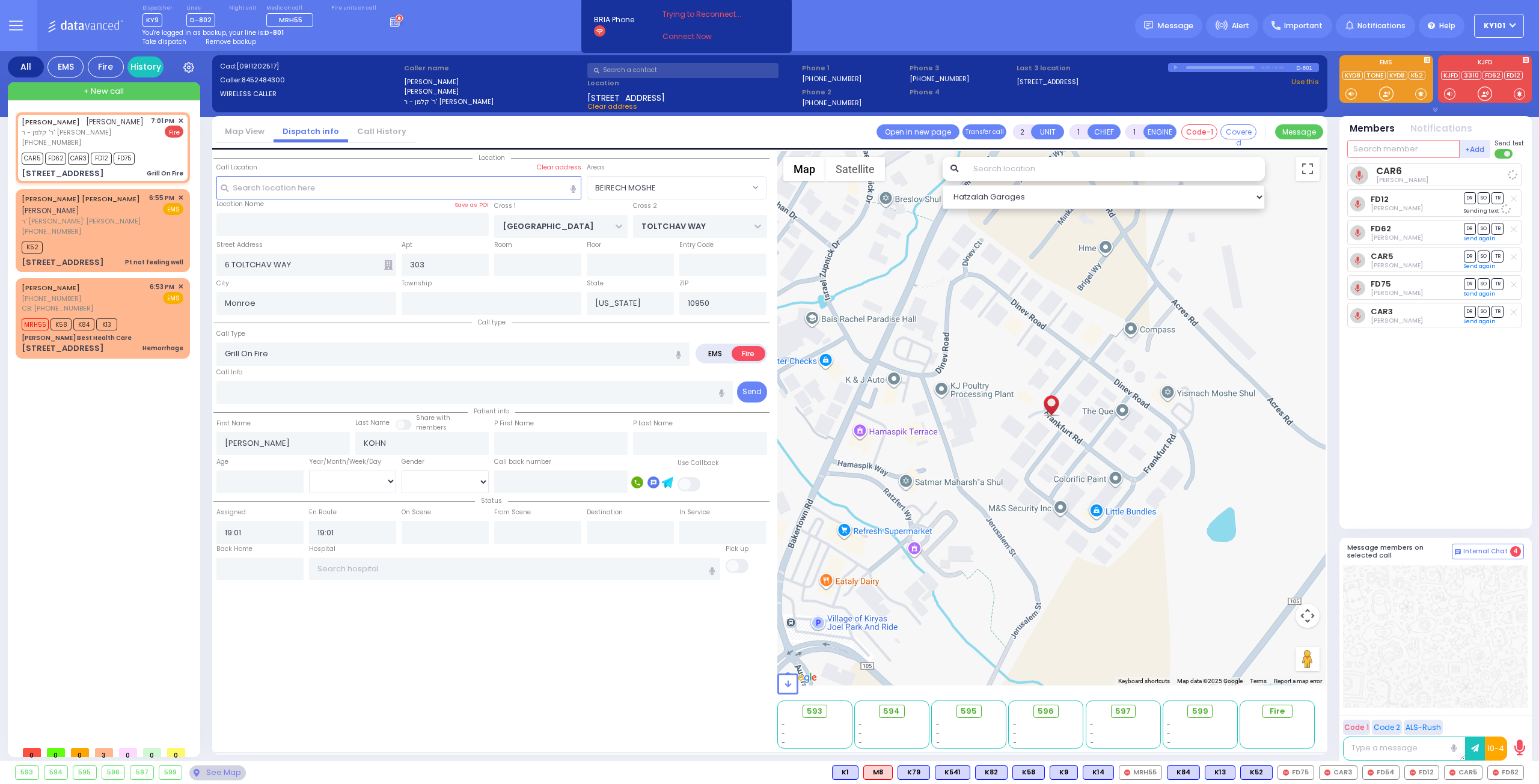
select select
radio input "true"
select select
select select "Hatzalah Garages"
select select "BEIRECH MOSHE"
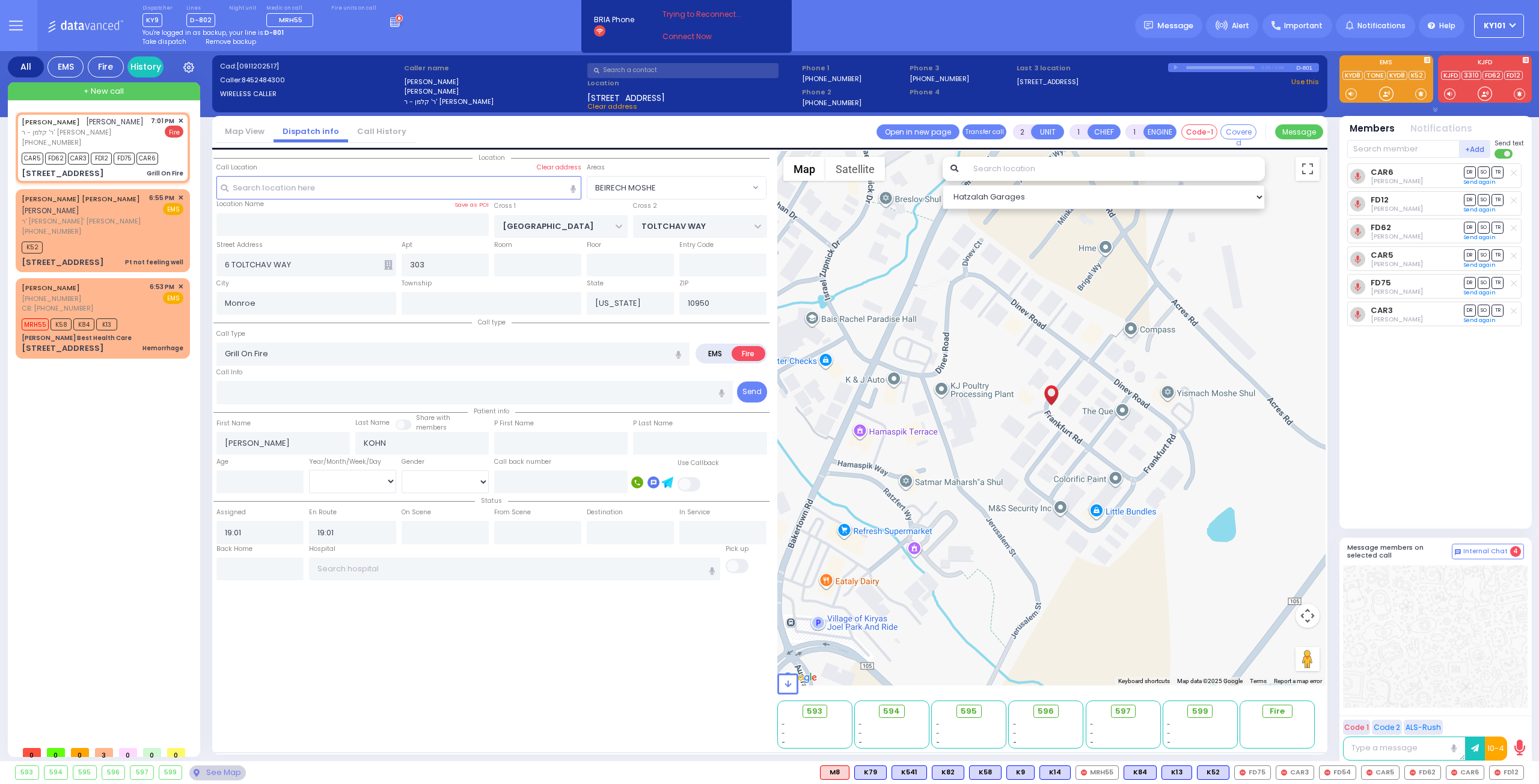
click at [232, 44] on span "Remove backup" at bounding box center [231, 41] width 50 height 9
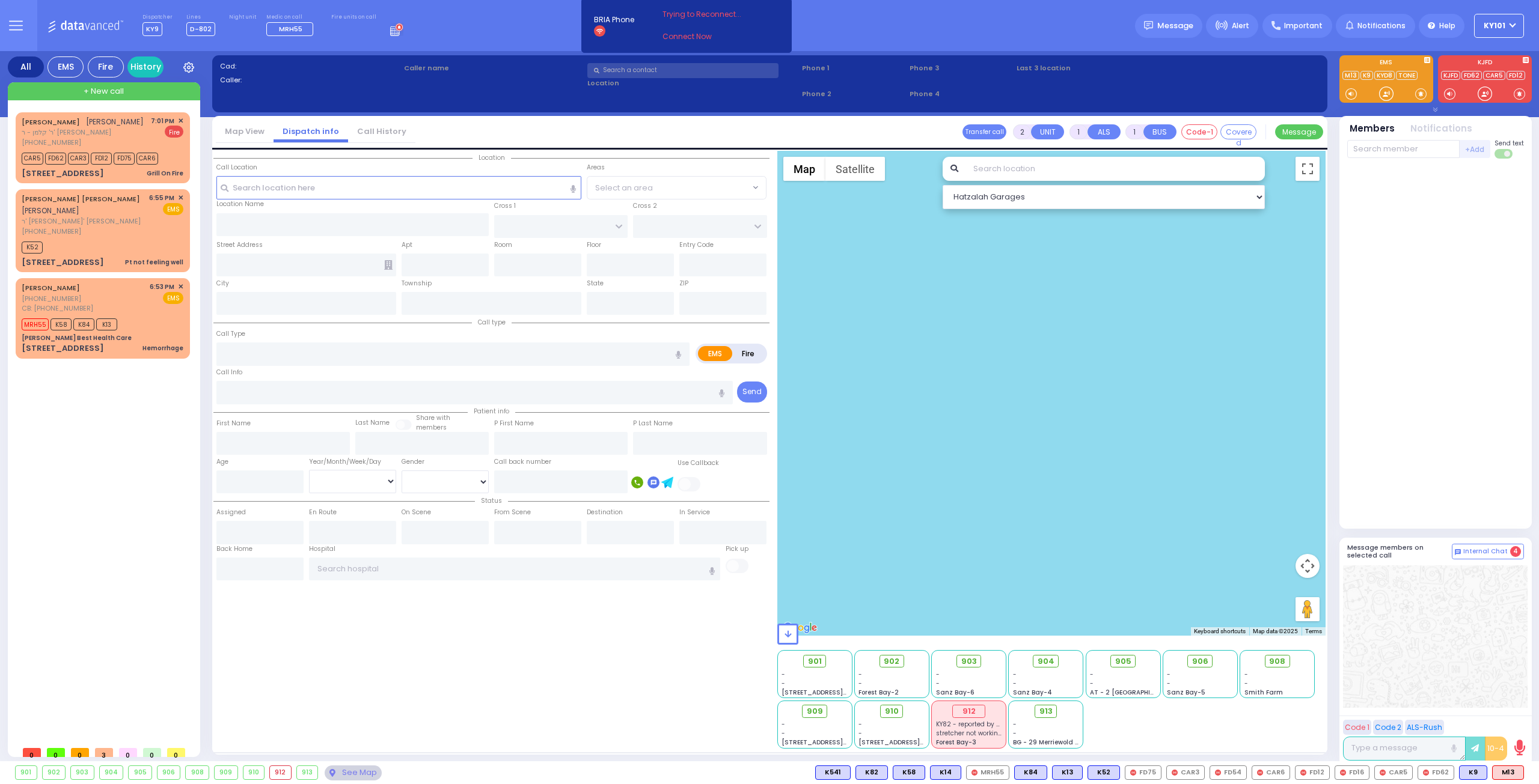
select select
radio input "true"
type input "[PERSON_NAME]"
type input "SPILLMAN"
select select
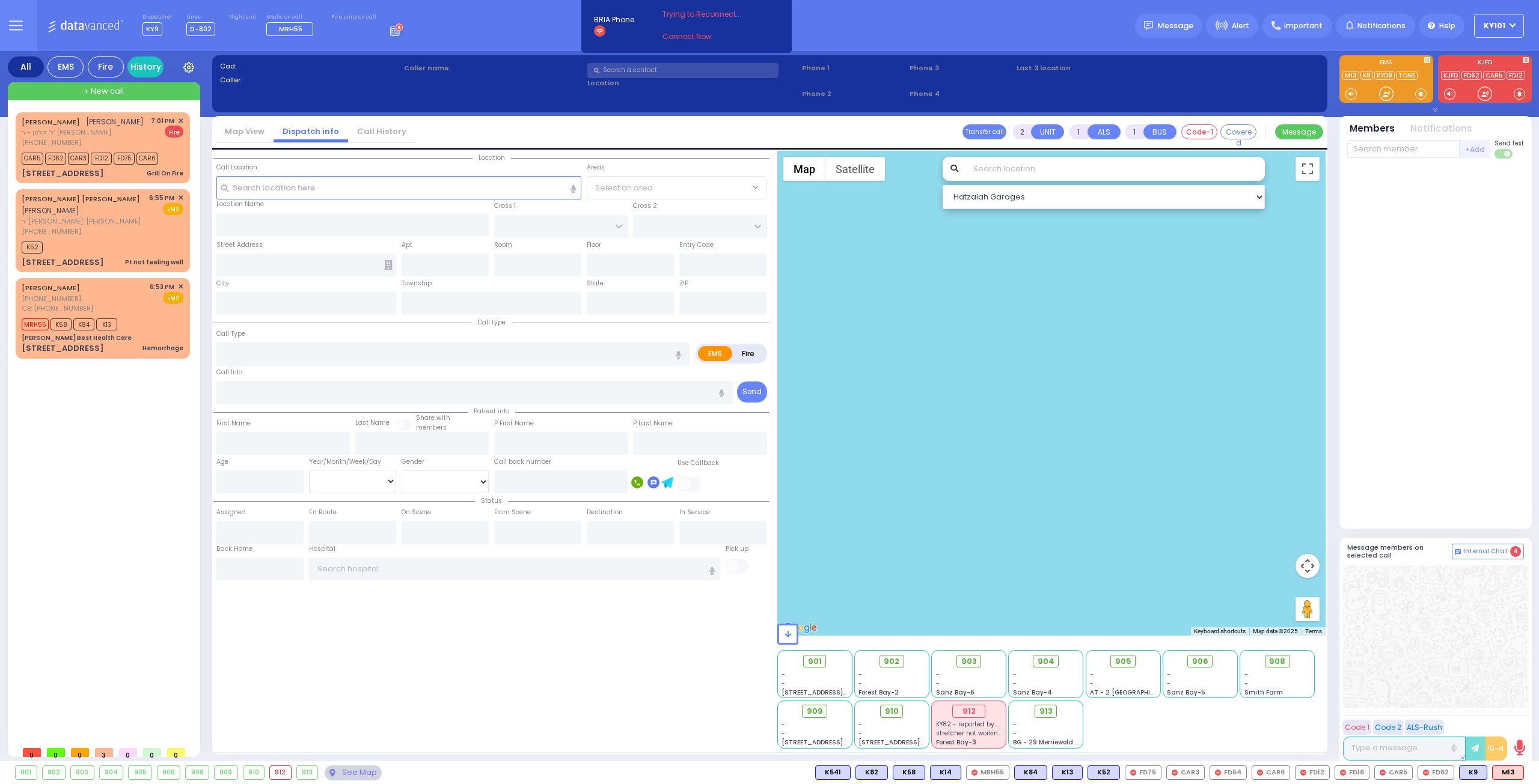
type input "19:11"
select select
radio input "true"
select select
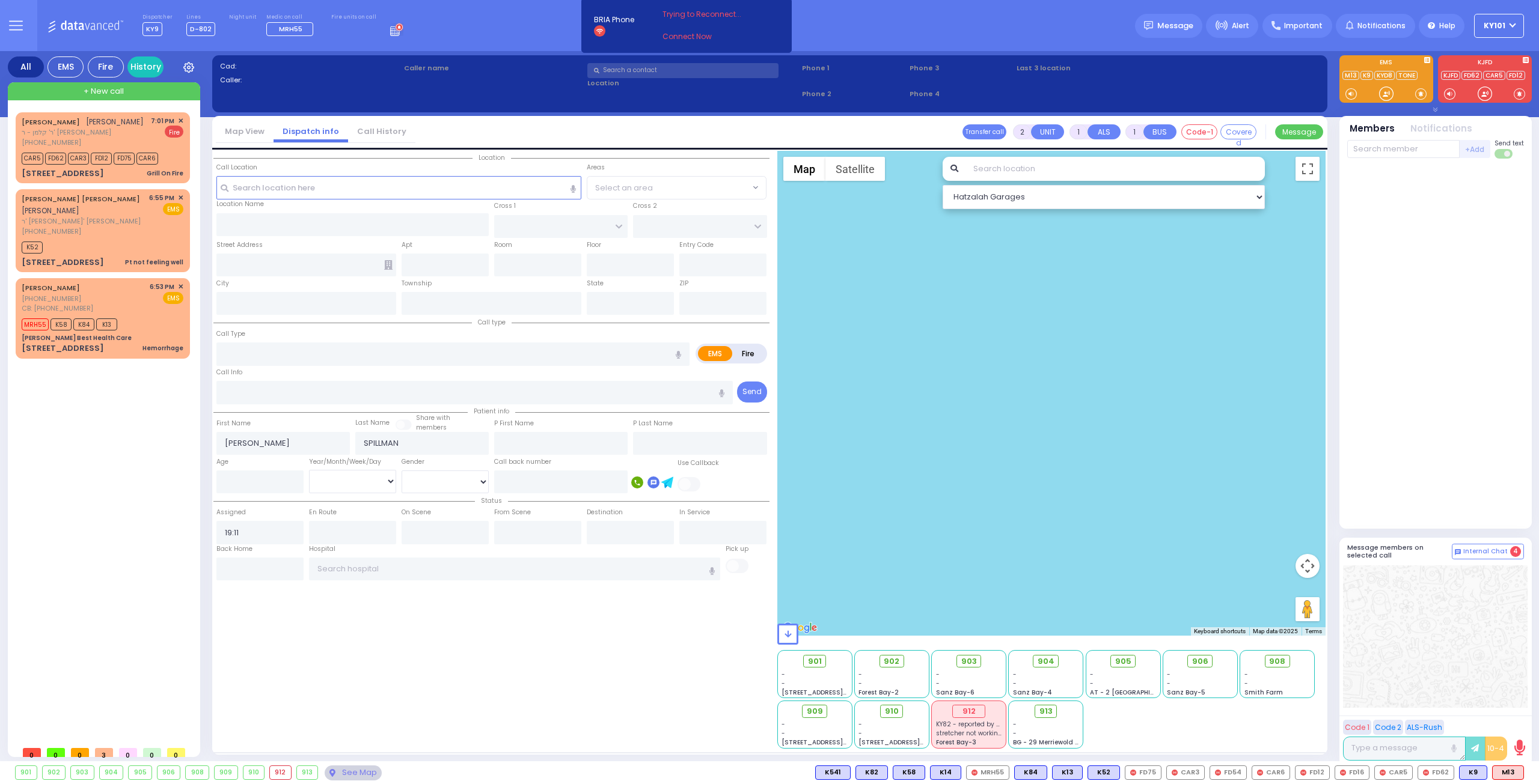
radio input "false"
radio input "true"
select select
type input "FOREST RD"
type input "LIZENSK BLVD"
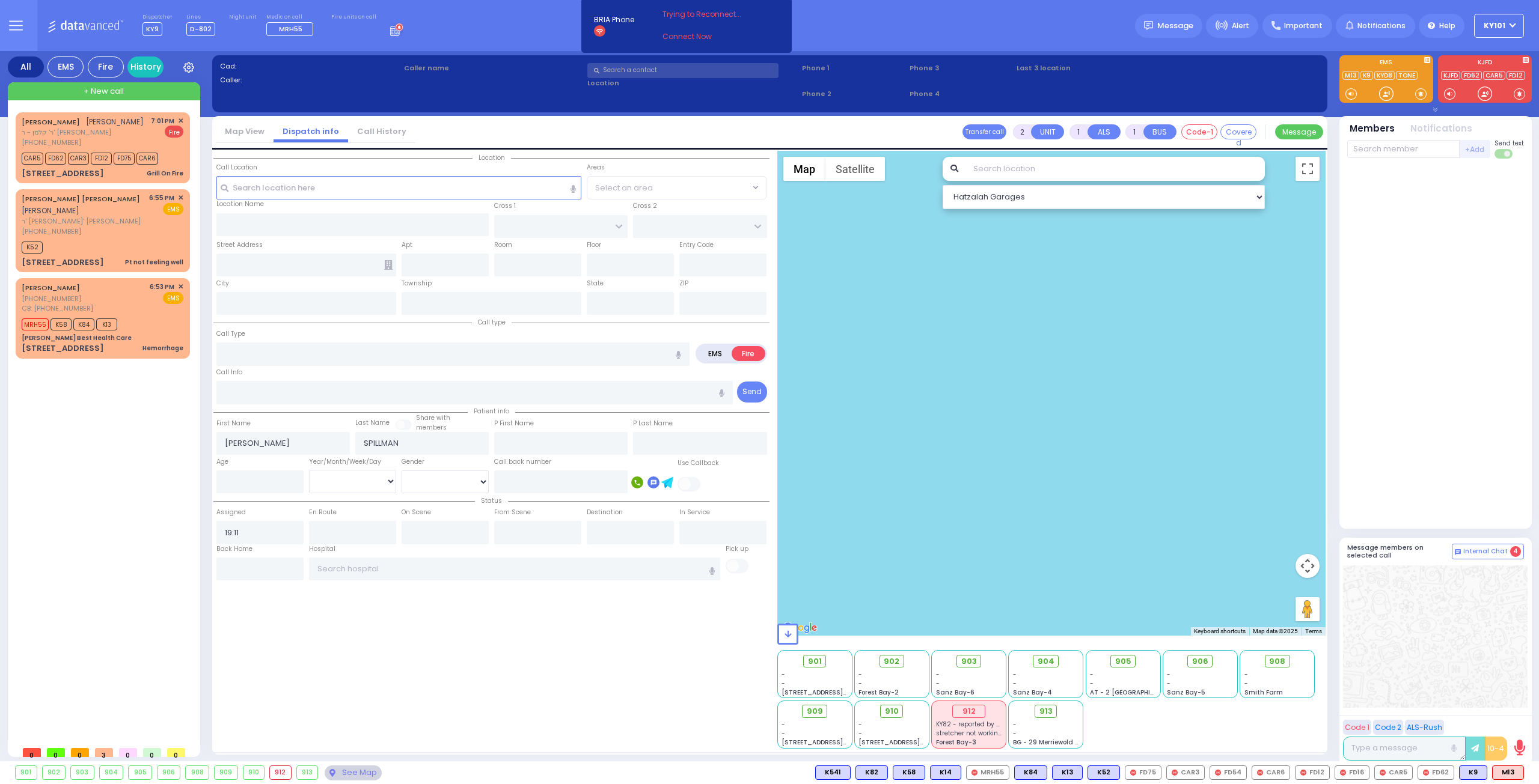
type input "[STREET_ADDRESS][PERSON_NAME]"
type input "102"
type input "Monroe"
type input "[US_STATE]"
type input "10950"
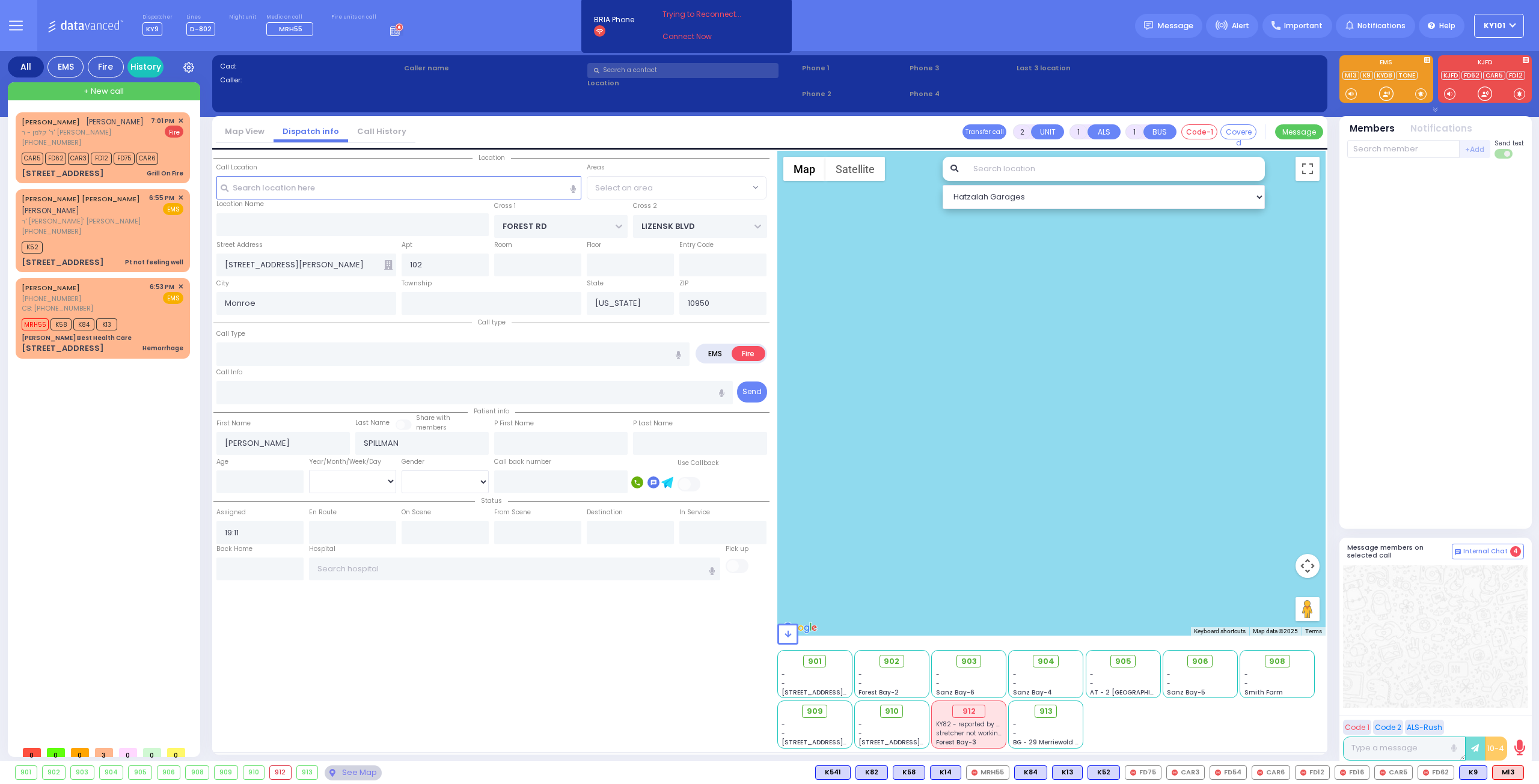
radio input "true"
select select
select select "MONROE"
select select "Hatzalah Garages"
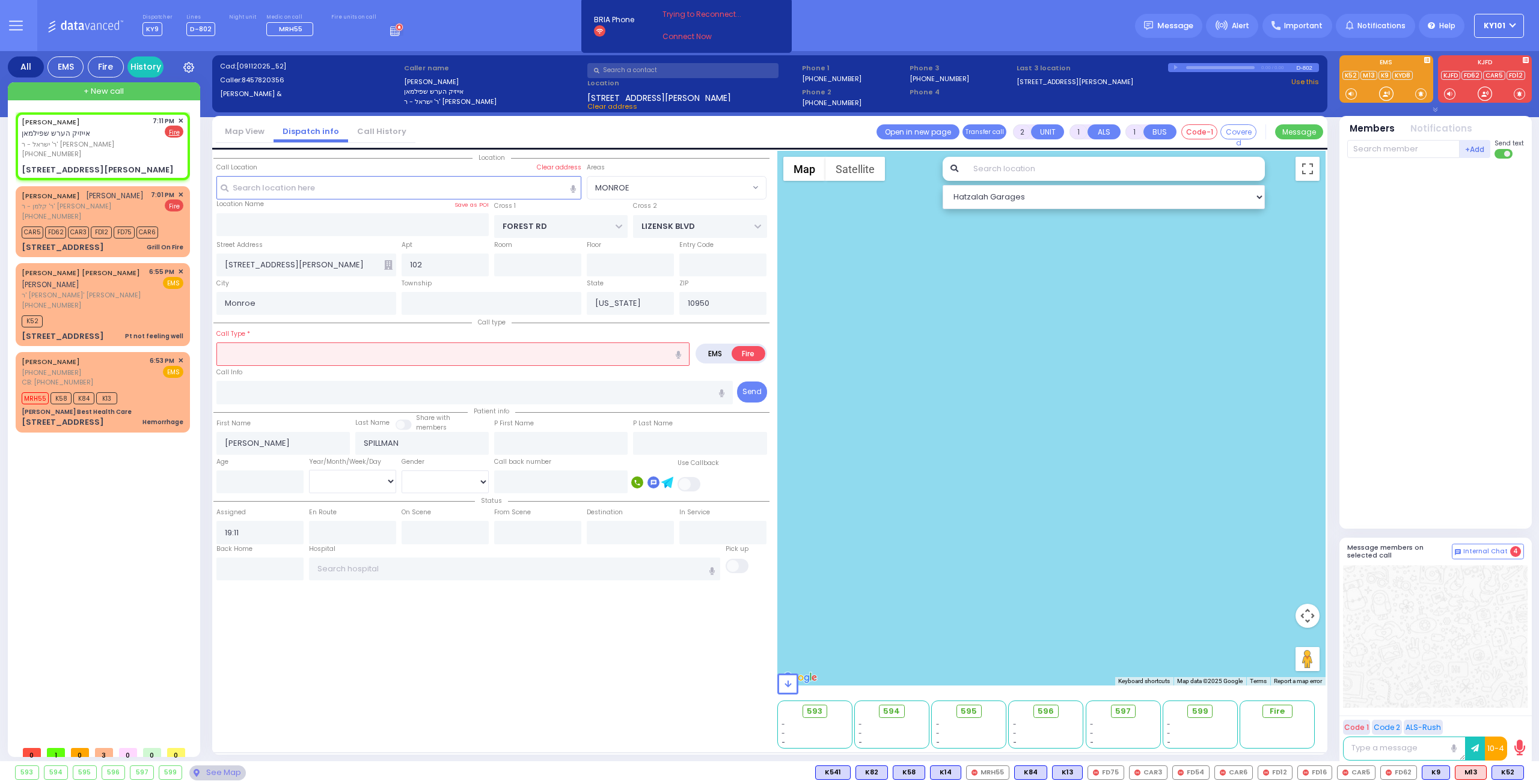
select select
type input "C/O DETECTOR"
radio input "true"
select select
radio input "true"
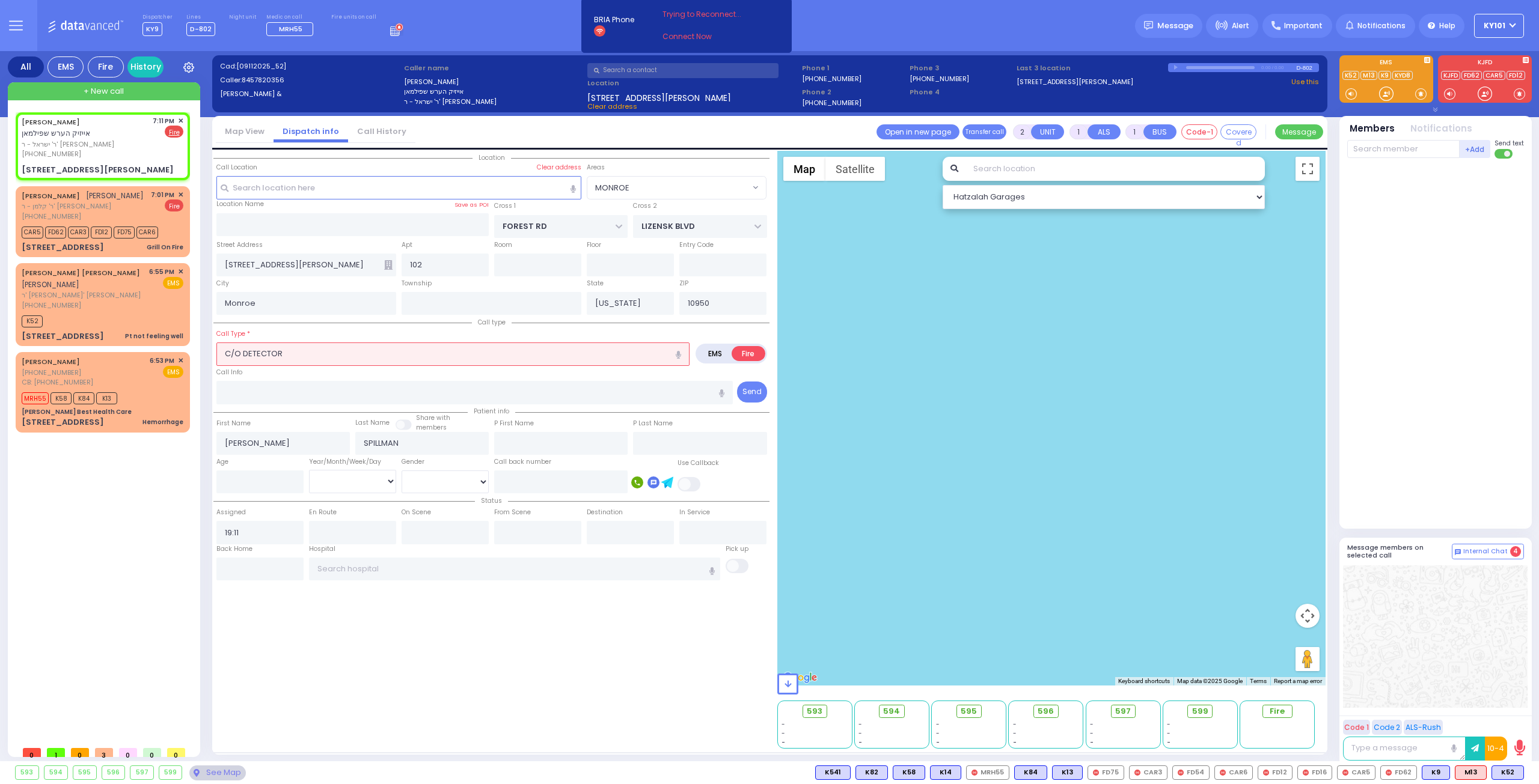
select select
type input "19:13"
select select "MONROE"
select select "Hatzalah Garages"
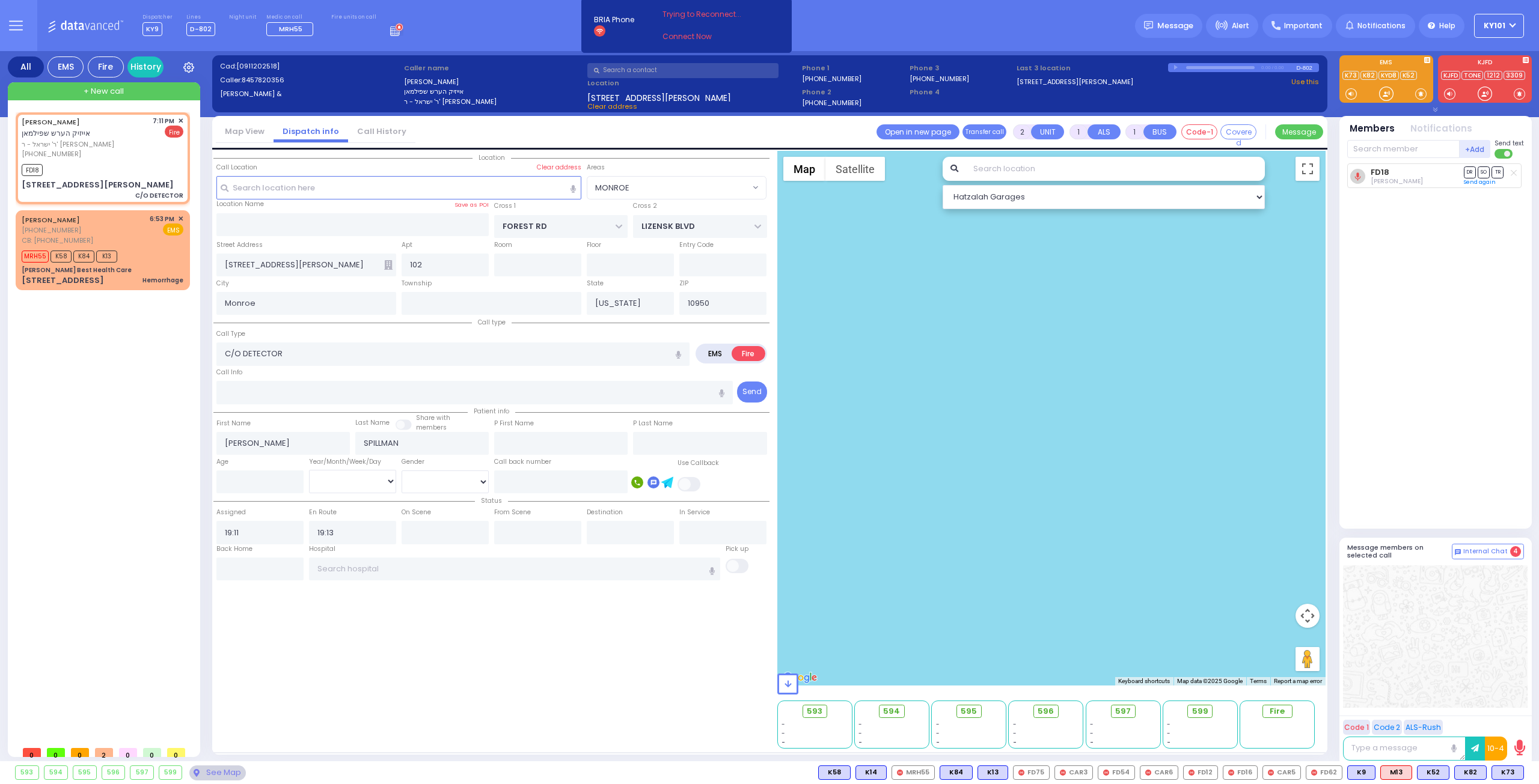
select select
radio input "true"
select select
radio input "true"
select select
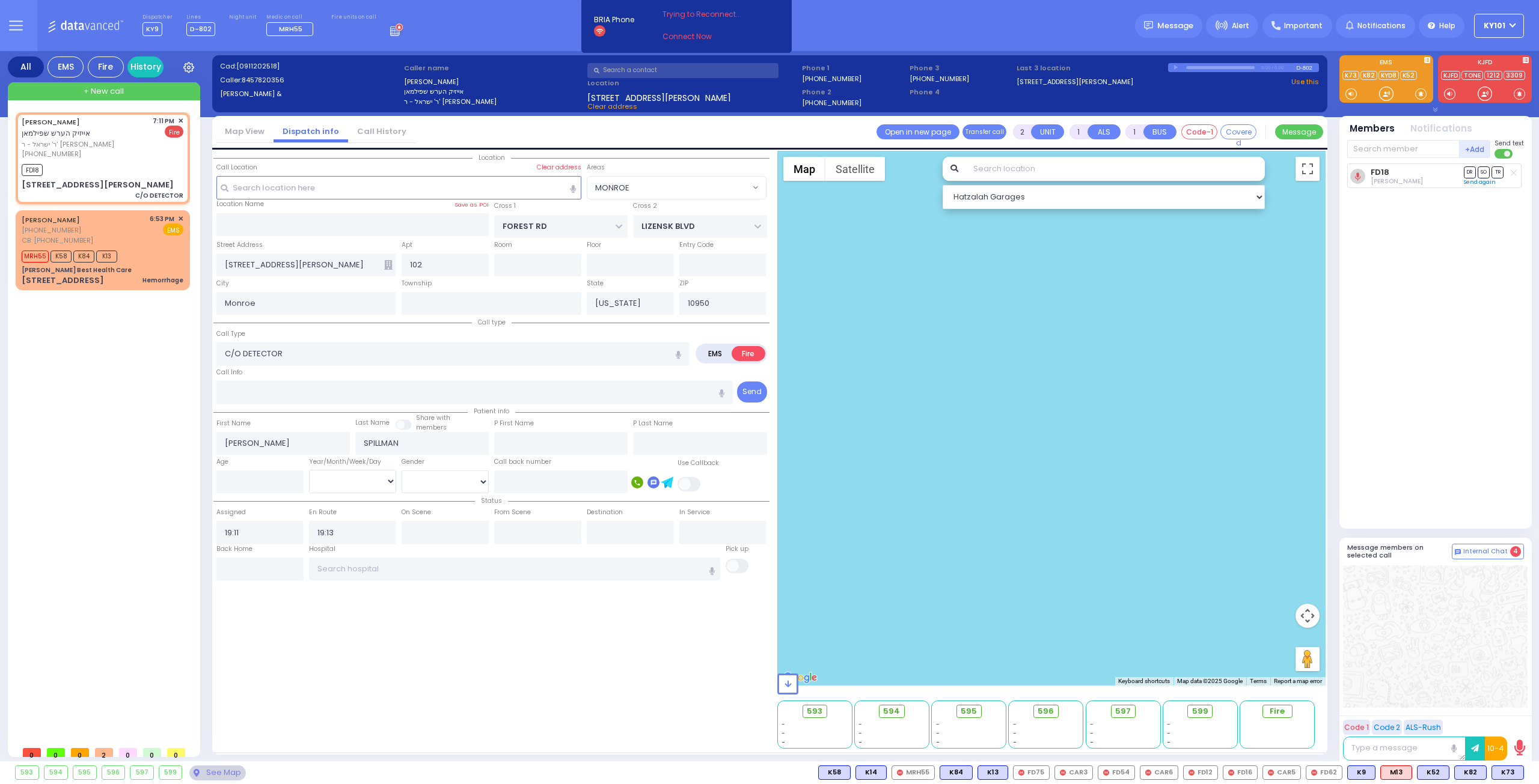
select select "MONROE"
select select "Hatzalah Garages"
